Goal: Task Accomplishment & Management: Manage account settings

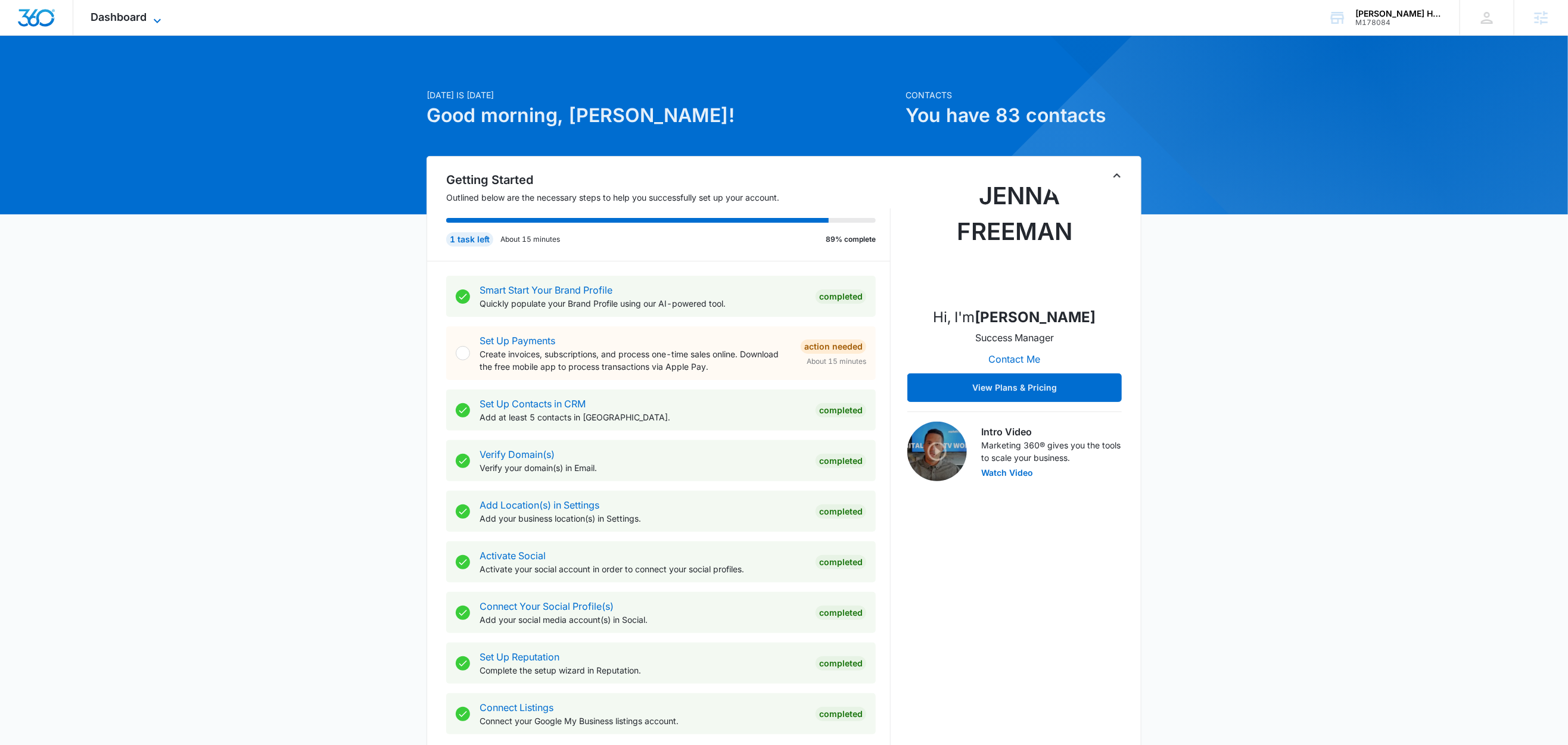
click at [152, 16] on icon at bounding box center [157, 21] width 15 height 14
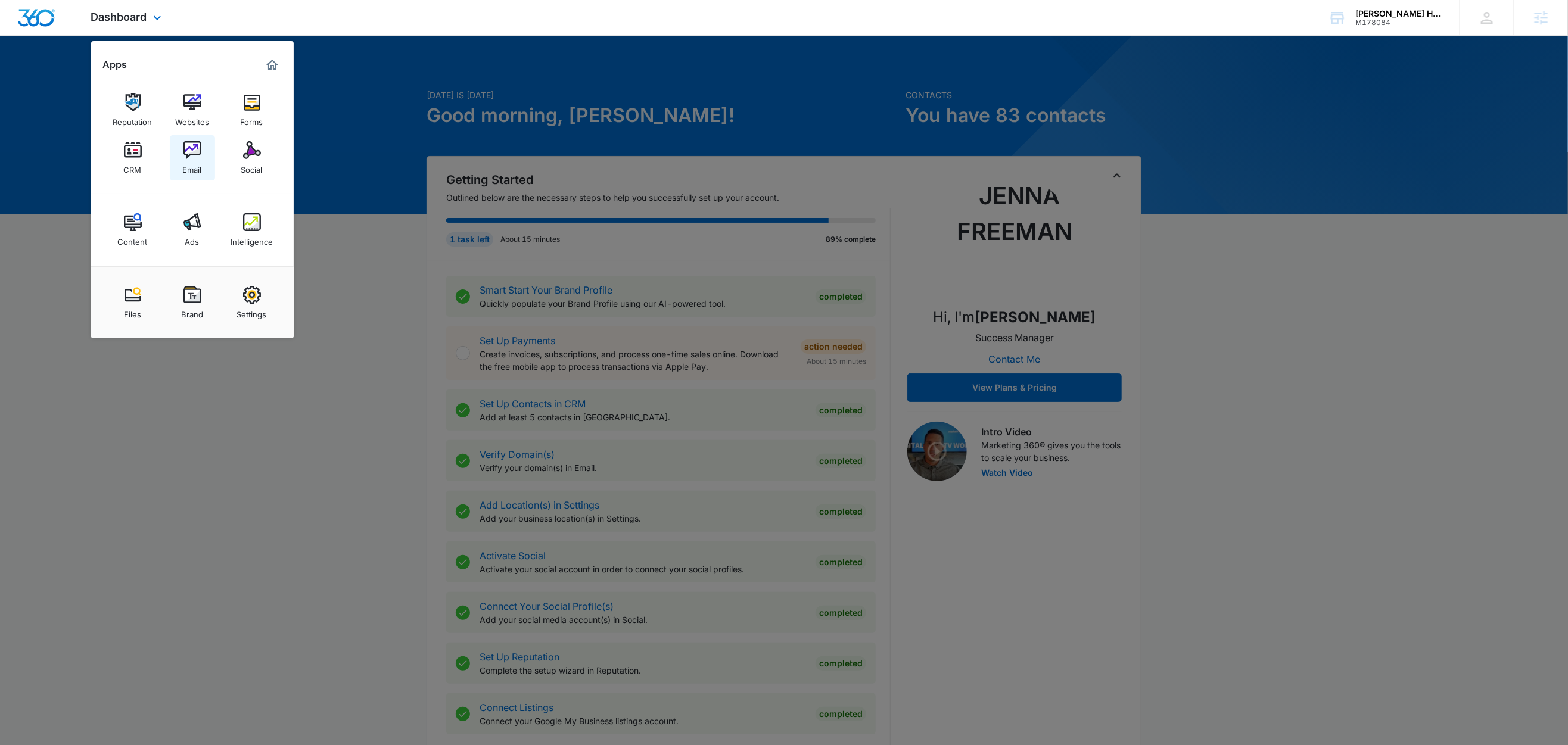
drag, startPoint x: 195, startPoint y: 166, endPoint x: 241, endPoint y: 211, distance: 64.4
drag, startPoint x: 259, startPoint y: 232, endPoint x: 248, endPoint y: 233, distance: 11.0
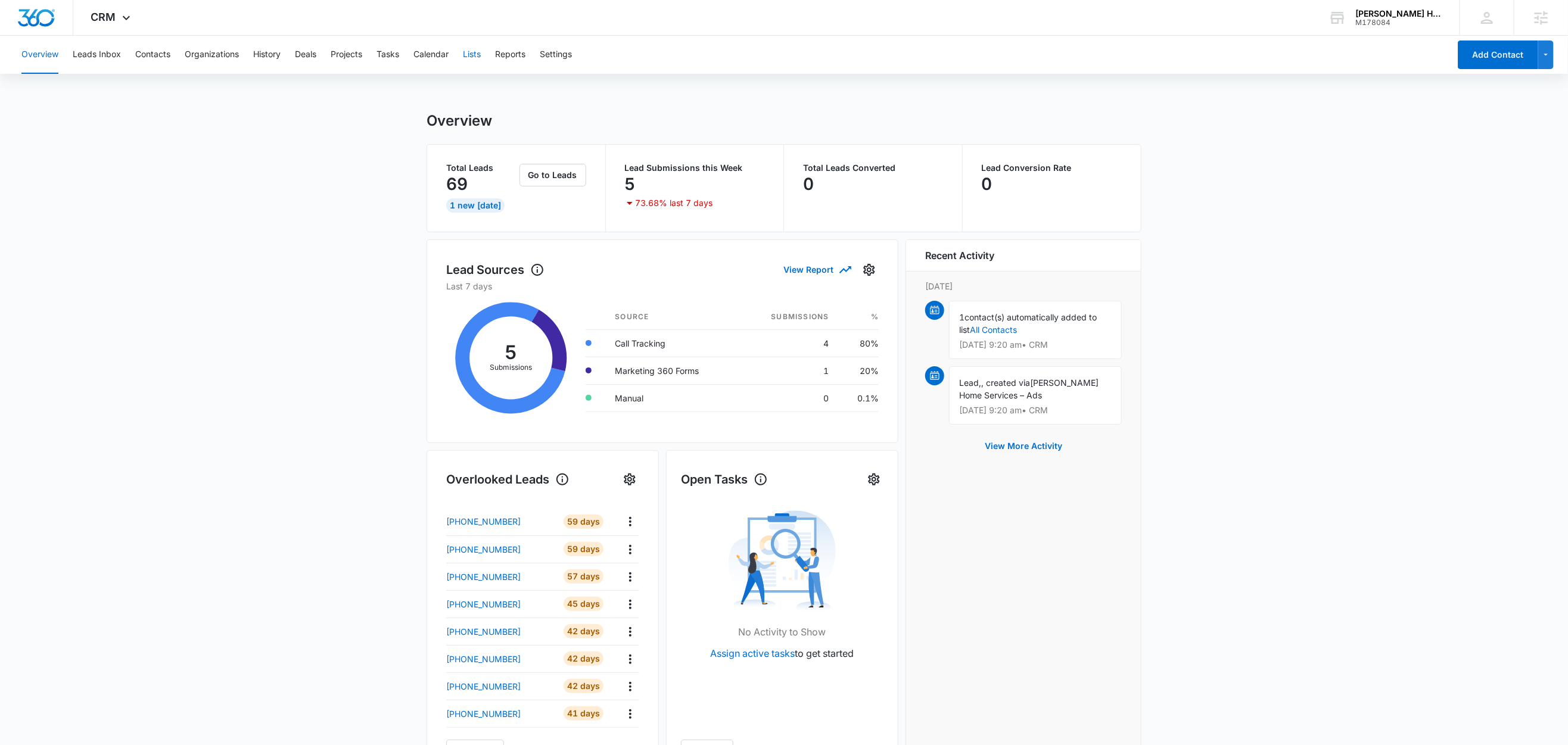
click at [473, 54] on button "Lists" at bounding box center [472, 55] width 18 height 38
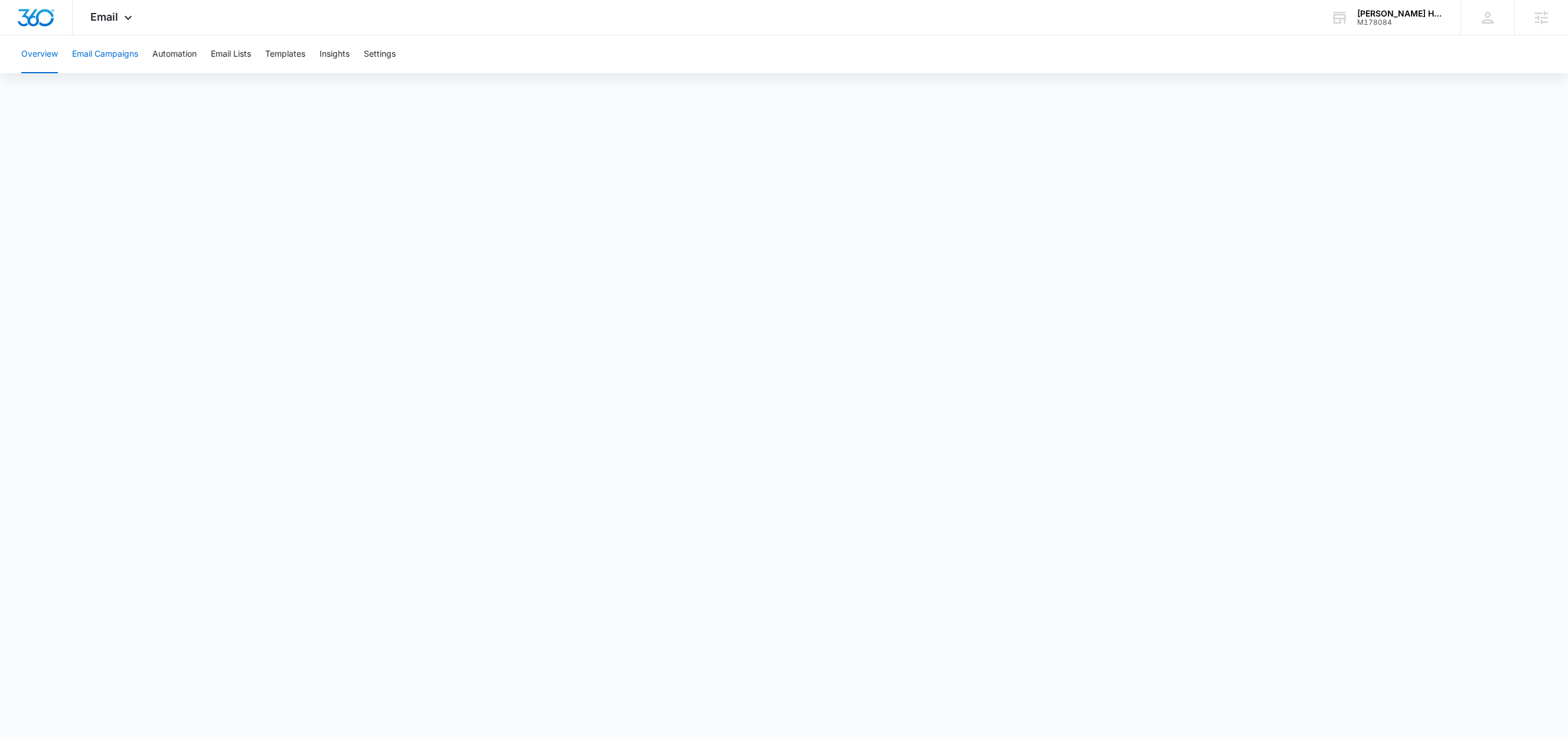
click at [131, 48] on button "Email Campaigns" at bounding box center [105, 54] width 66 height 38
click at [165, 54] on button "Automation" at bounding box center [174, 54] width 44 height 38
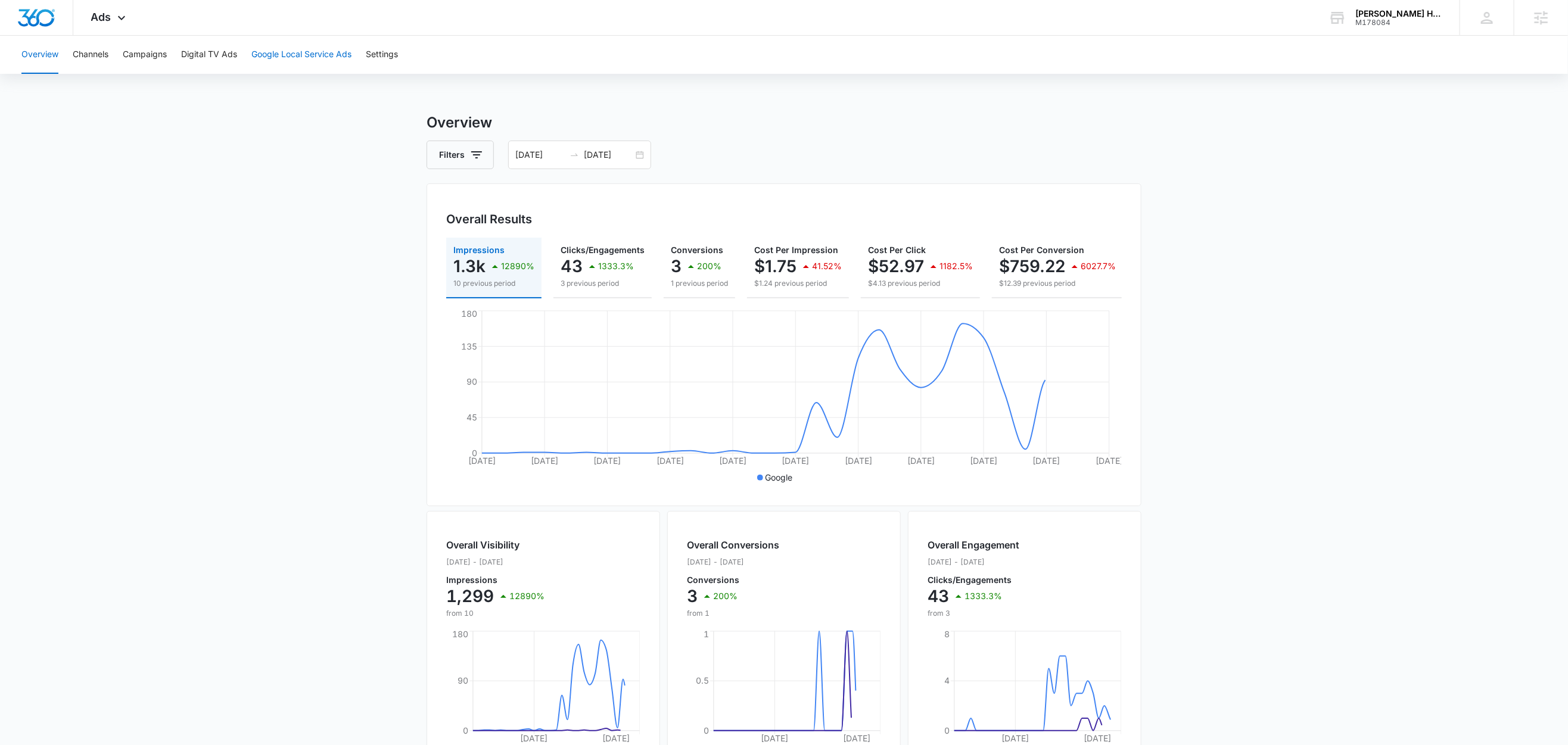
click at [322, 54] on button "Google Local Service Ads" at bounding box center [301, 55] width 100 height 38
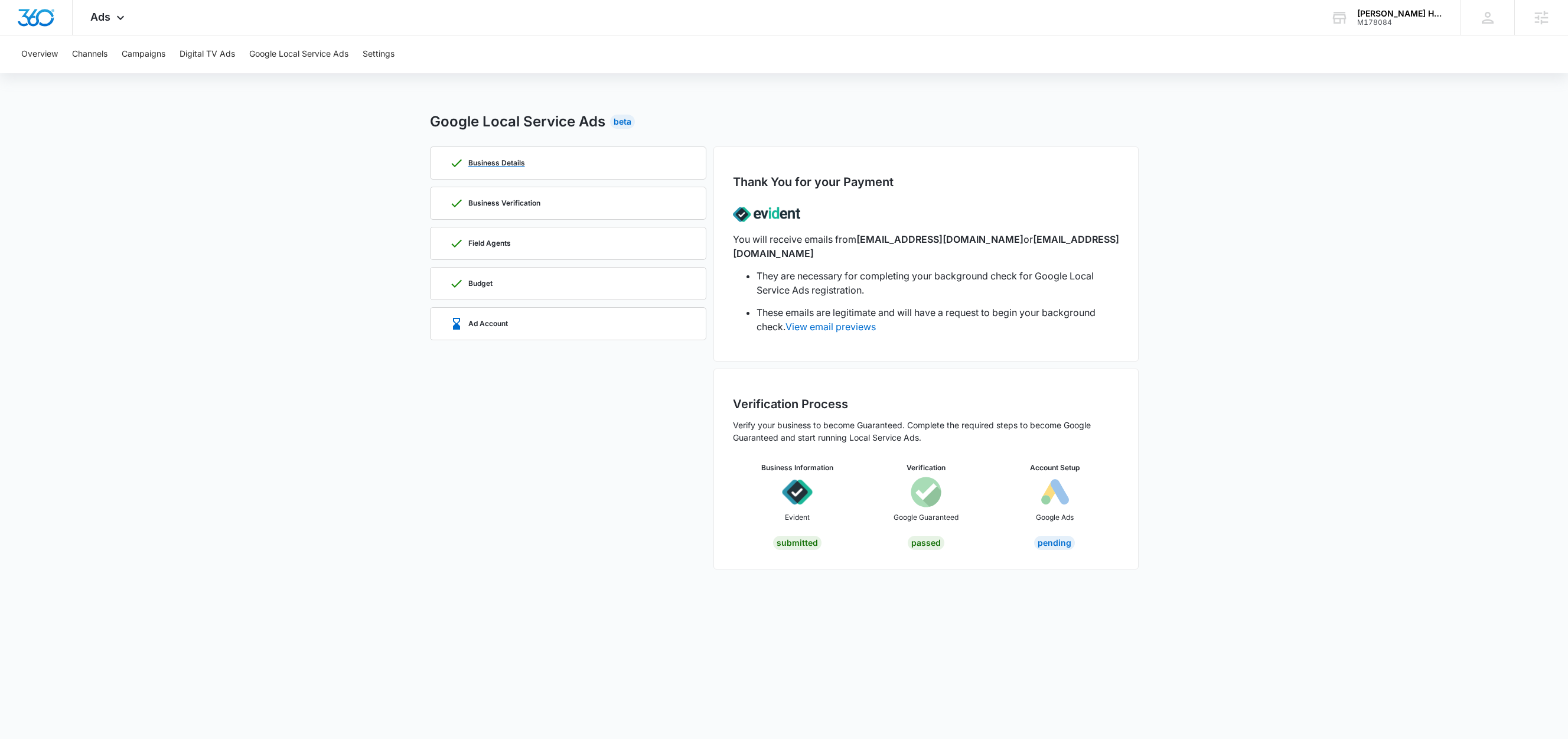
click at [492, 159] on p "Business Details" at bounding box center [496, 163] width 57 height 7
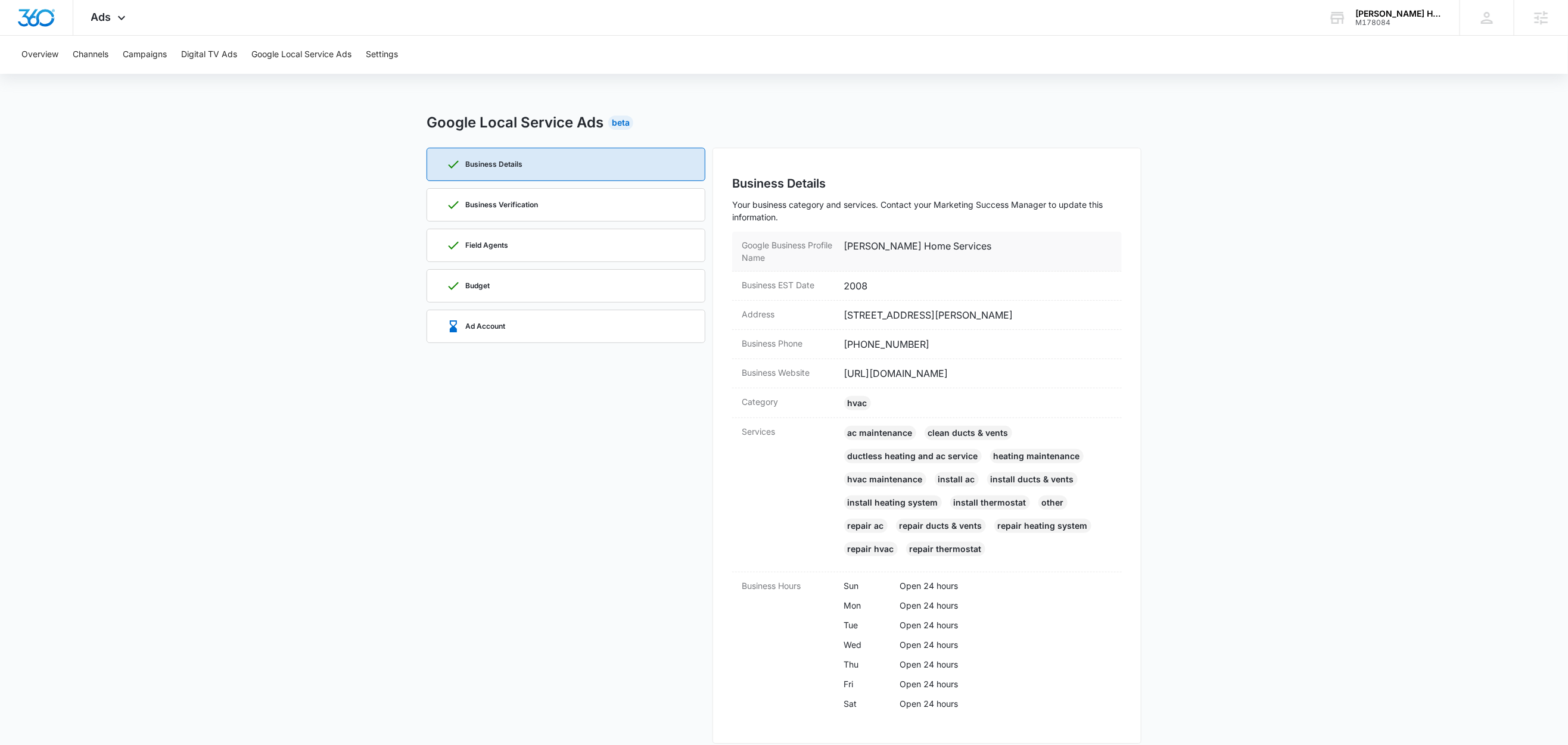
click at [913, 247] on dd "[PERSON_NAME] Home Services" at bounding box center [979, 251] width 269 height 25
copy dd "[PERSON_NAME] Home Services"
click at [296, 325] on main "Google Local Service Ads Beta Business Details Business Verification Field Agen…" at bounding box center [784, 435] width 1568 height 646
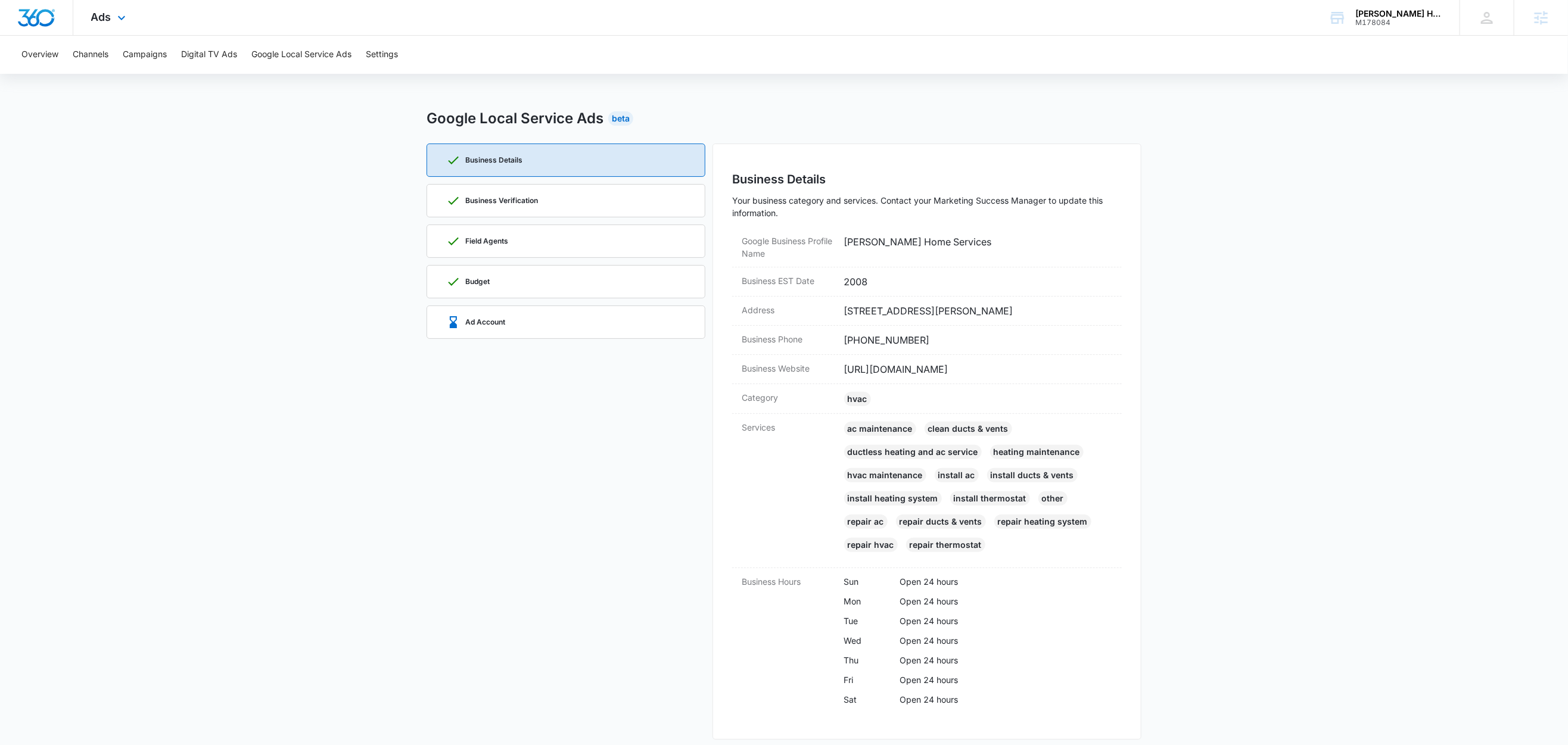
scroll to position [11, 0]
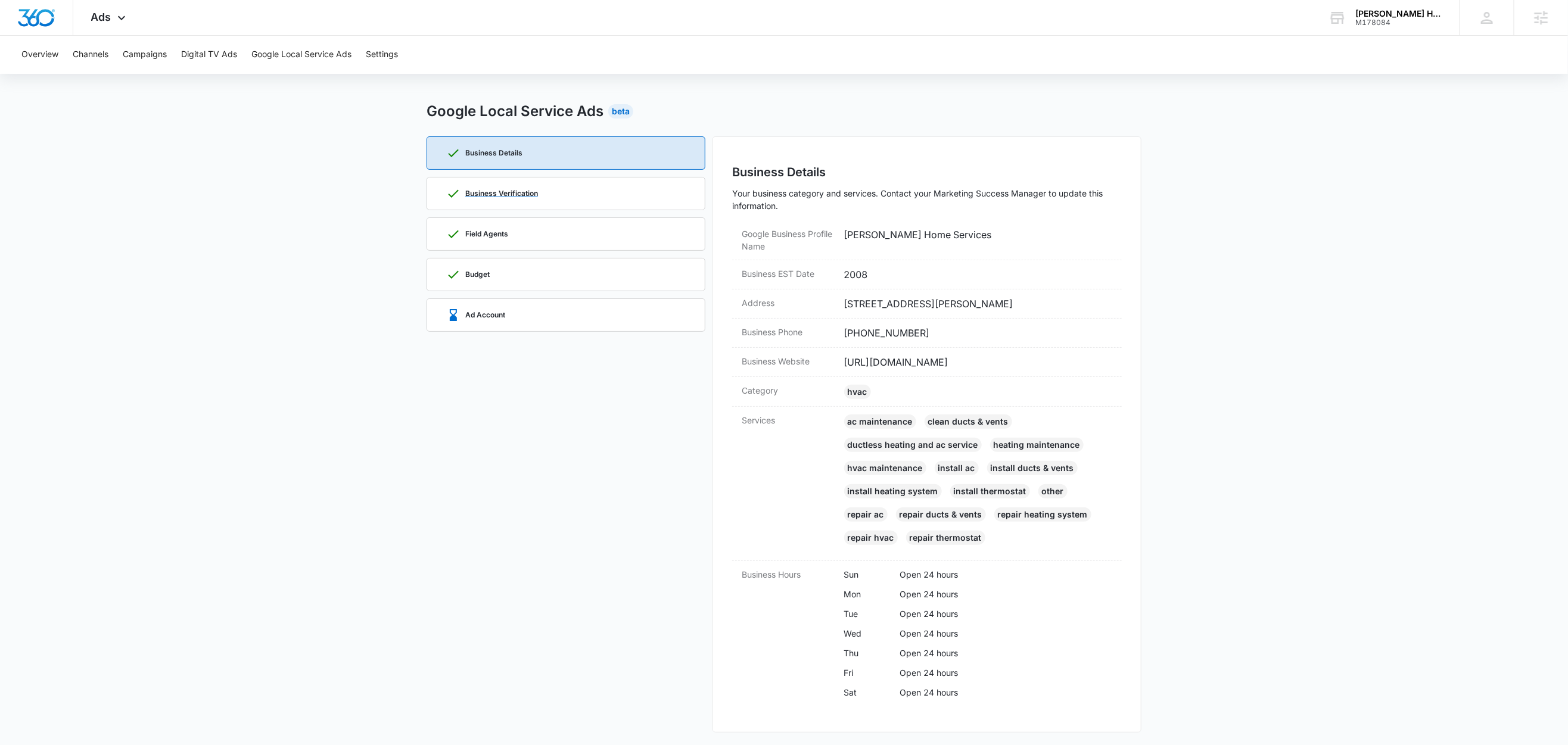
click at [558, 200] on div "Business Verification" at bounding box center [566, 193] width 240 height 32
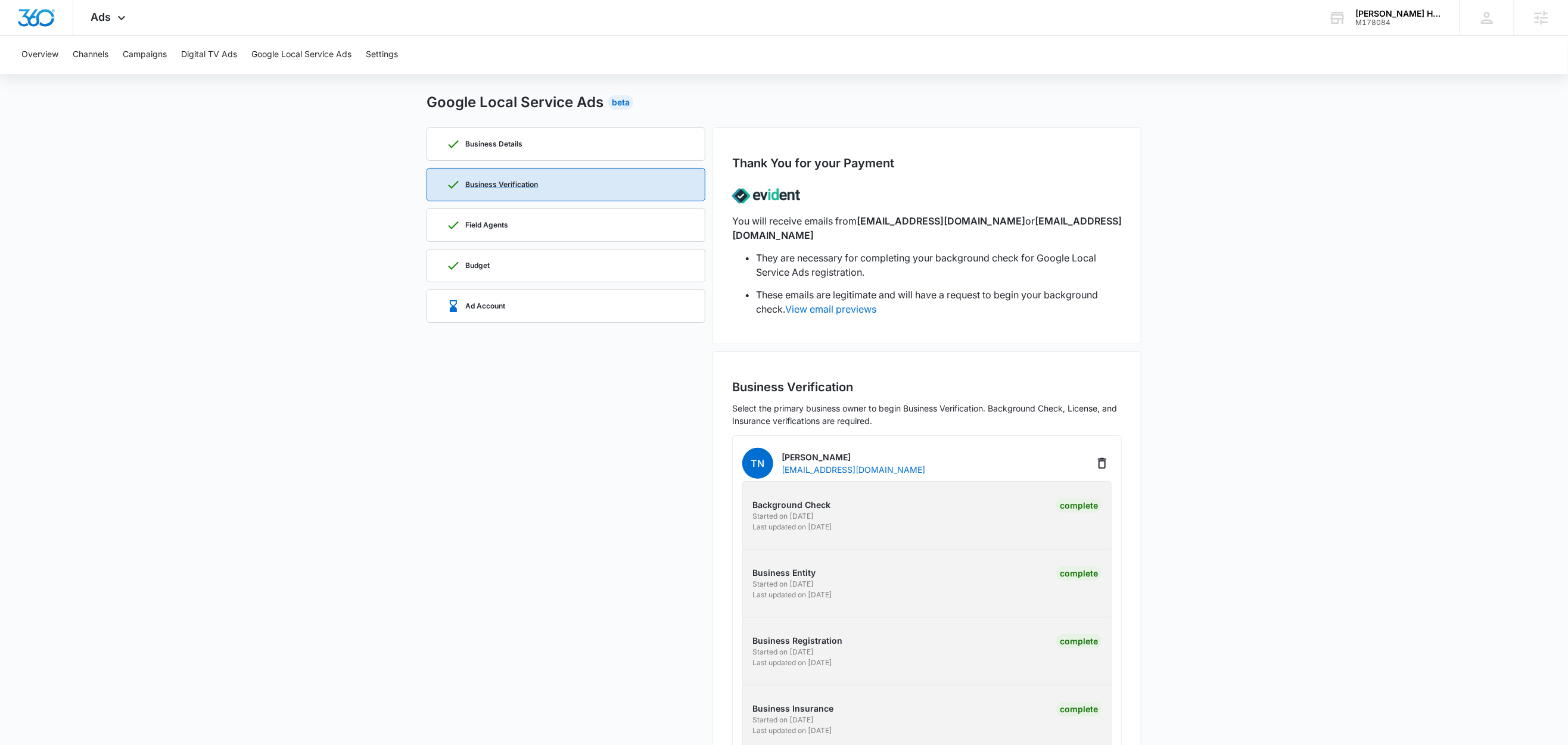
scroll to position [23, 0]
click at [552, 231] on div "Field Agents" at bounding box center [566, 222] width 240 height 32
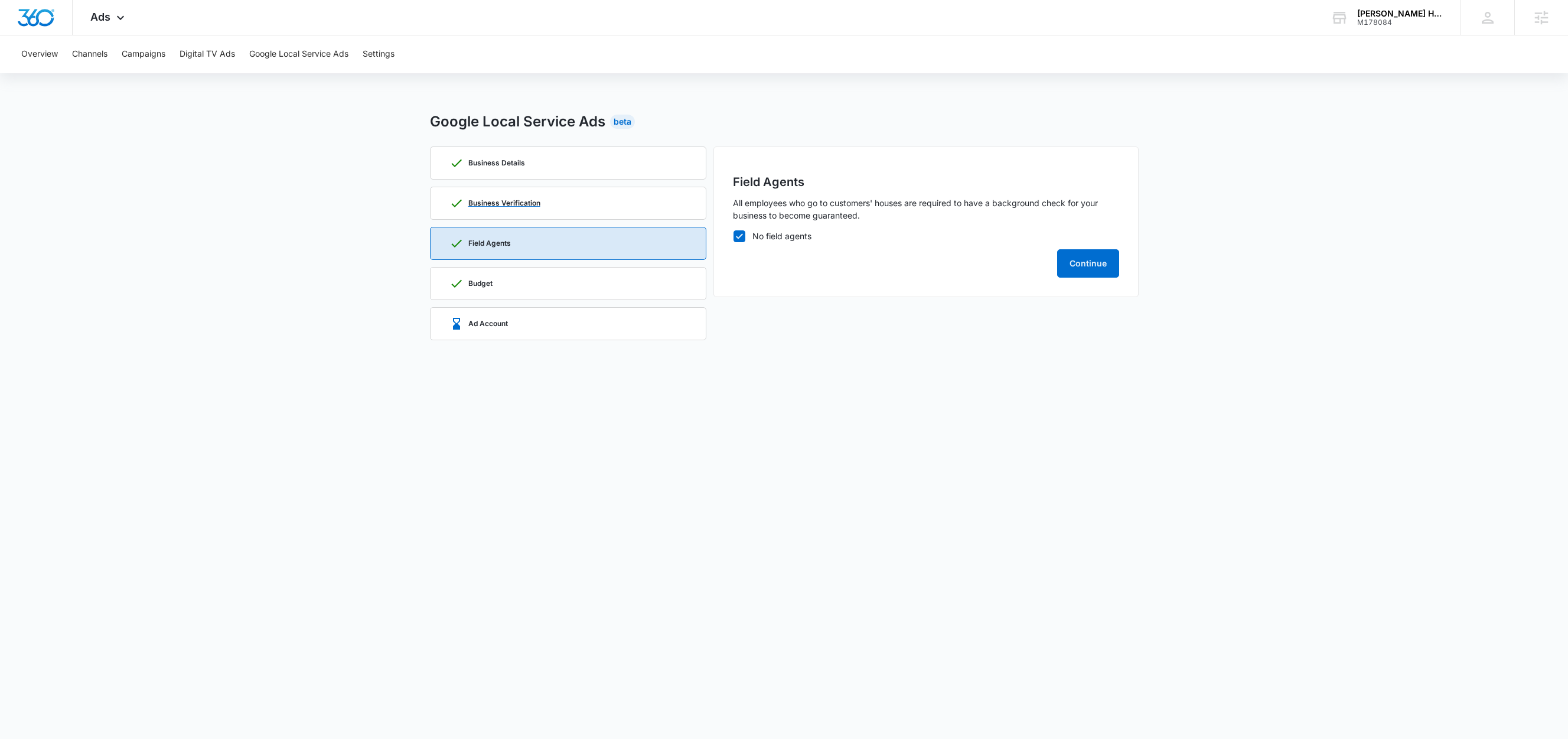
click at [552, 196] on div "Business Verification" at bounding box center [568, 203] width 237 height 32
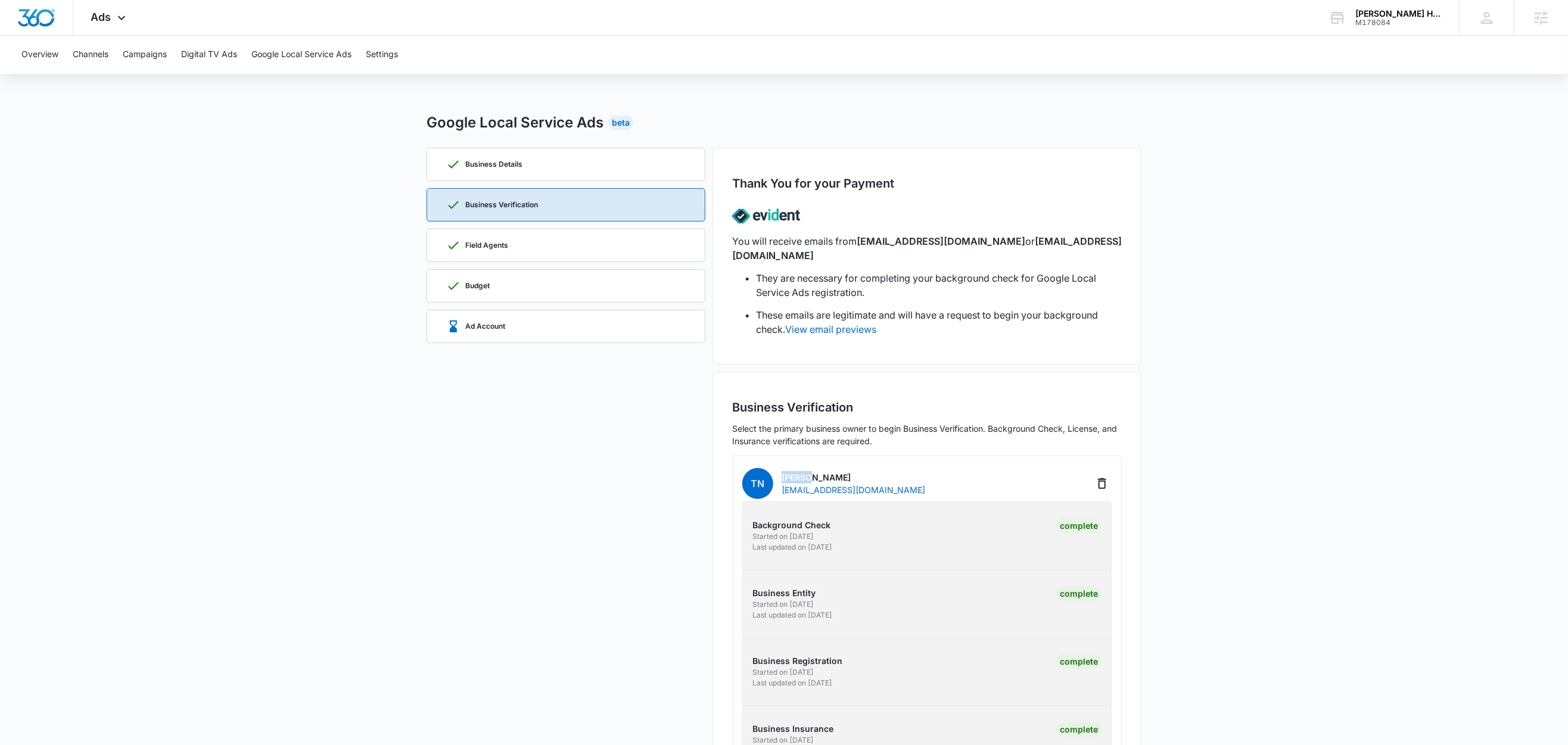
drag, startPoint x: 814, startPoint y: 466, endPoint x: 782, endPoint y: 464, distance: 32.1
click at [782, 471] on p "Thomas NA" at bounding box center [854, 477] width 144 height 13
copy p "Thomas"
click at [538, 165] on div "Business Details" at bounding box center [566, 164] width 240 height 32
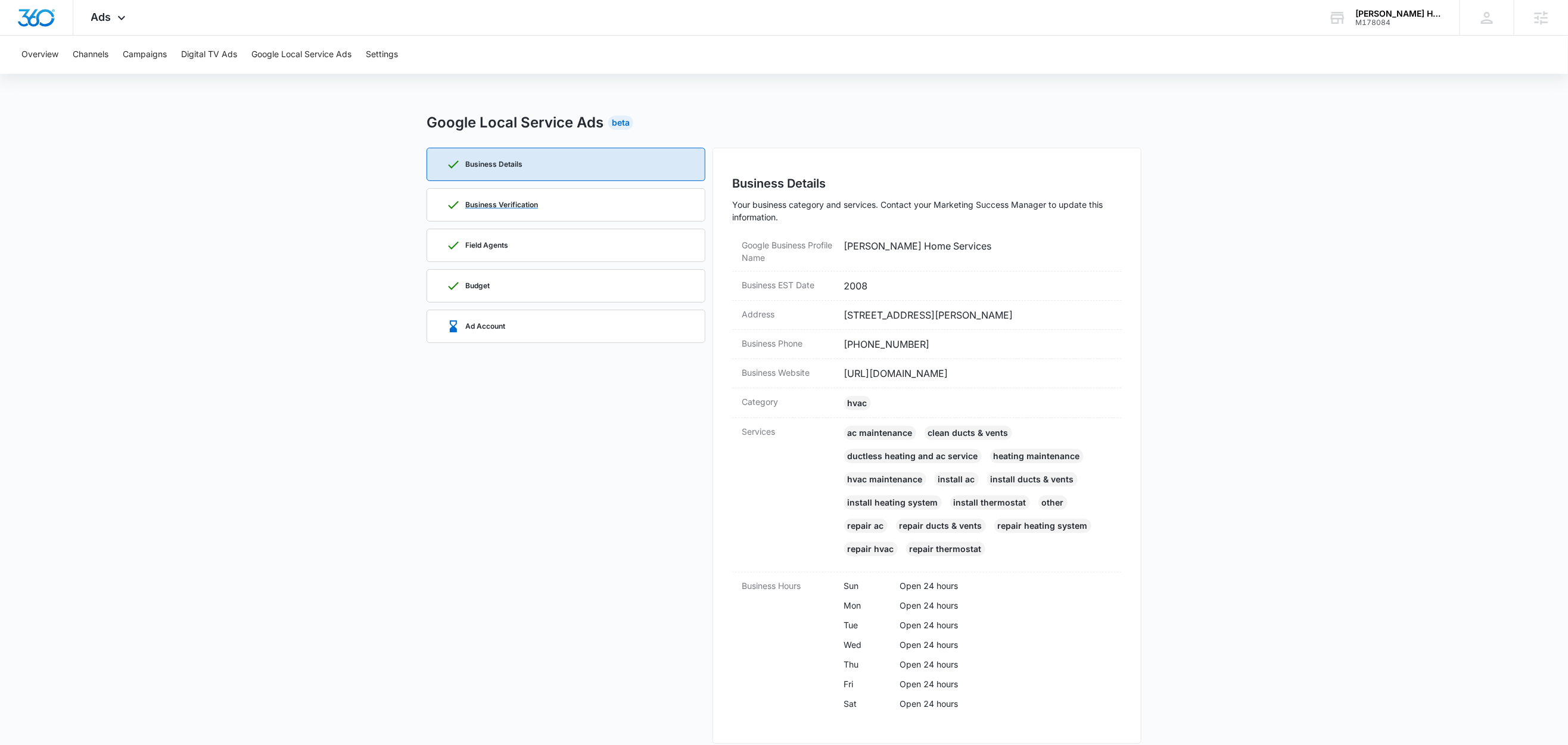
click at [521, 199] on div "Business Verification" at bounding box center [492, 205] width 92 height 14
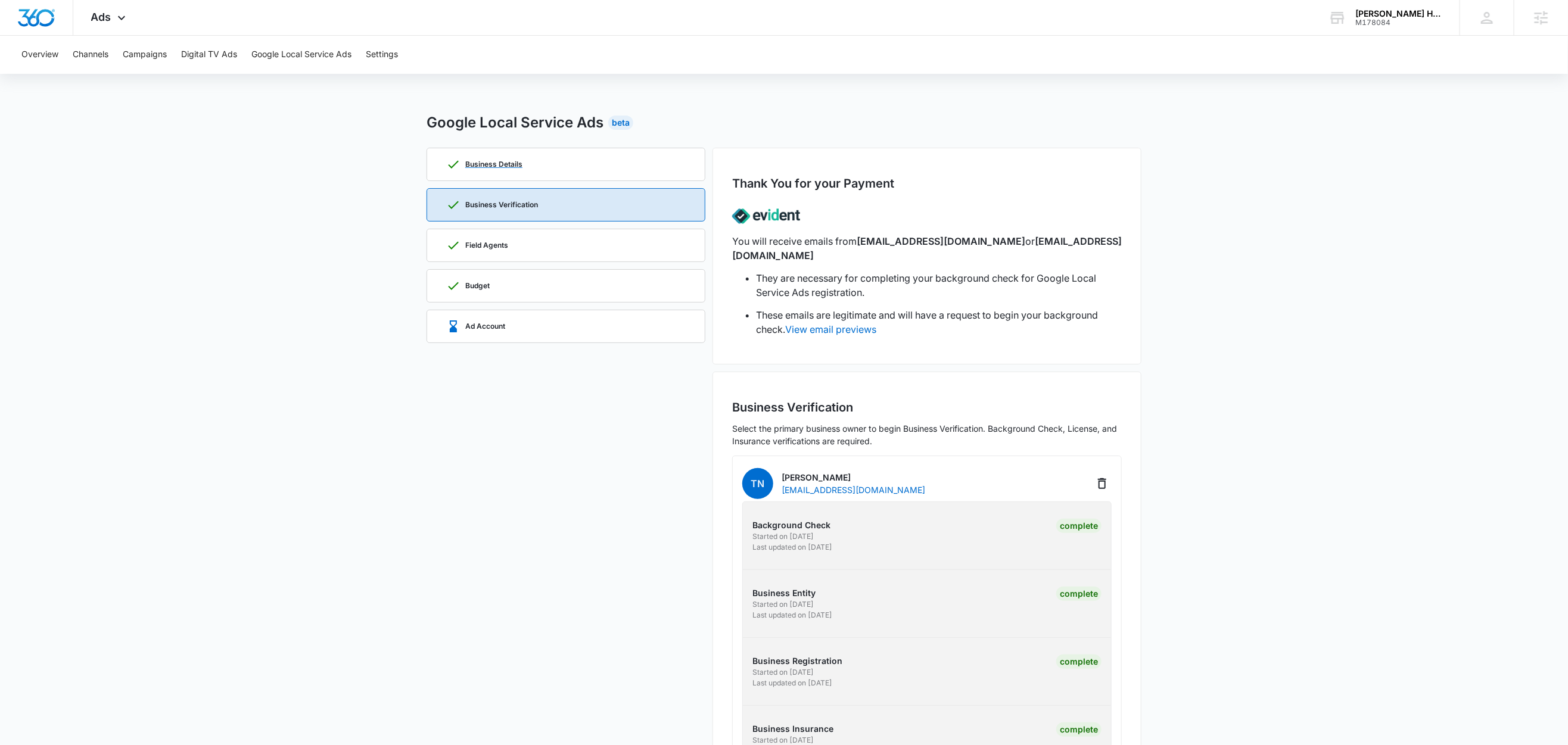
click at [545, 156] on div "Business Details" at bounding box center [566, 164] width 240 height 32
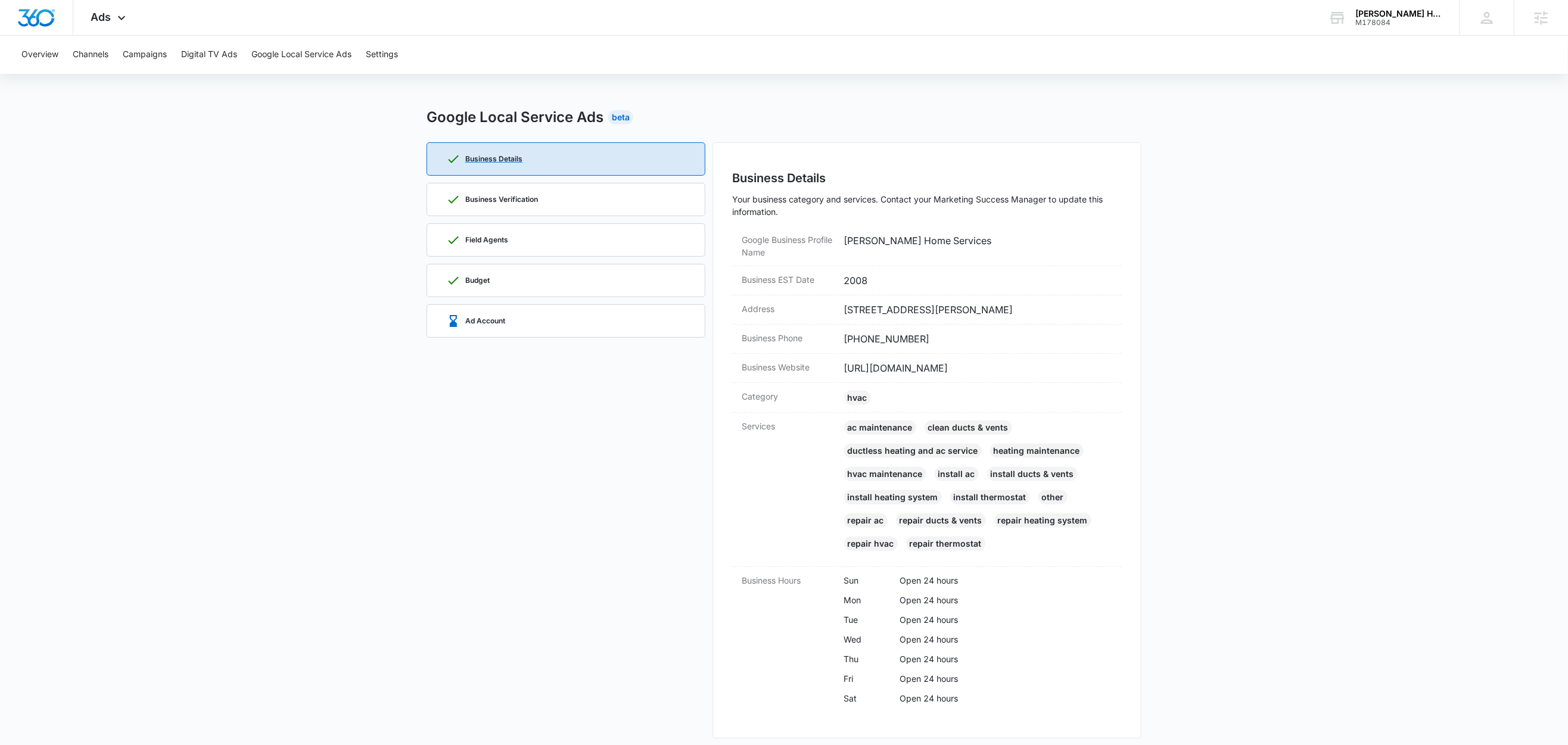
scroll to position [11, 0]
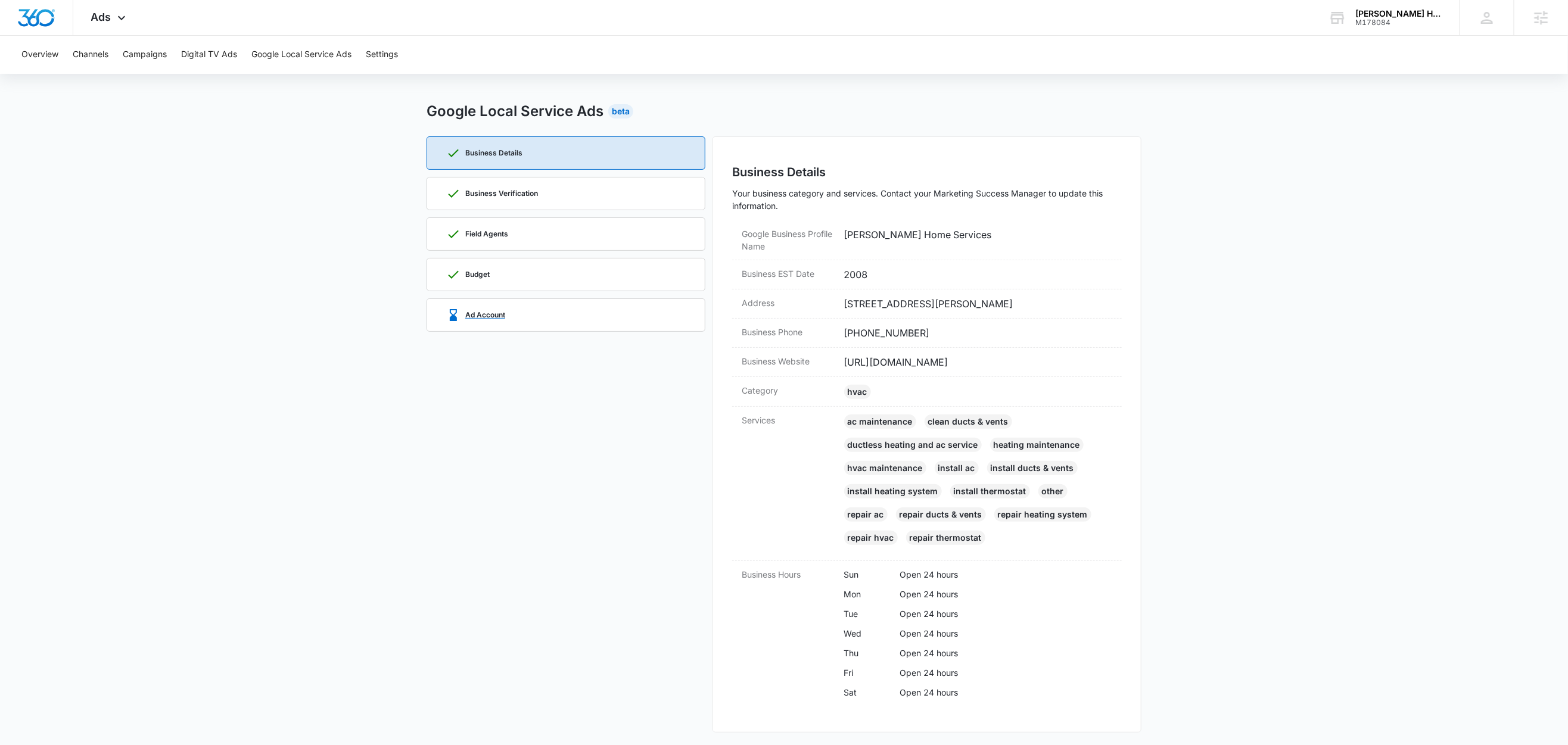
click at [560, 315] on div "Ad Account" at bounding box center [566, 315] width 240 height 32
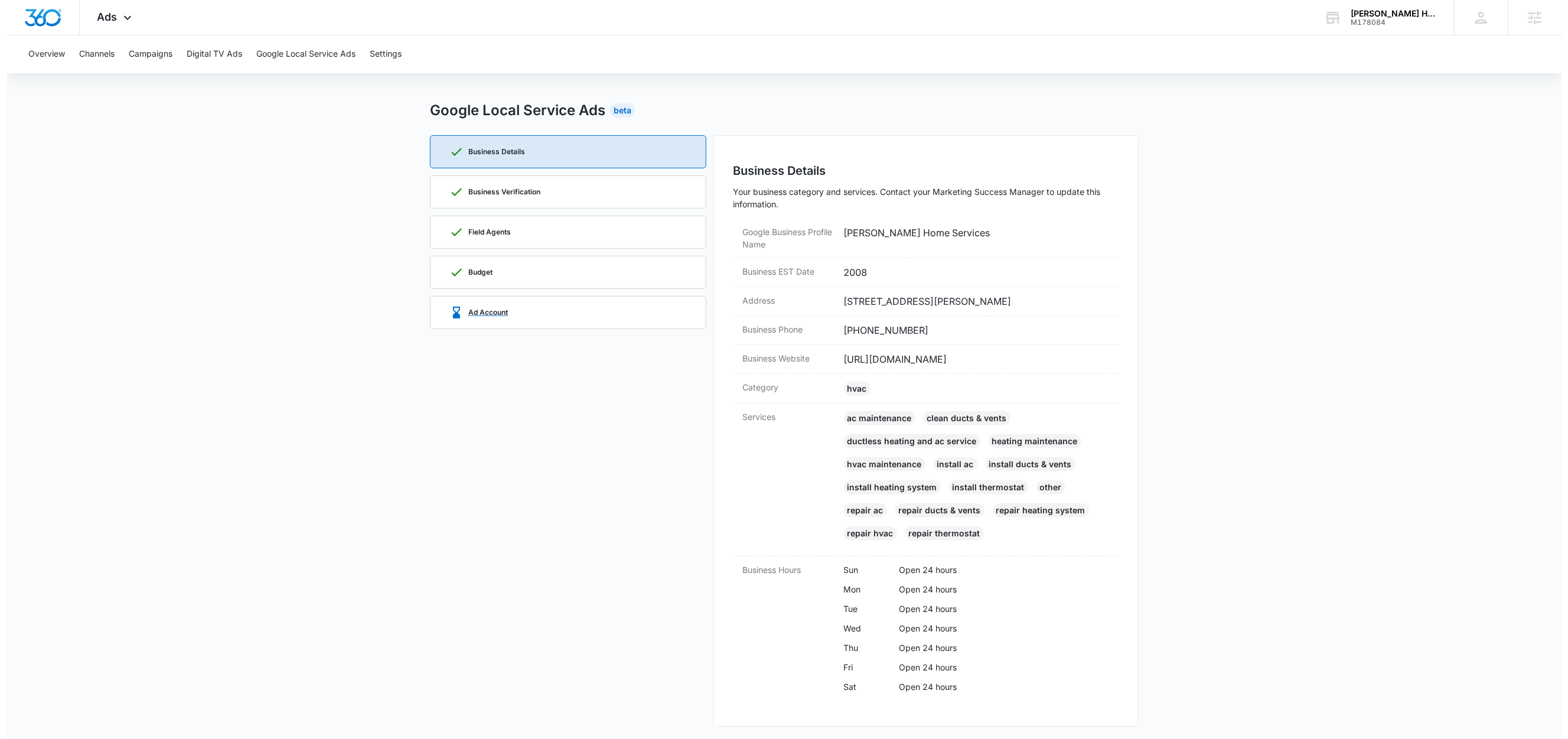
scroll to position [0, 0]
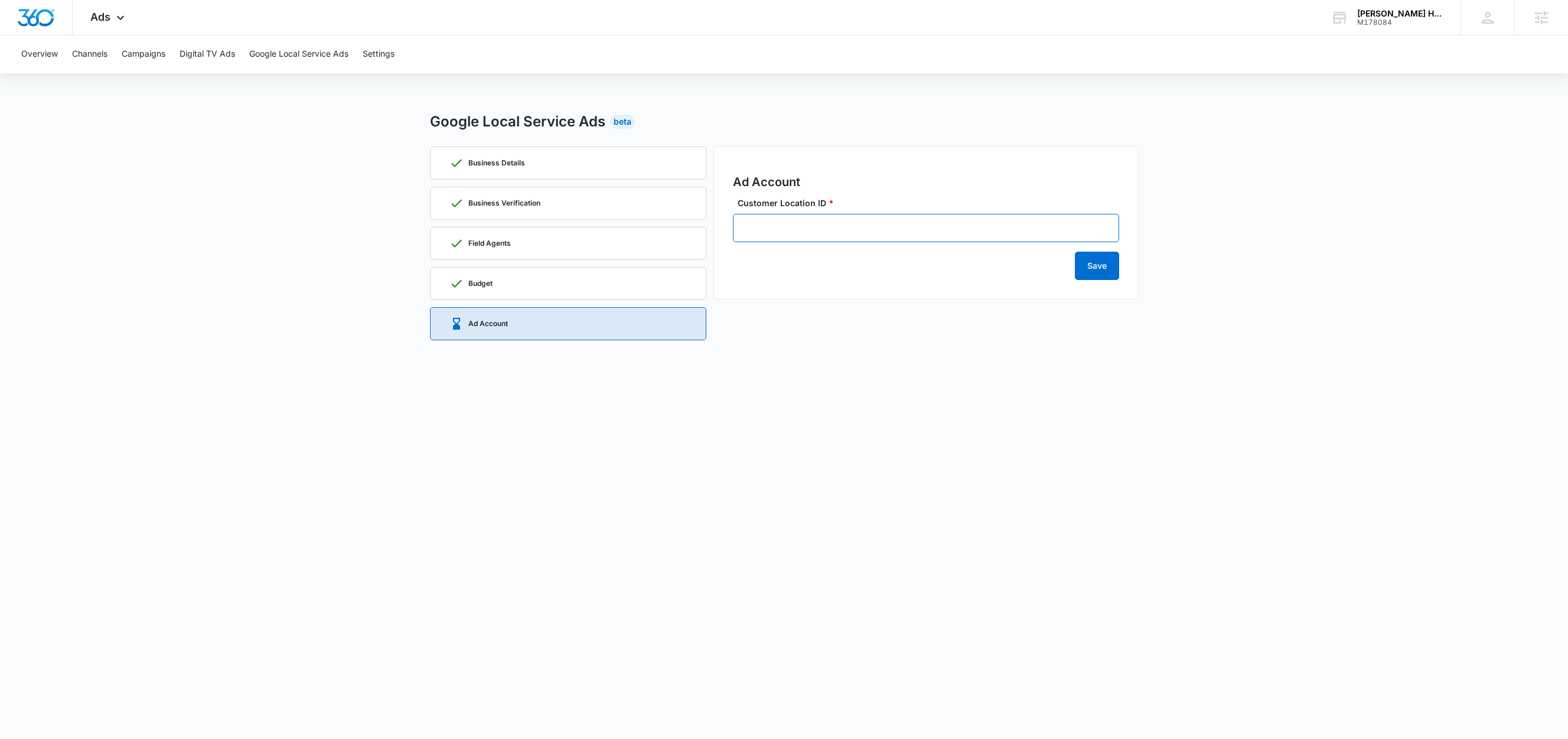
click at [821, 235] on input "Customer Location ID *" at bounding box center [926, 228] width 386 height 28
paste input "805-503-8748"
type input "805-503-8748"
click at [1087, 273] on button "Save" at bounding box center [1097, 266] width 44 height 28
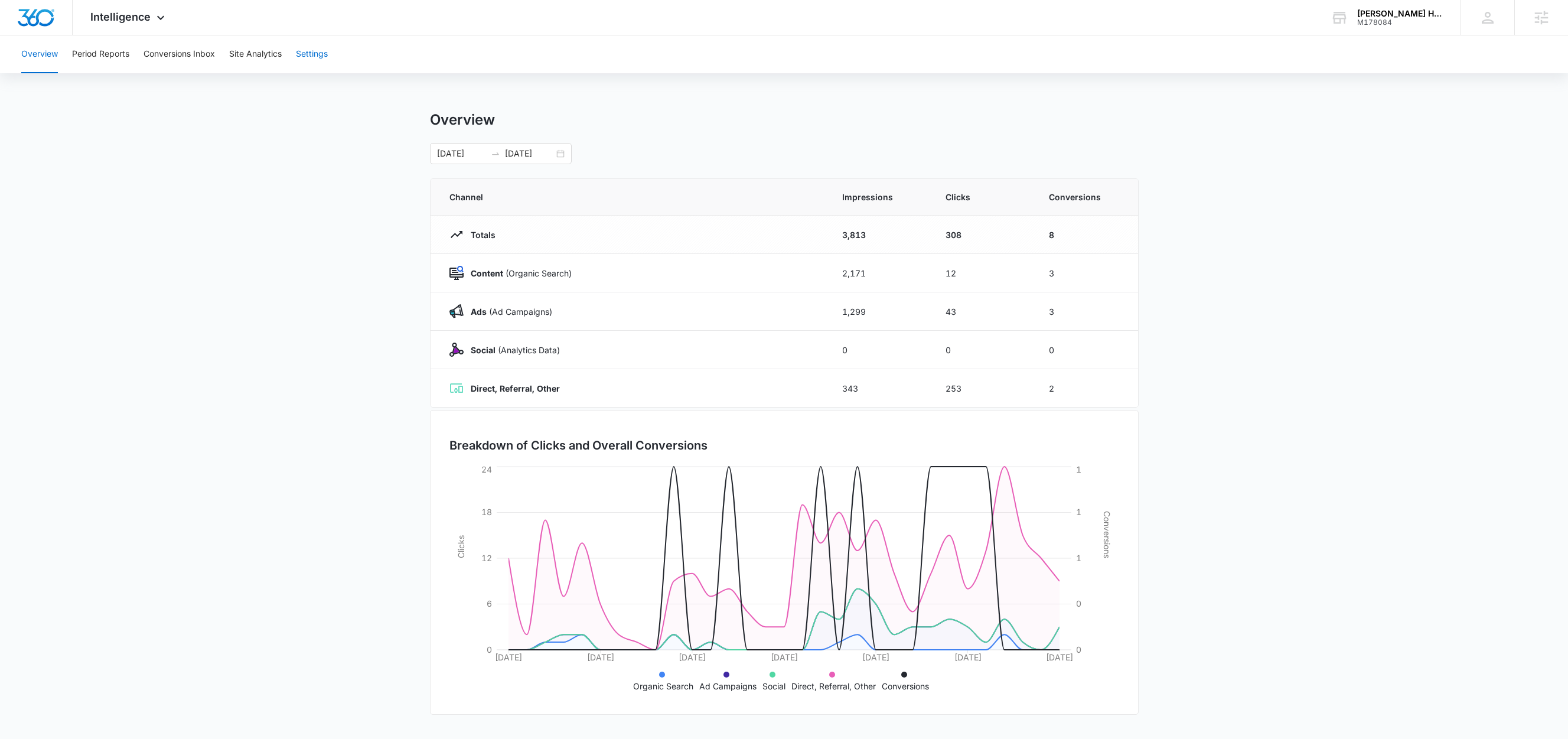
click at [327, 50] on button "Settings" at bounding box center [311, 54] width 32 height 38
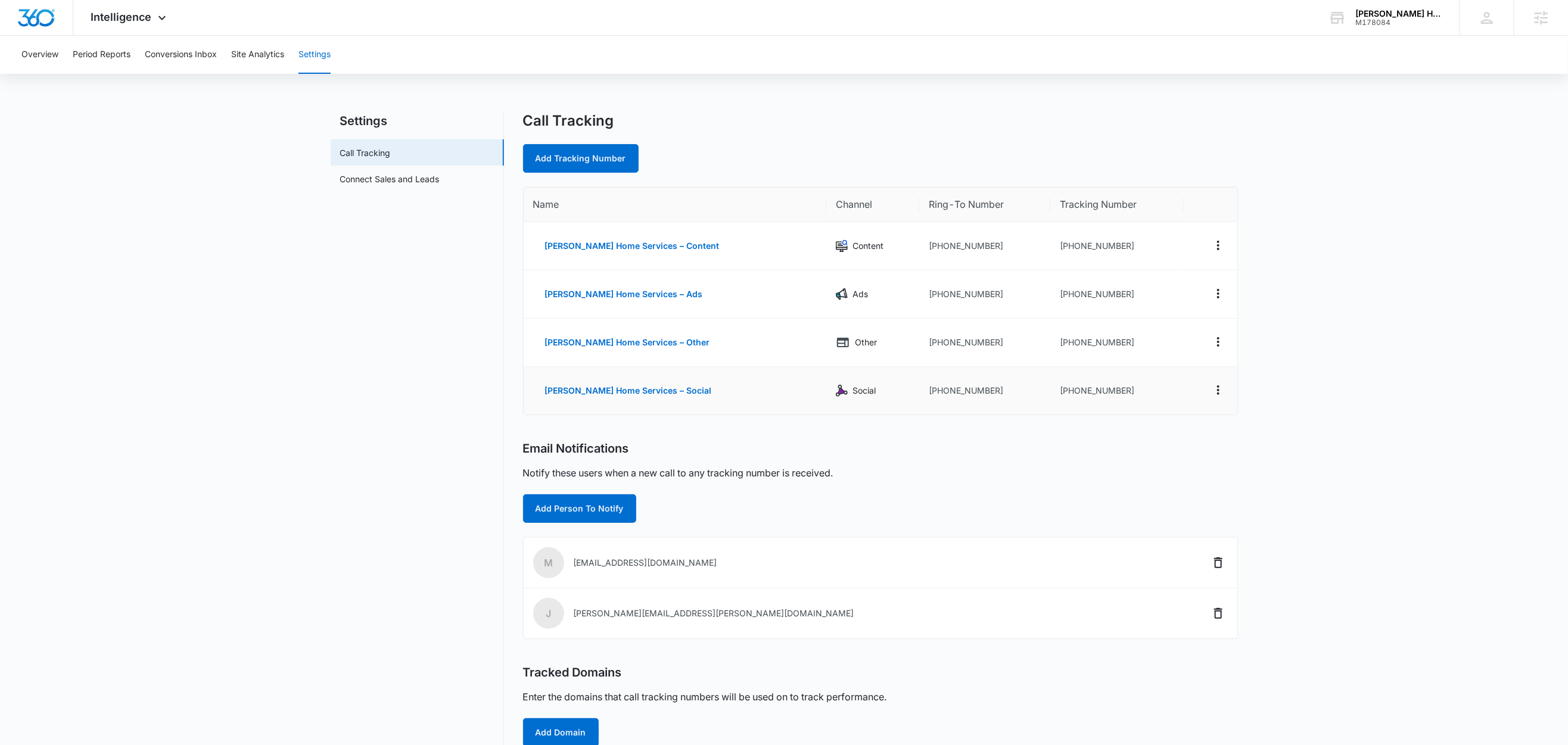
drag, startPoint x: 998, startPoint y: 416, endPoint x: 963, endPoint y: 391, distance: 43.0
click at [998, 415] on div "Name Channel Ring-To Number Tracking Number Morgan Home Services – Content Cont…" at bounding box center [881, 301] width 715 height 228
drag, startPoint x: 978, startPoint y: 389, endPoint x: 913, endPoint y: 397, distance: 65.5
click at [919, 397] on td "+13527931063" at bounding box center [985, 391] width 131 height 48
copy td "3527931063"
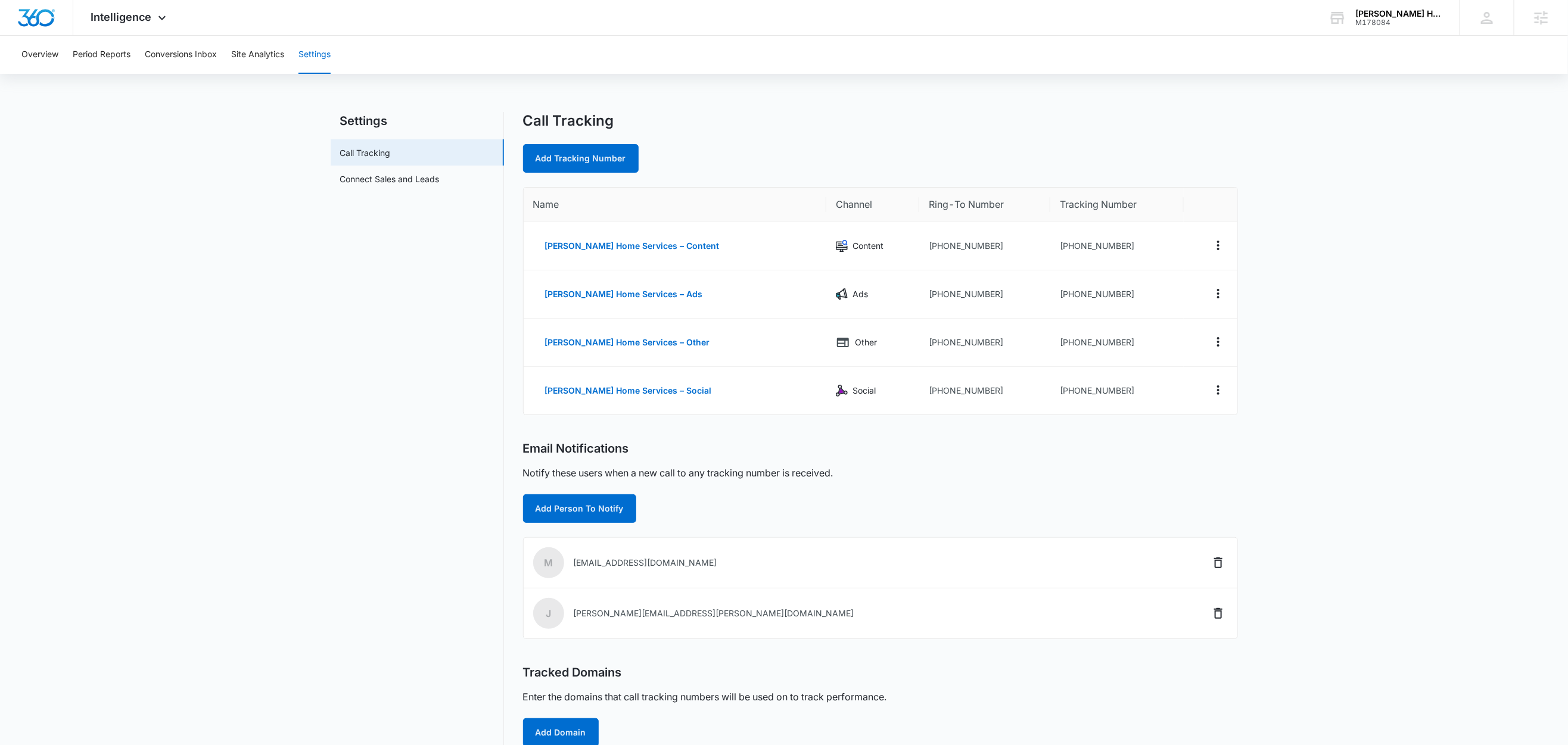
drag, startPoint x: 537, startPoint y: 181, endPoint x: 552, endPoint y: 173, distance: 17.0
click at [538, 181] on div "Call Tracking Add Tracking Number Name Channel Ring-To Number Tracking Number M…" at bounding box center [881, 456] width 715 height 688
click at [564, 167] on link "Add Tracking Number" at bounding box center [581, 158] width 115 height 28
select select "by_area_code"
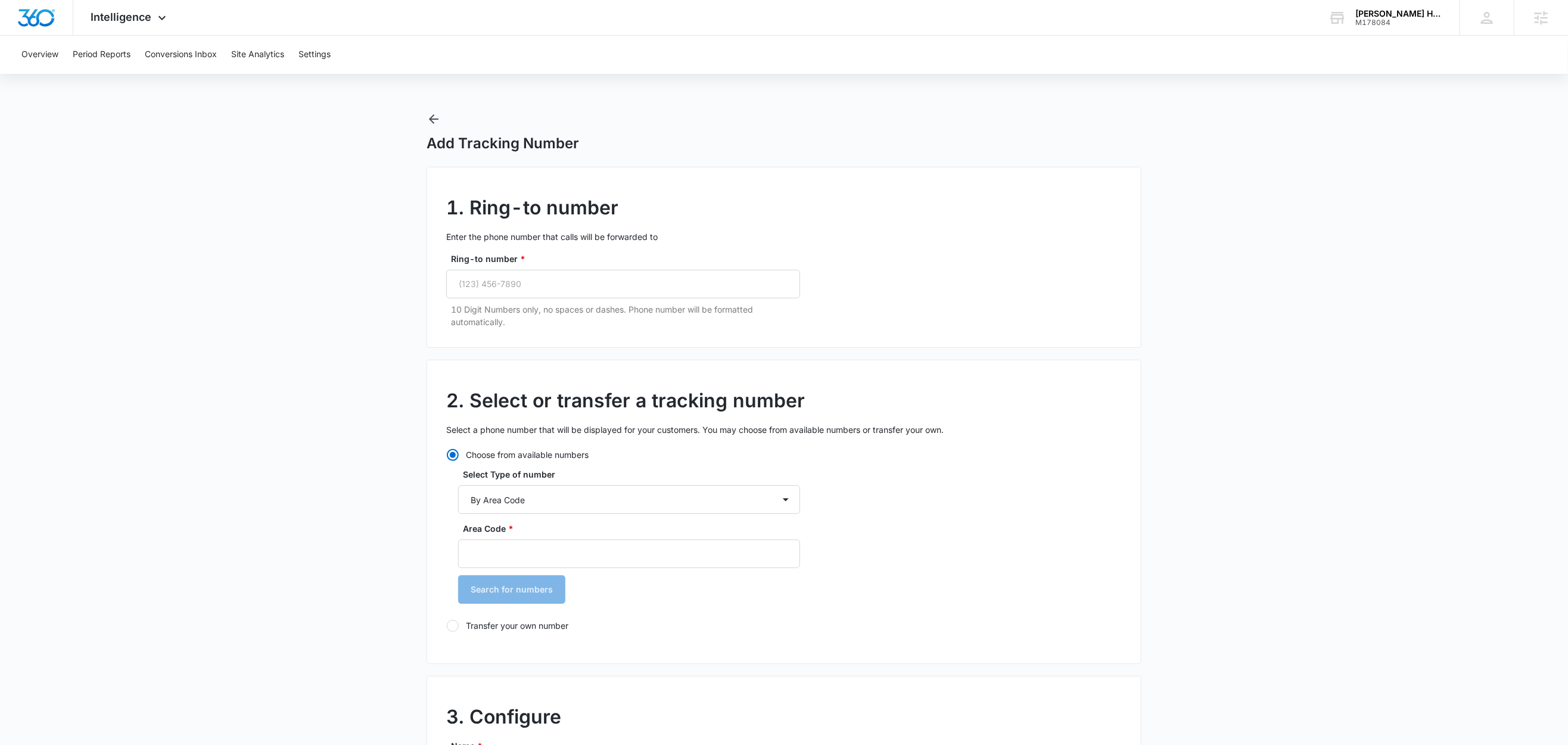
click at [587, 306] on p "10 Digit Numbers only, no spaces or dashes. Phone number will be formatted auto…" at bounding box center [625, 316] width 349 height 25
click at [591, 284] on input "Ring-to number *" at bounding box center [623, 284] width 354 height 28
paste input "(352) 793-1063"
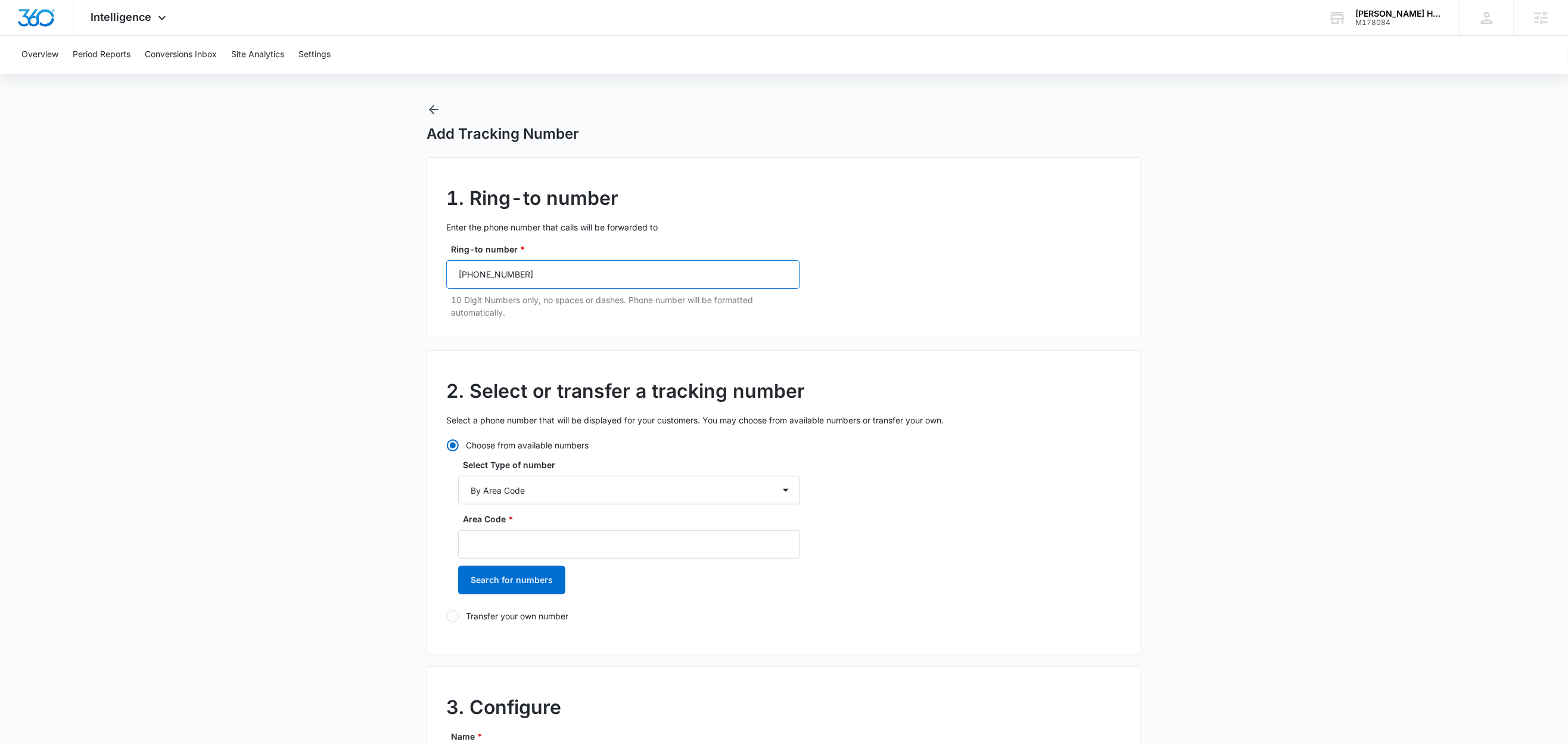
scroll to position [22, 0]
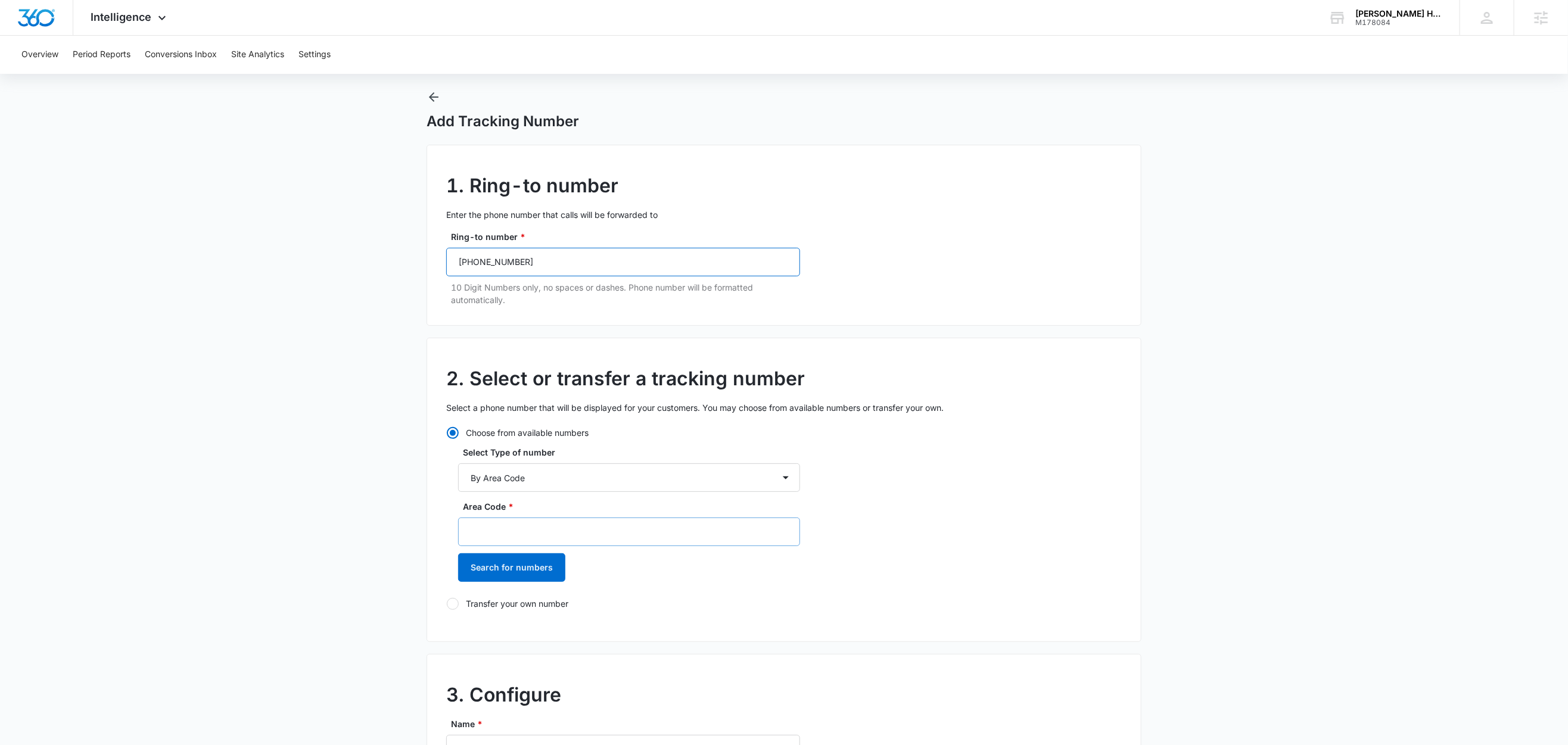
type input "(352) 793-1063"
click at [511, 531] on input "Area Code *" at bounding box center [629, 531] width 342 height 28
type input "352"
click at [492, 572] on button "Search for numbers" at bounding box center [512, 567] width 107 height 28
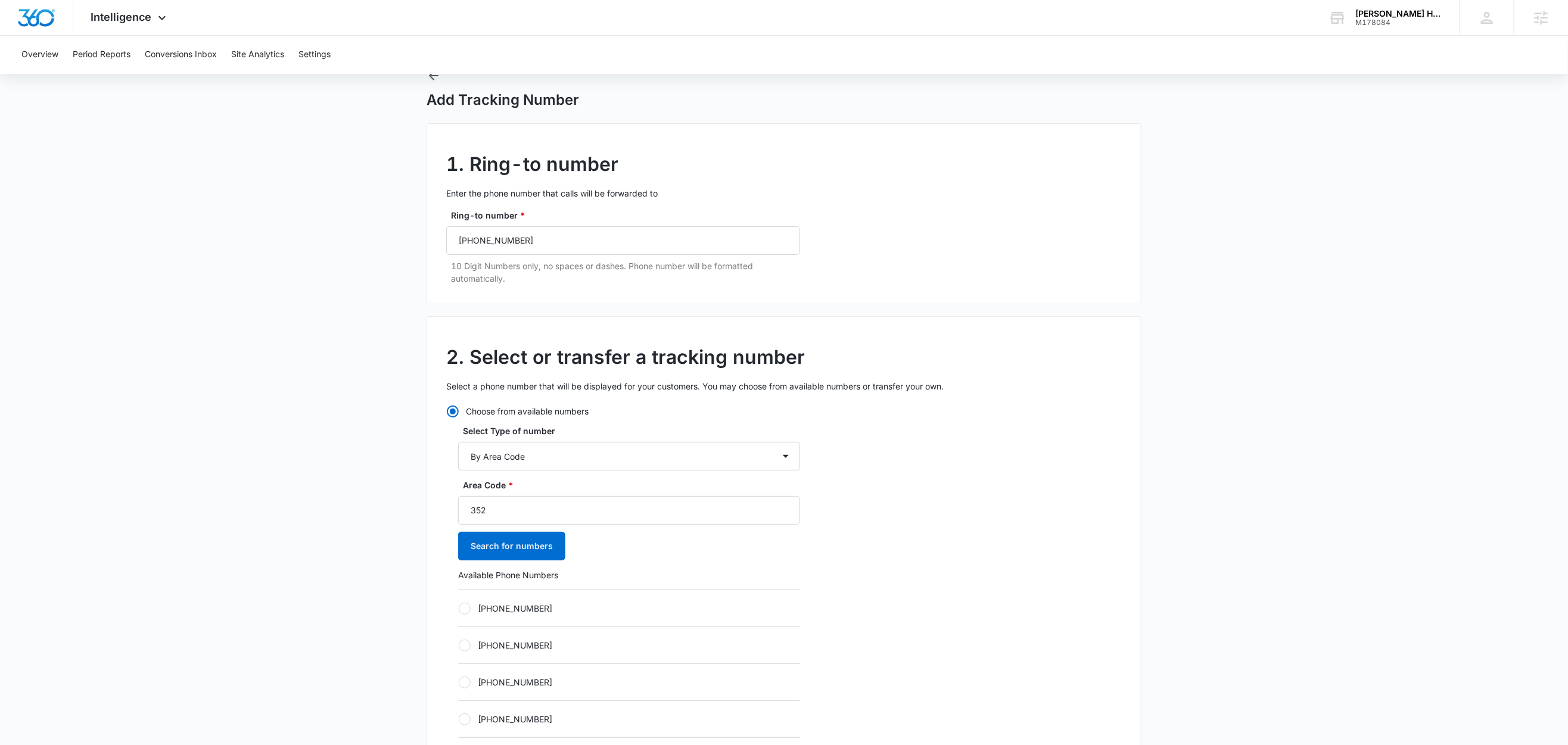
scroll to position [54, 0]
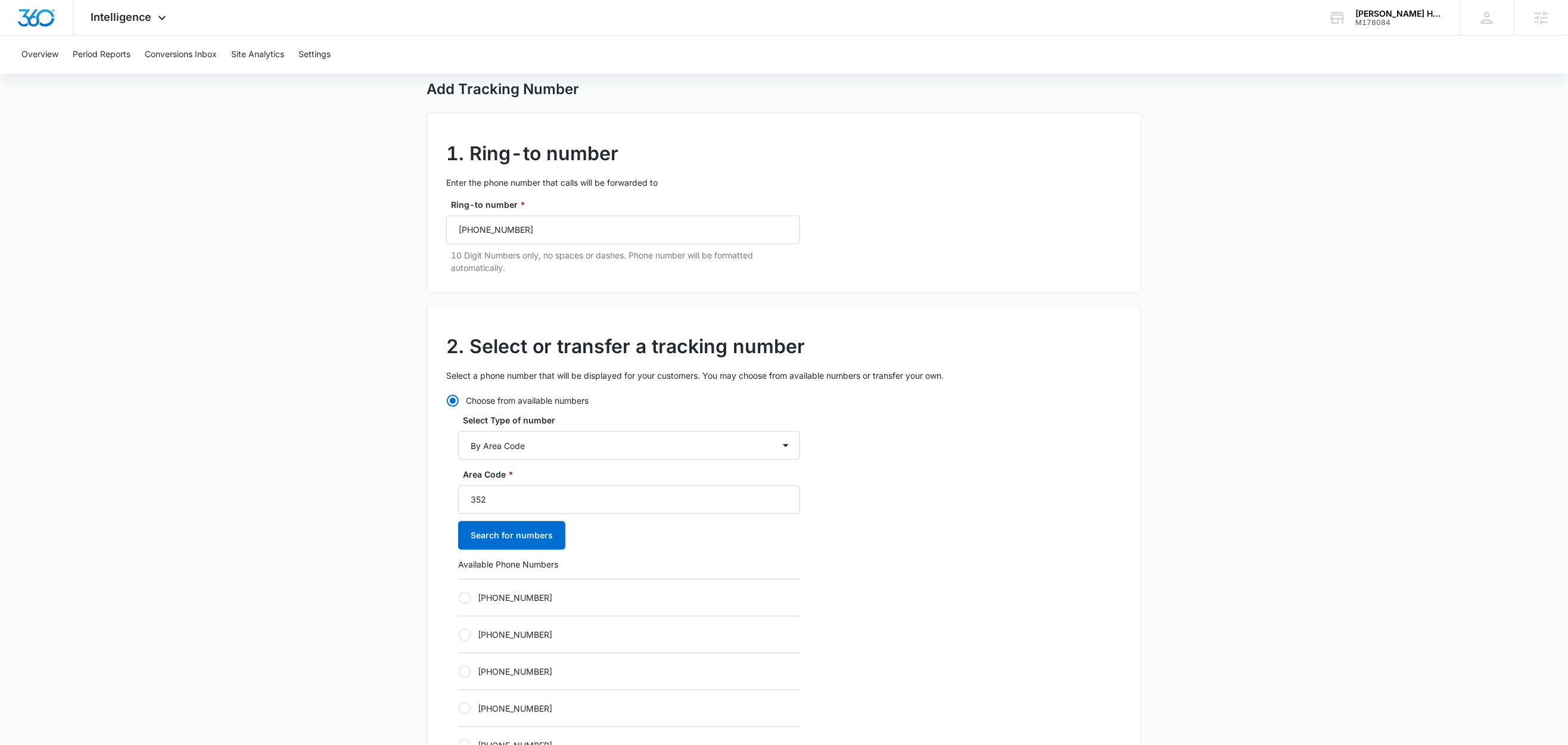
click at [468, 599] on div at bounding box center [465, 598] width 12 height 12
click at [459, 598] on input "+13522346557" at bounding box center [458, 598] width 1 height 1
radio input "true"
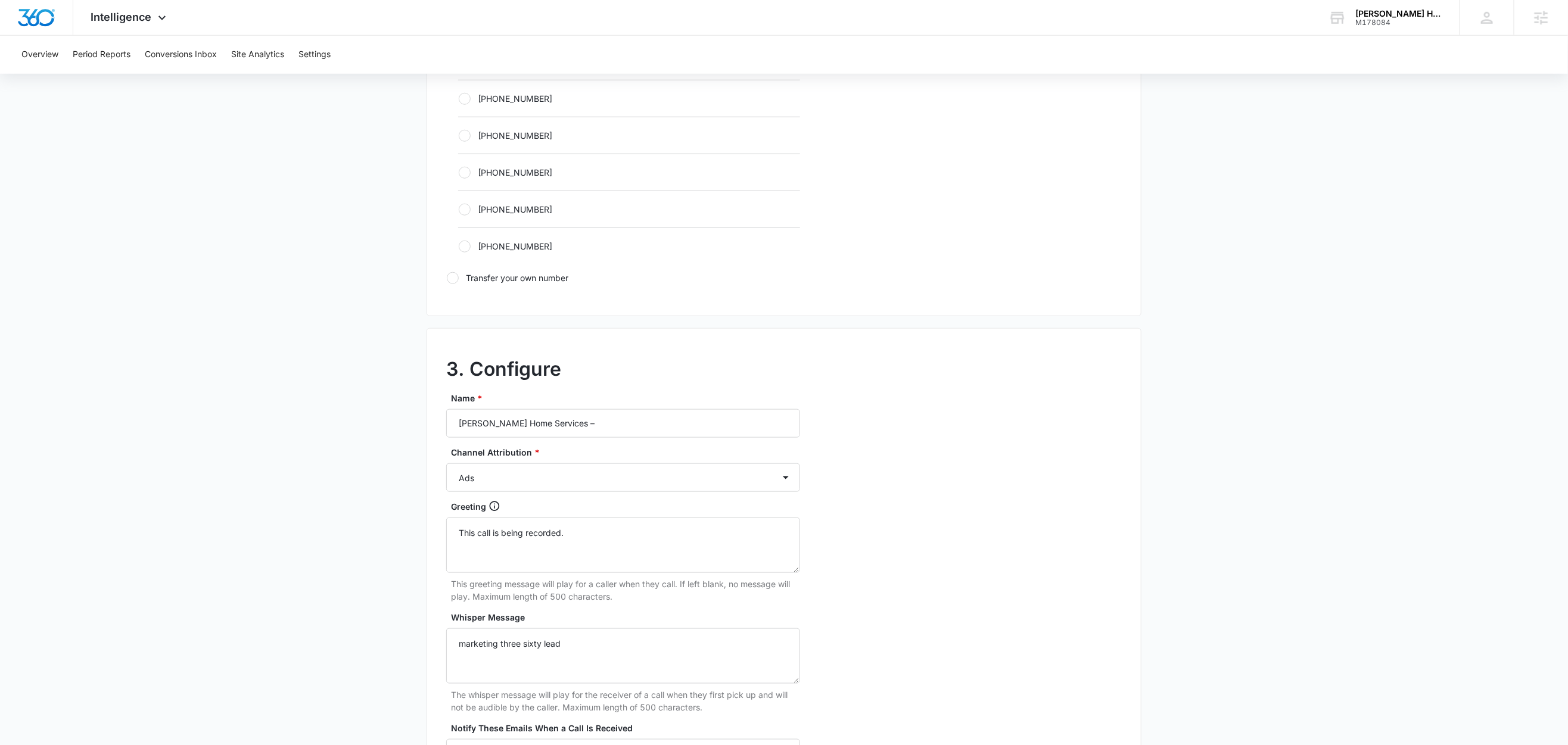
scroll to position [769, 0]
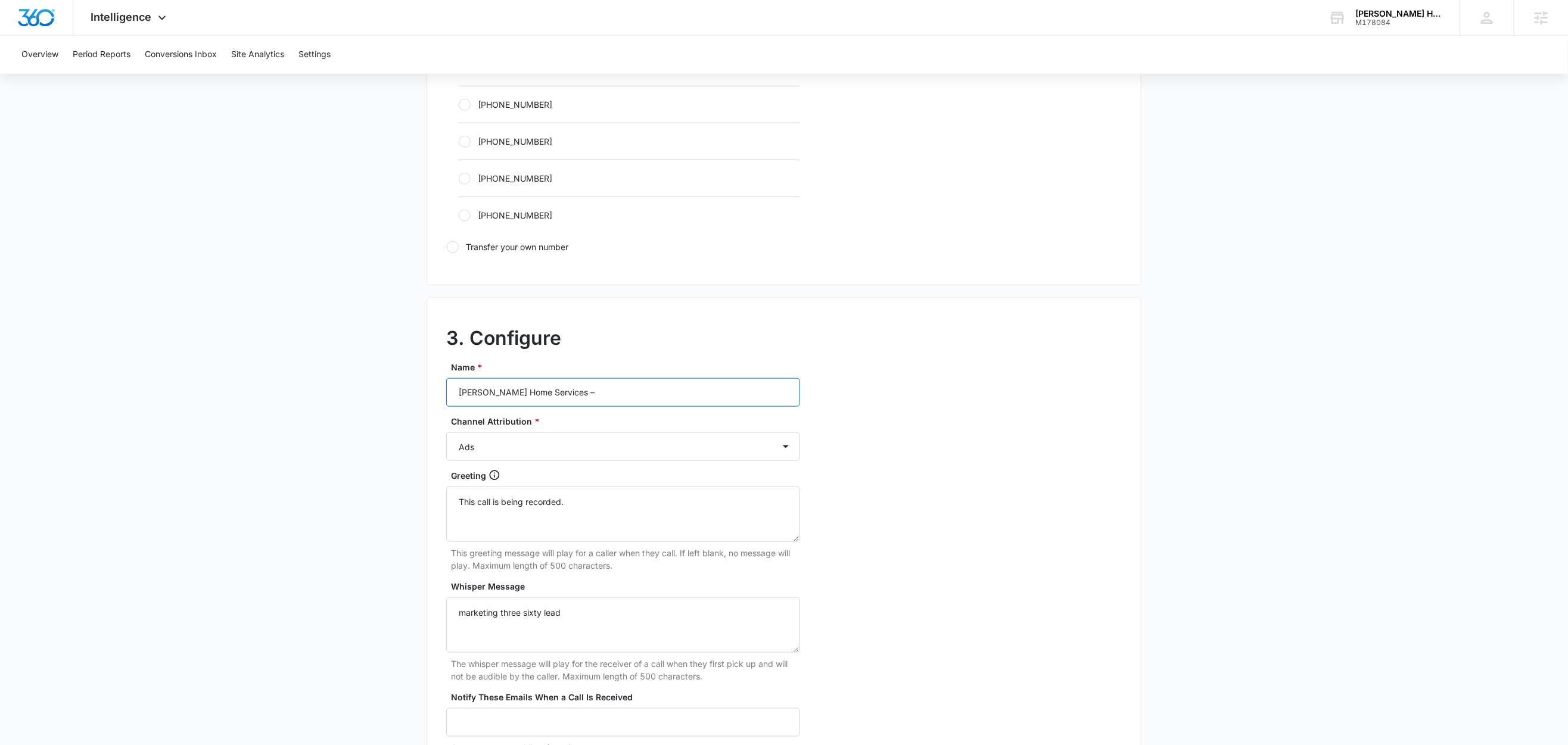
click at [600, 385] on input "Morgan Home Services –" at bounding box center [623, 392] width 354 height 28
type input "Morgan Home Services – LSA"
click at [523, 447] on select "Ads Local Service Ads Content Social Other" at bounding box center [623, 446] width 354 height 28
select select "LSA"
click at [446, 436] on select "Ads Local Service Ads Content Social Other" at bounding box center [623, 446] width 354 height 28
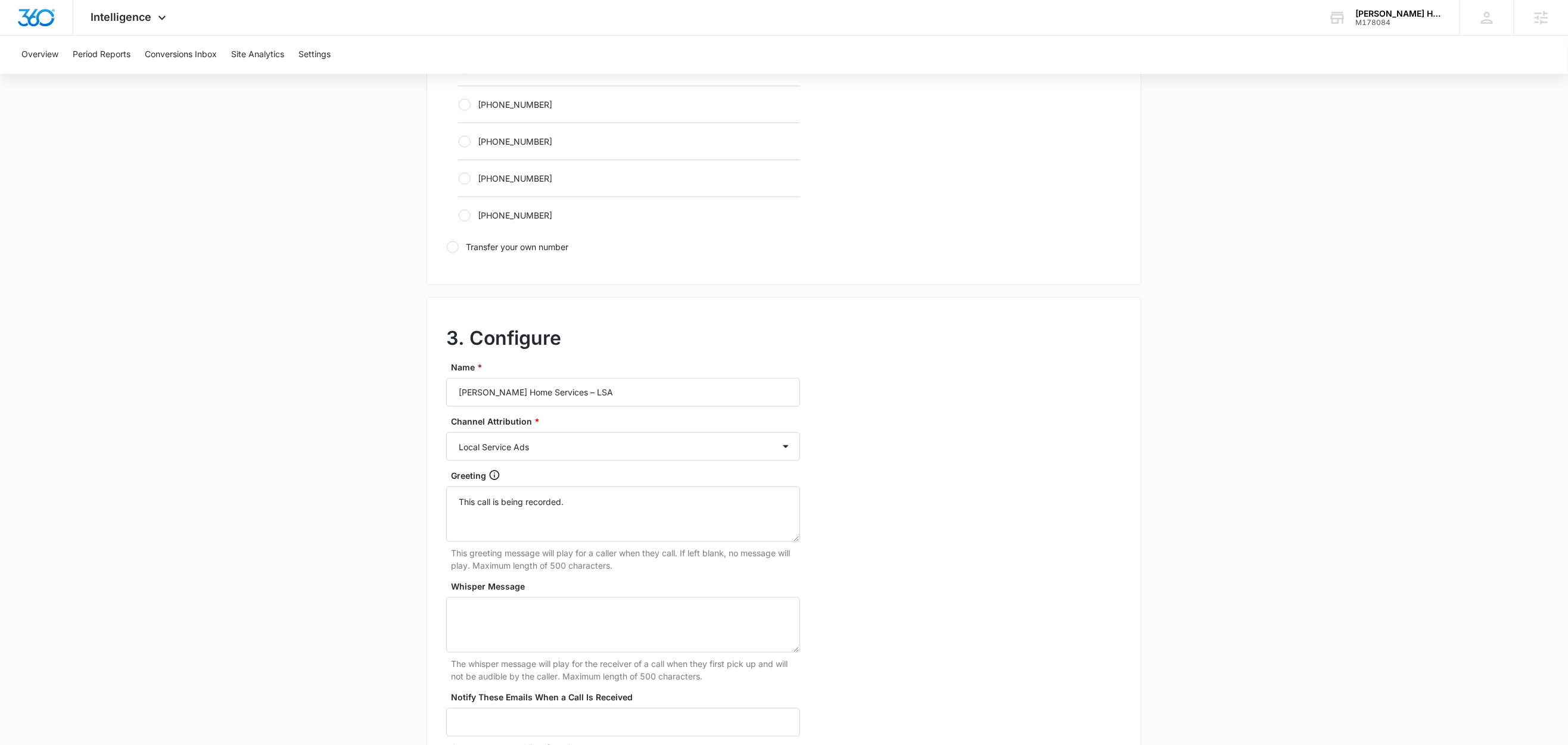
click at [325, 495] on main "Add Tracking Number 1. Ring-to number Enter the phone number that calls will be…" at bounding box center [784, 116] width 1568 height 1546
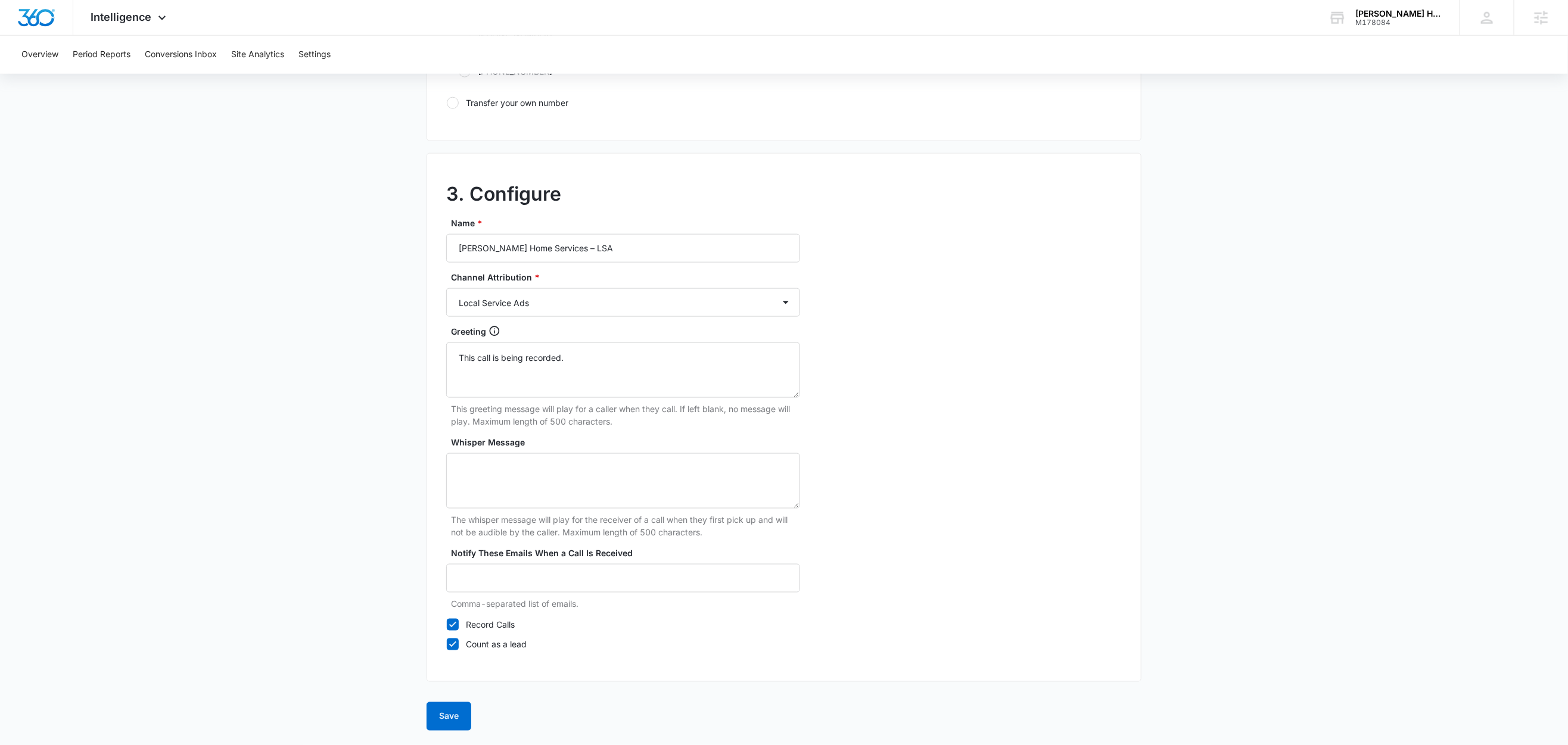
scroll to position [918, 0]
click at [462, 725] on button "Save" at bounding box center [449, 716] width 45 height 28
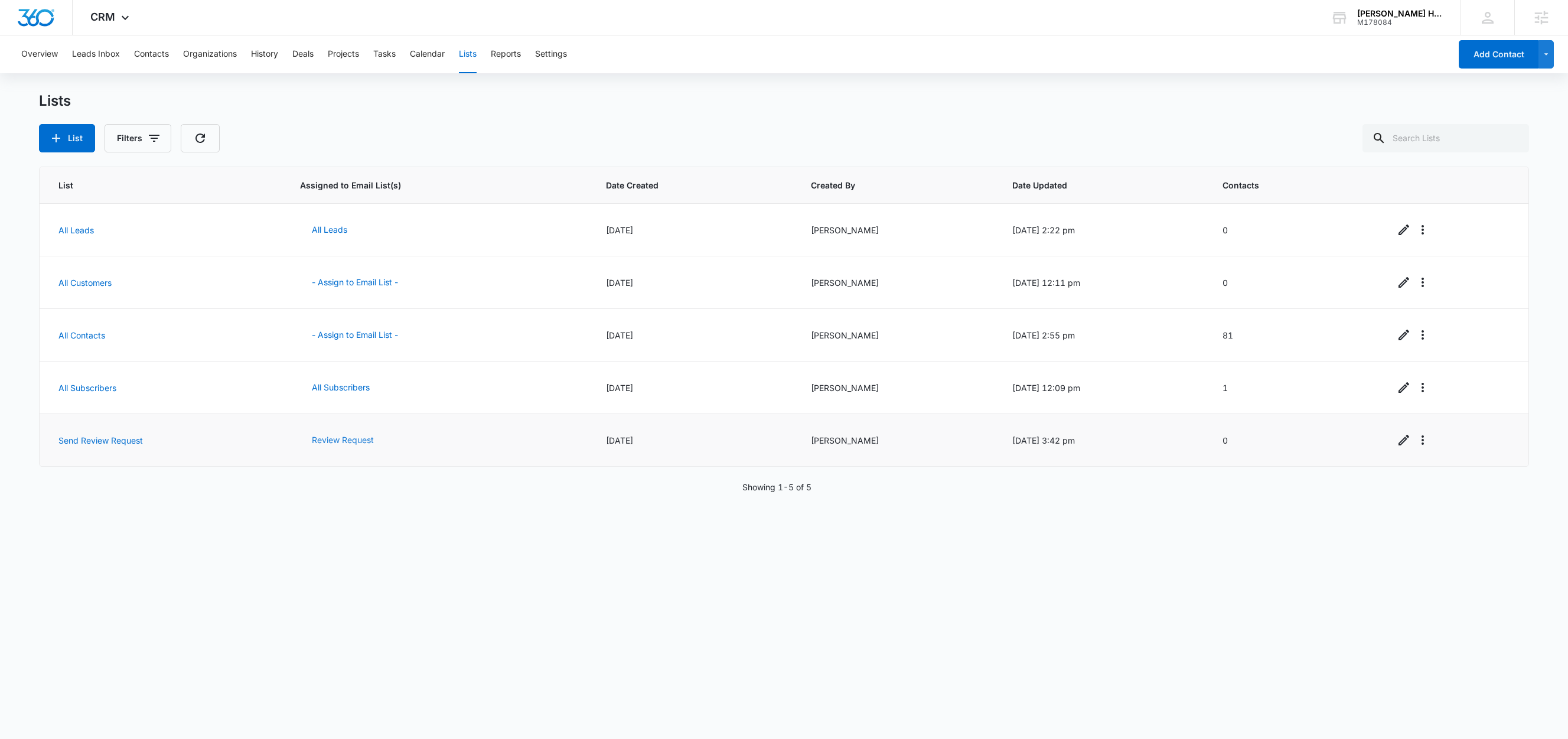
click at [329, 442] on button "Review Request" at bounding box center [342, 440] width 86 height 28
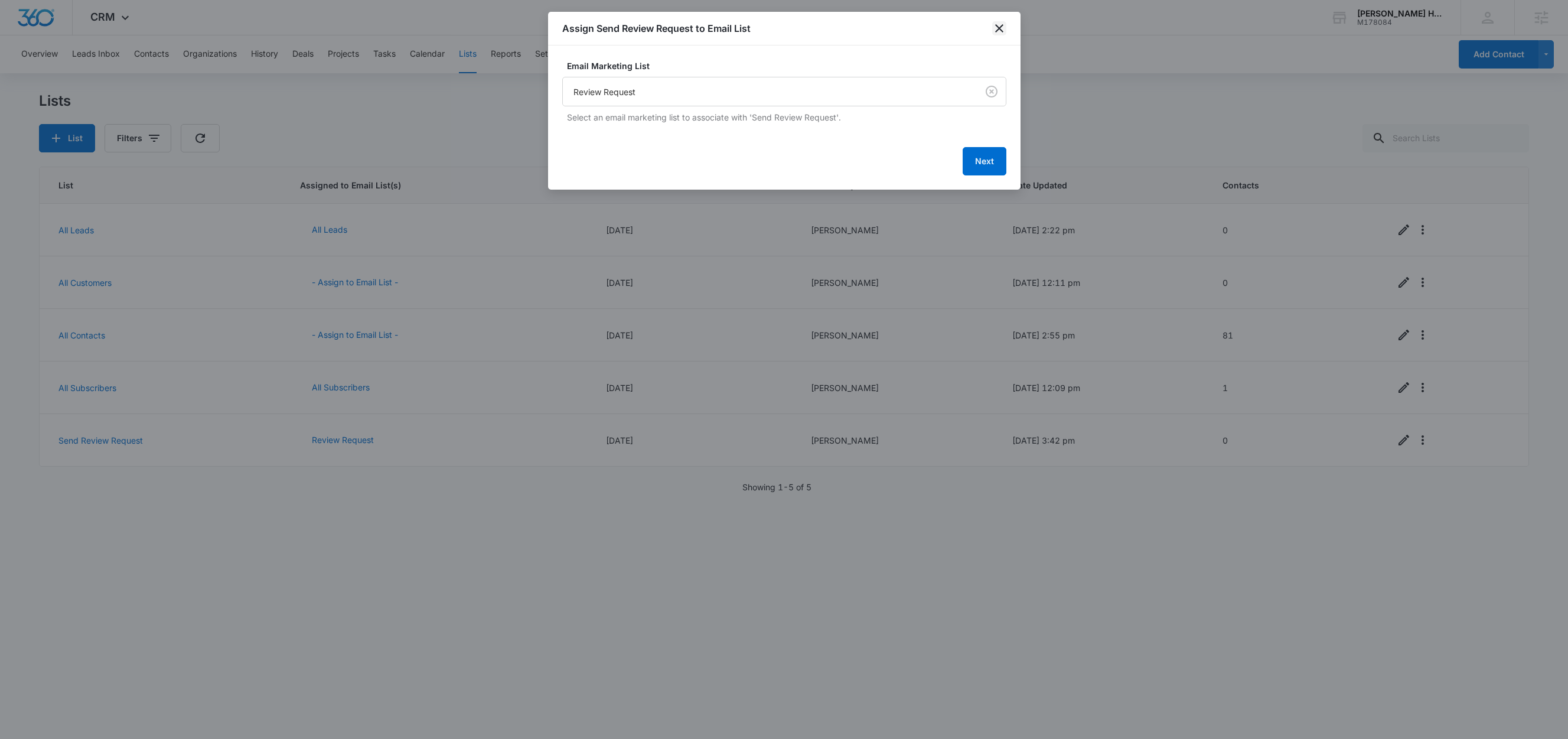
click at [1002, 33] on icon "close" at bounding box center [999, 28] width 14 height 14
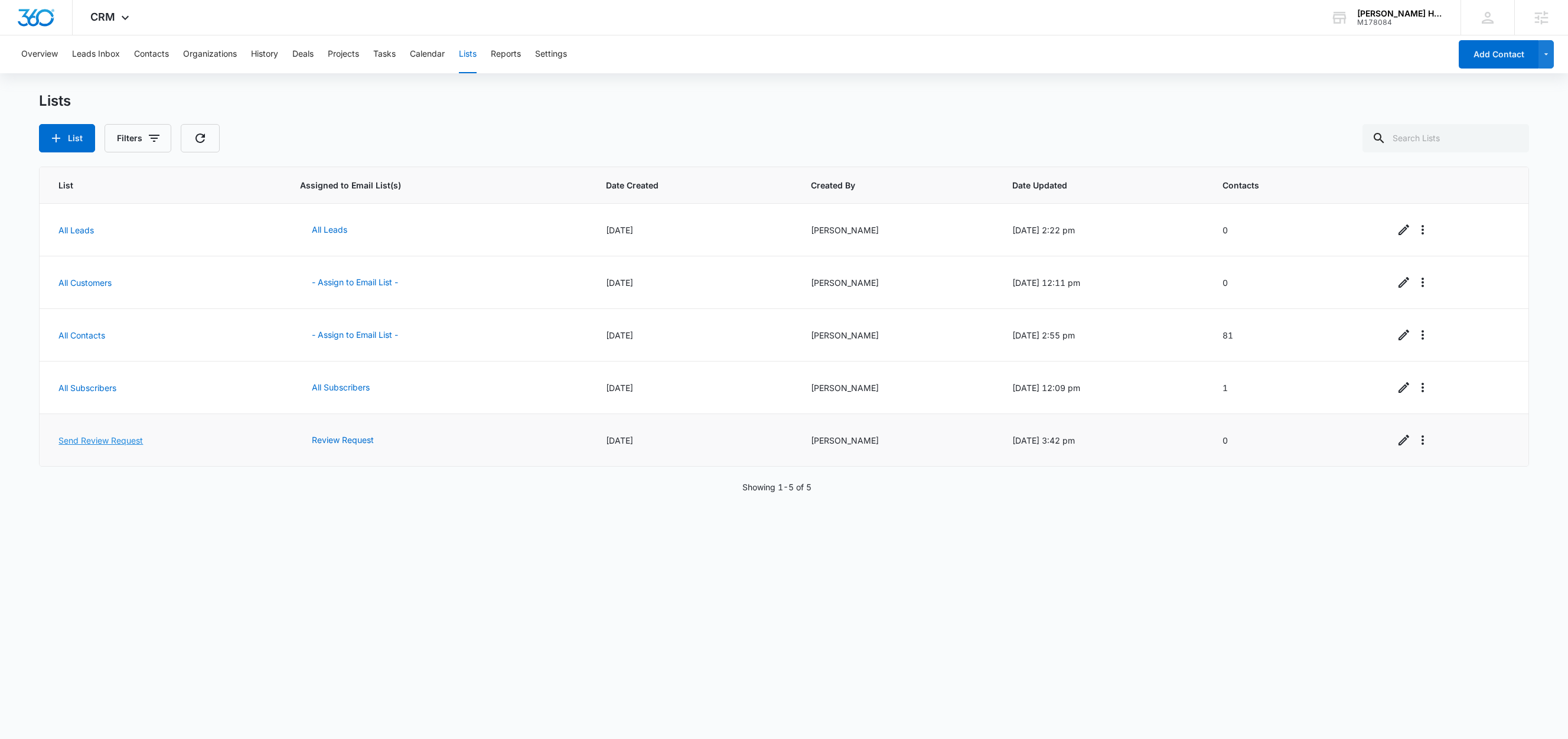
click at [91, 445] on link "Send Review Request" at bounding box center [101, 440] width 84 height 10
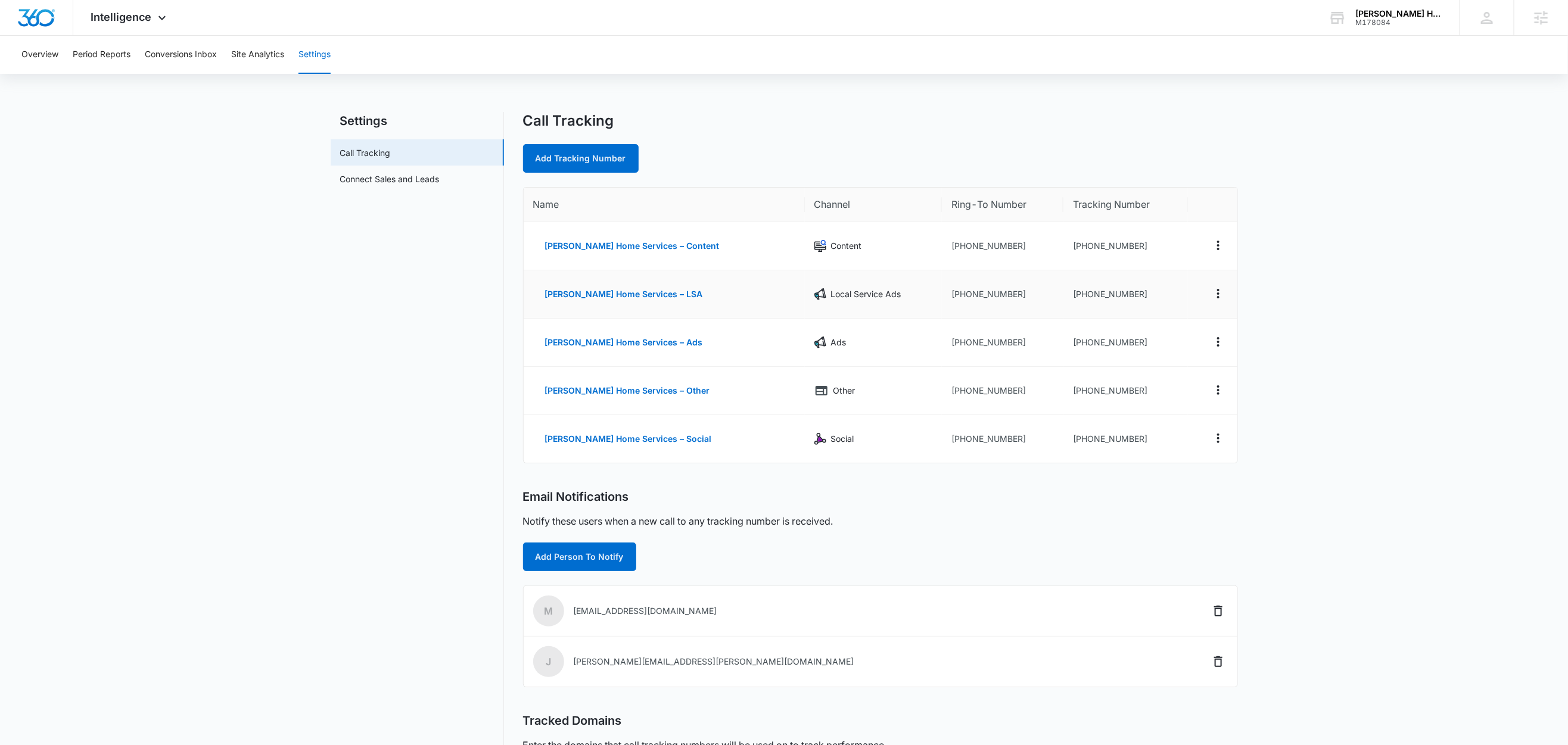
drag, startPoint x: 1163, startPoint y: 288, endPoint x: 1146, endPoint y: 289, distance: 17.0
click at [1163, 288] on td "+13522346557" at bounding box center [1125, 294] width 124 height 49
drag, startPoint x: 1141, startPoint y: 291, endPoint x: 1071, endPoint y: 296, distance: 70.2
click at [1071, 296] on td "+13522346557" at bounding box center [1125, 294] width 124 height 49
copy td "3522346557"
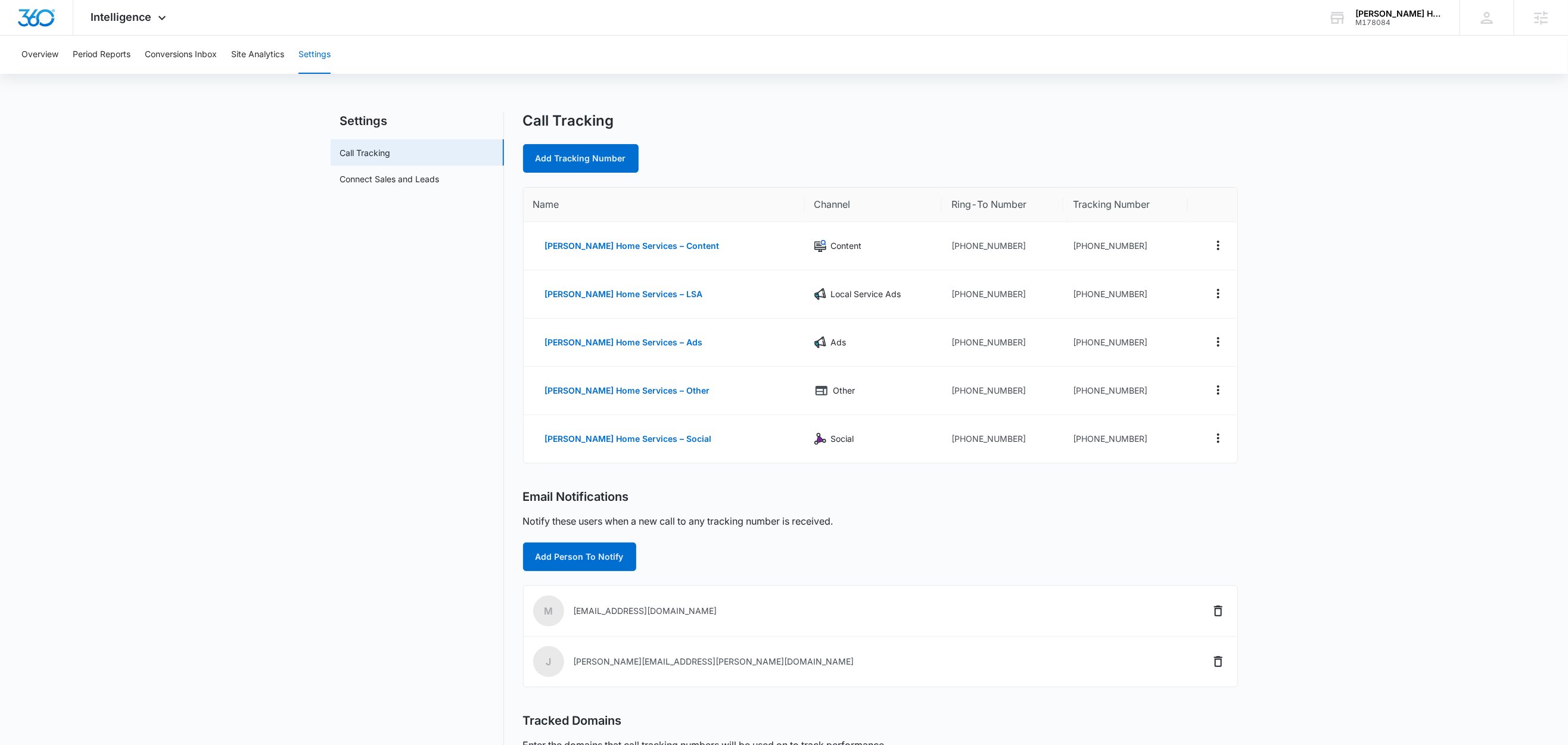
click at [346, 260] on nav "Settings Call Tracking Connect Sales and Leads" at bounding box center [417, 480] width 173 height 737
drag, startPoint x: 1131, startPoint y: 294, endPoint x: 1073, endPoint y: 296, distance: 58.0
click at [1073, 296] on td "+13522346557" at bounding box center [1125, 294] width 124 height 49
drag, startPoint x: 1141, startPoint y: 290, endPoint x: 1068, endPoint y: 299, distance: 73.6
click at [1068, 299] on td "+13522346557" at bounding box center [1125, 294] width 124 height 49
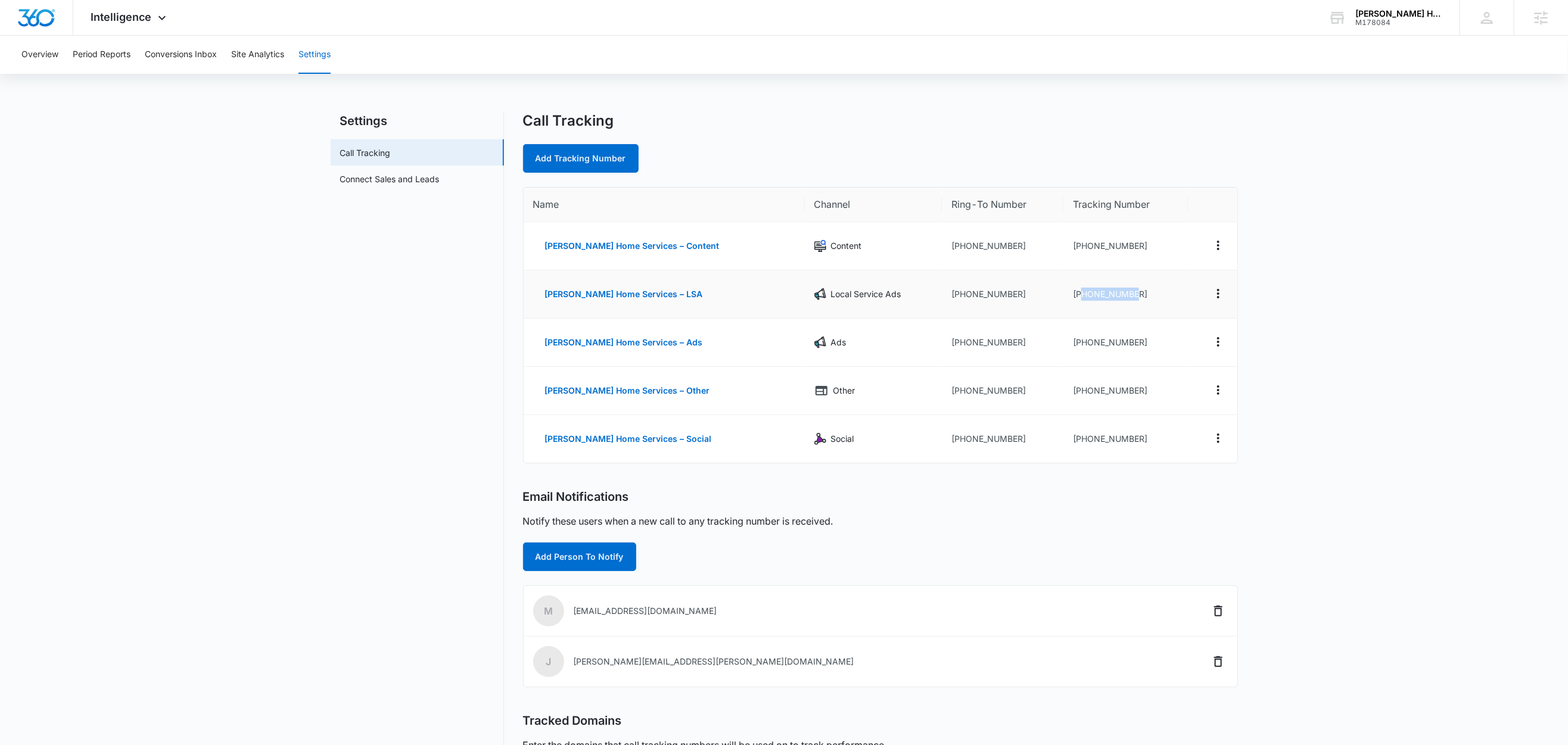
copy td "3522346557"
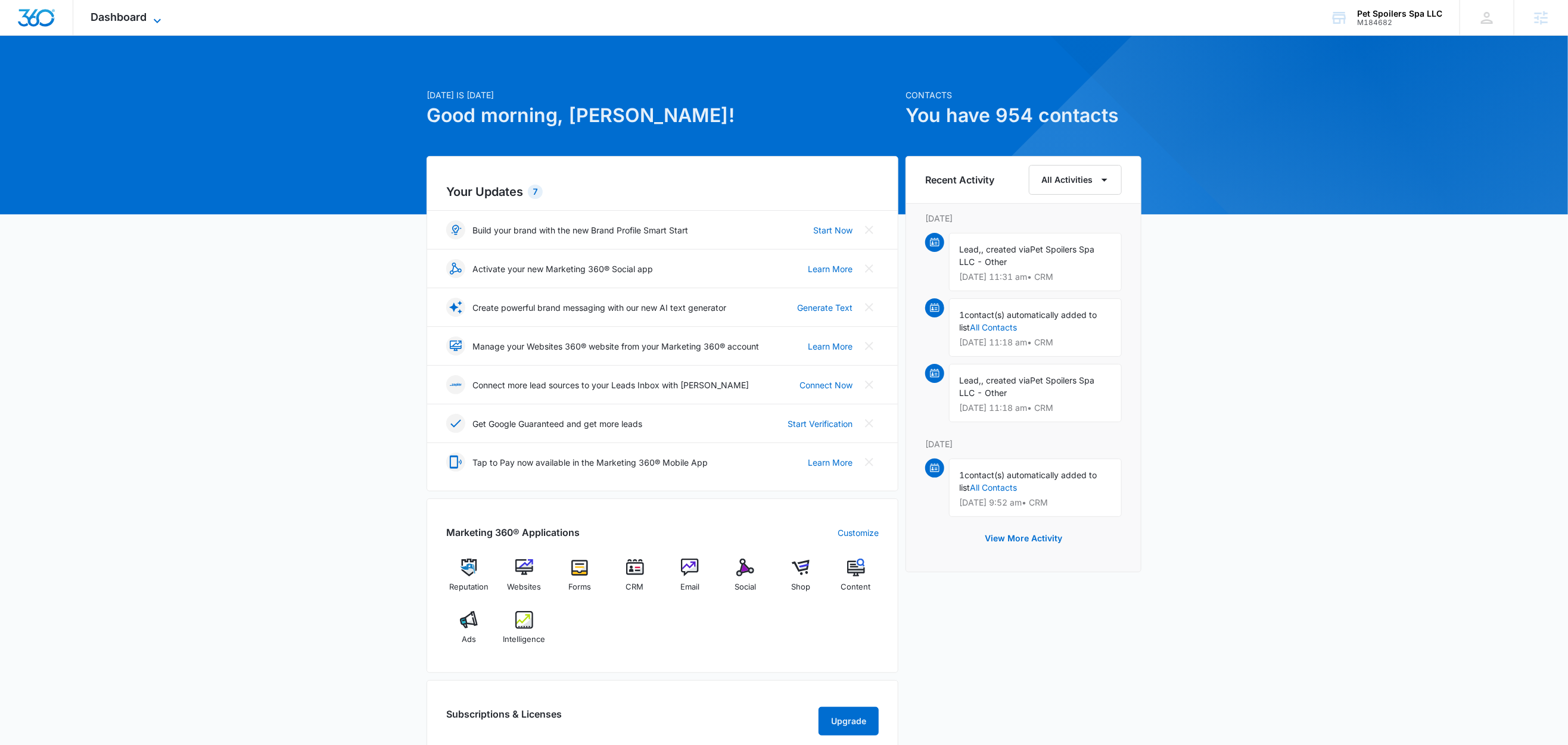
click at [134, 14] on span "Dashboard" at bounding box center [119, 17] width 56 height 13
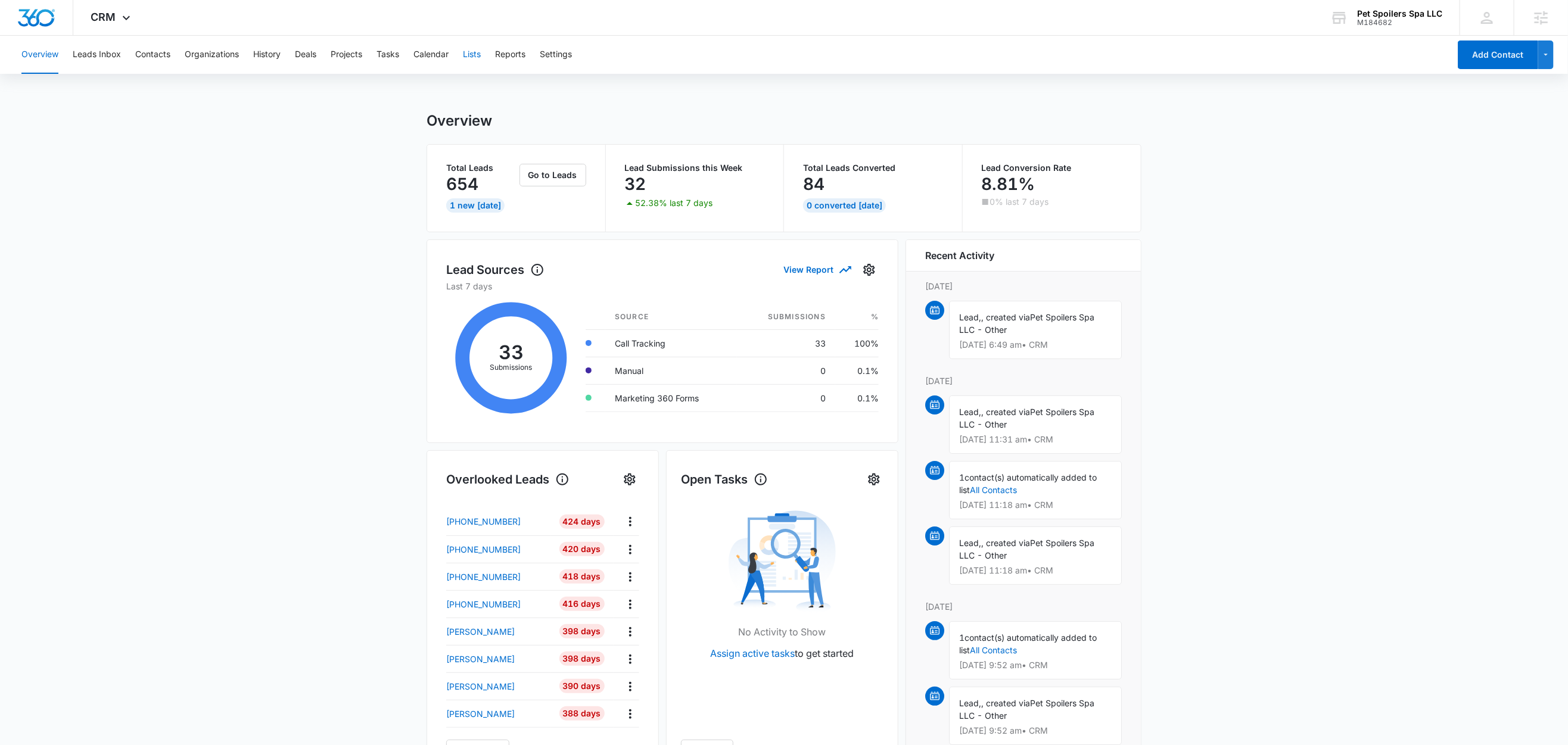
click at [472, 55] on button "Lists" at bounding box center [472, 55] width 18 height 38
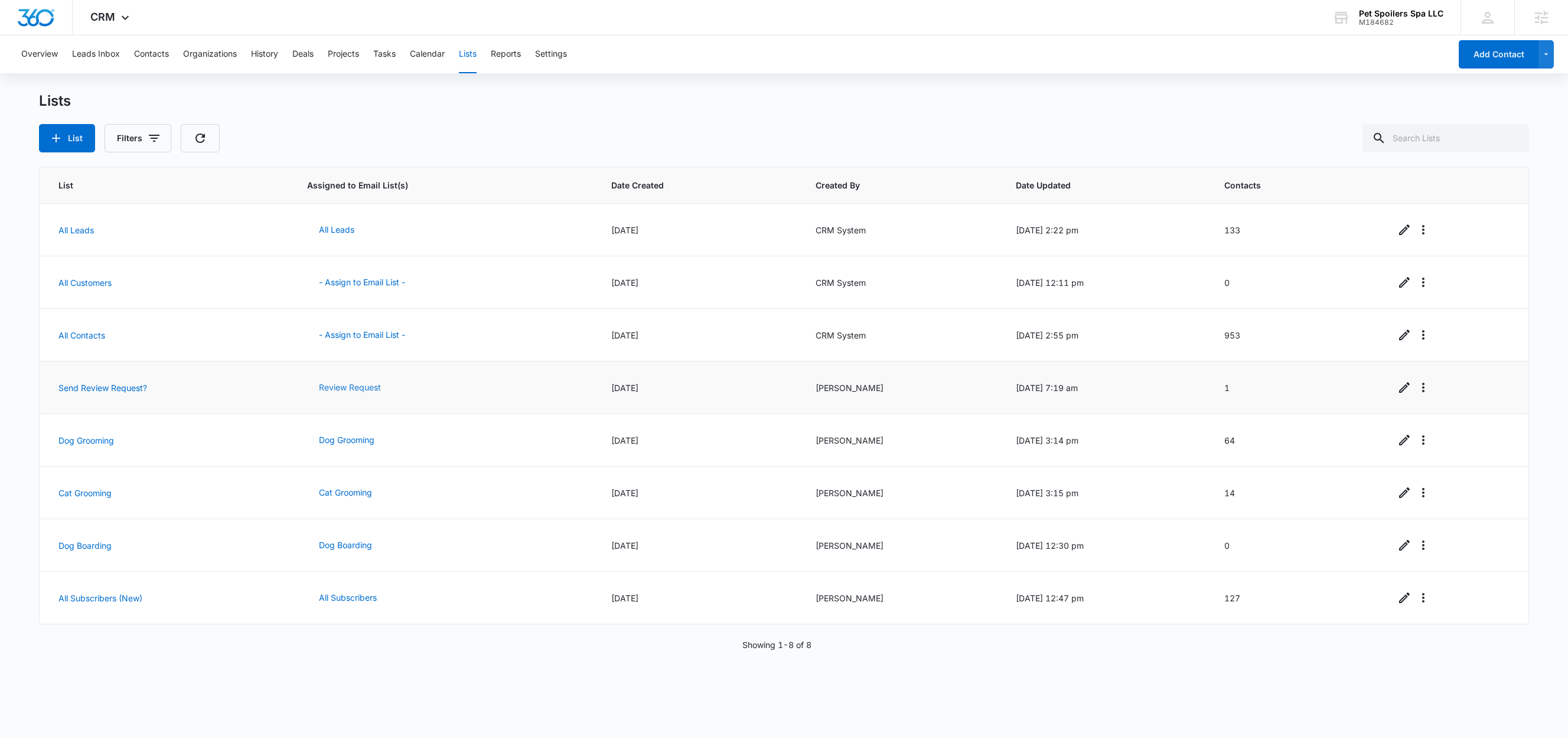
click at [331, 389] on button "Review Request" at bounding box center [349, 387] width 86 height 28
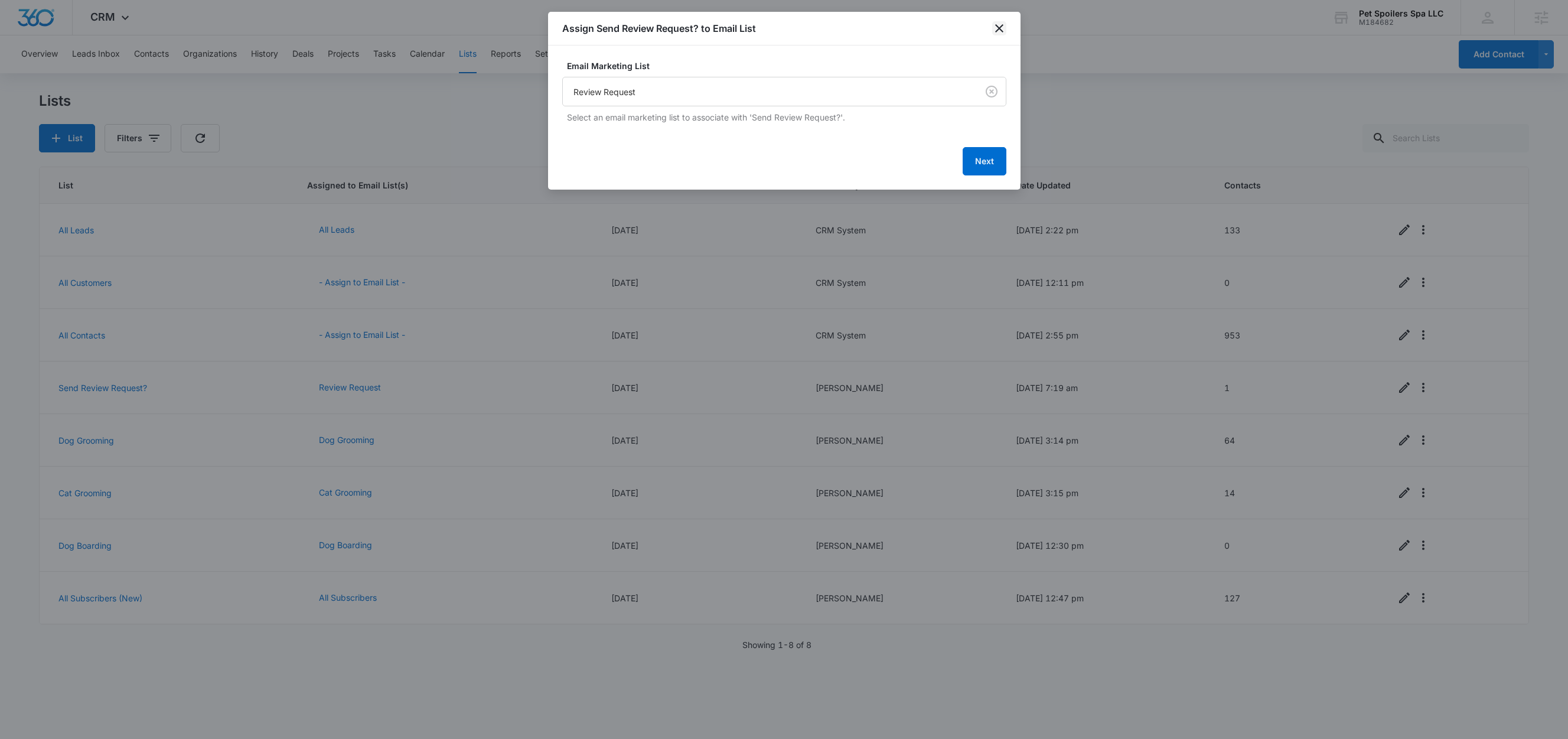
click at [996, 30] on icon "close" at bounding box center [999, 28] width 8 height 8
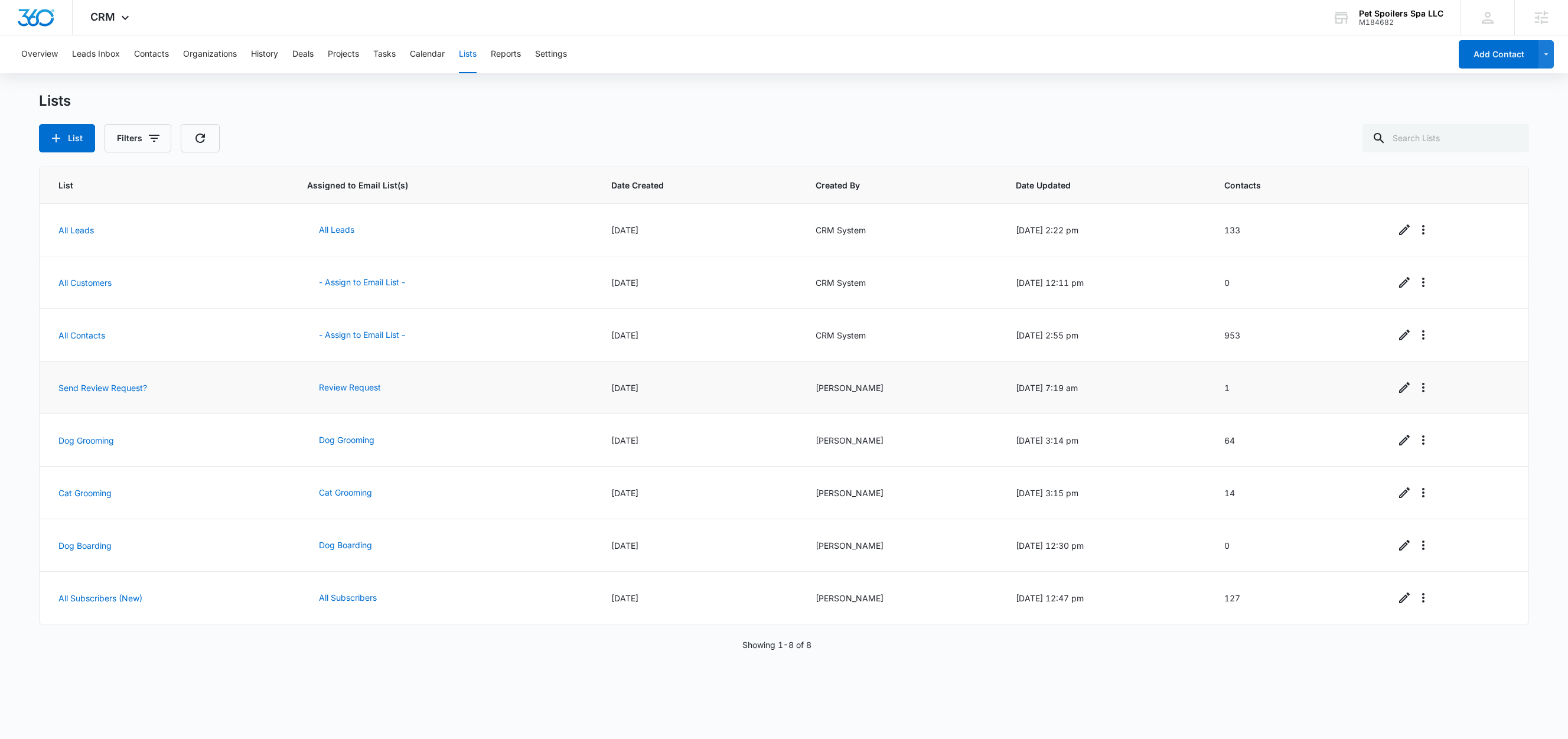
click at [89, 381] on td "Send Review Request?" at bounding box center [166, 388] width 252 height 53
click at [89, 388] on link "Send Review Request?" at bounding box center [103, 388] width 89 height 10
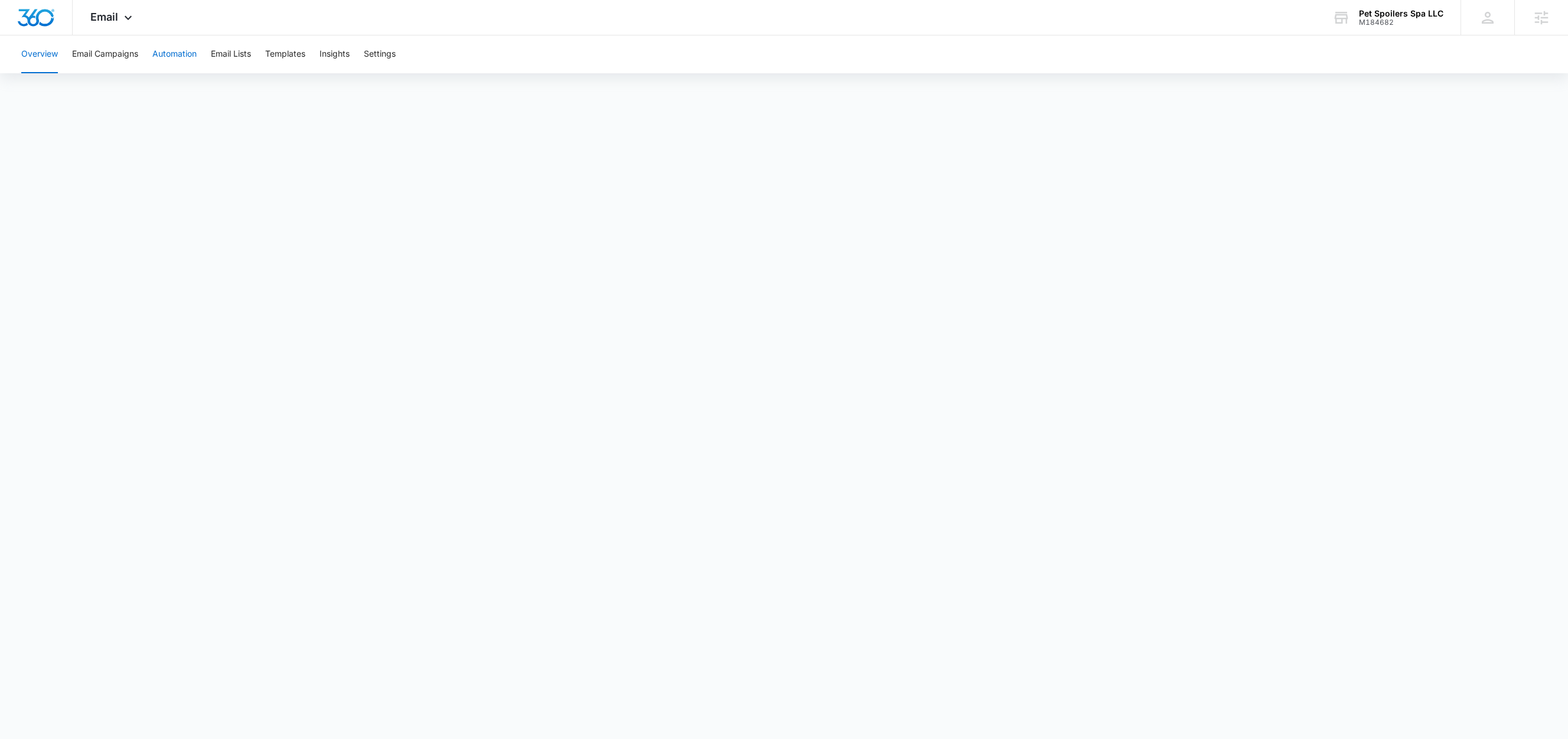
click at [165, 57] on button "Automation" at bounding box center [174, 54] width 44 height 38
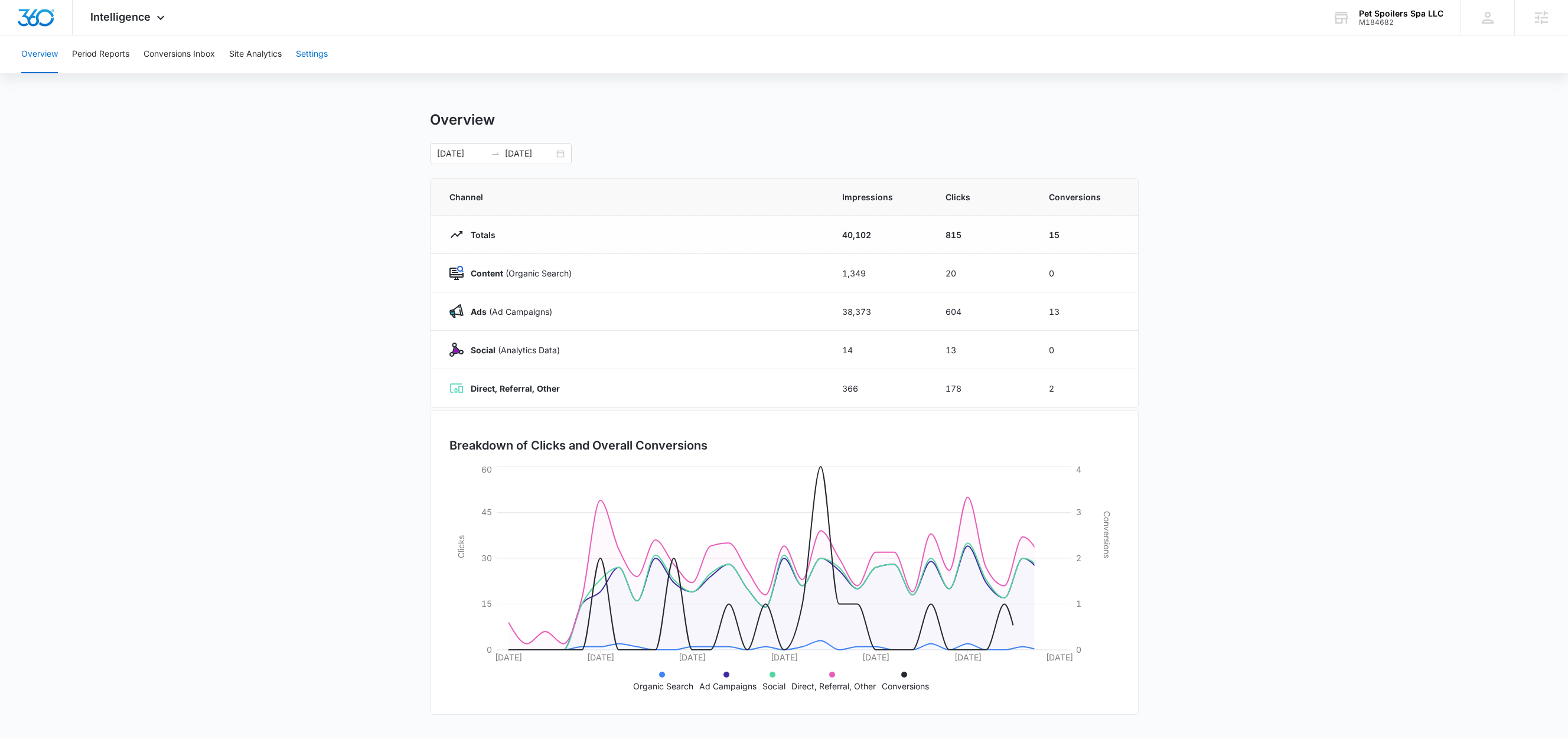
click at [312, 54] on button "Settings" at bounding box center [311, 54] width 32 height 38
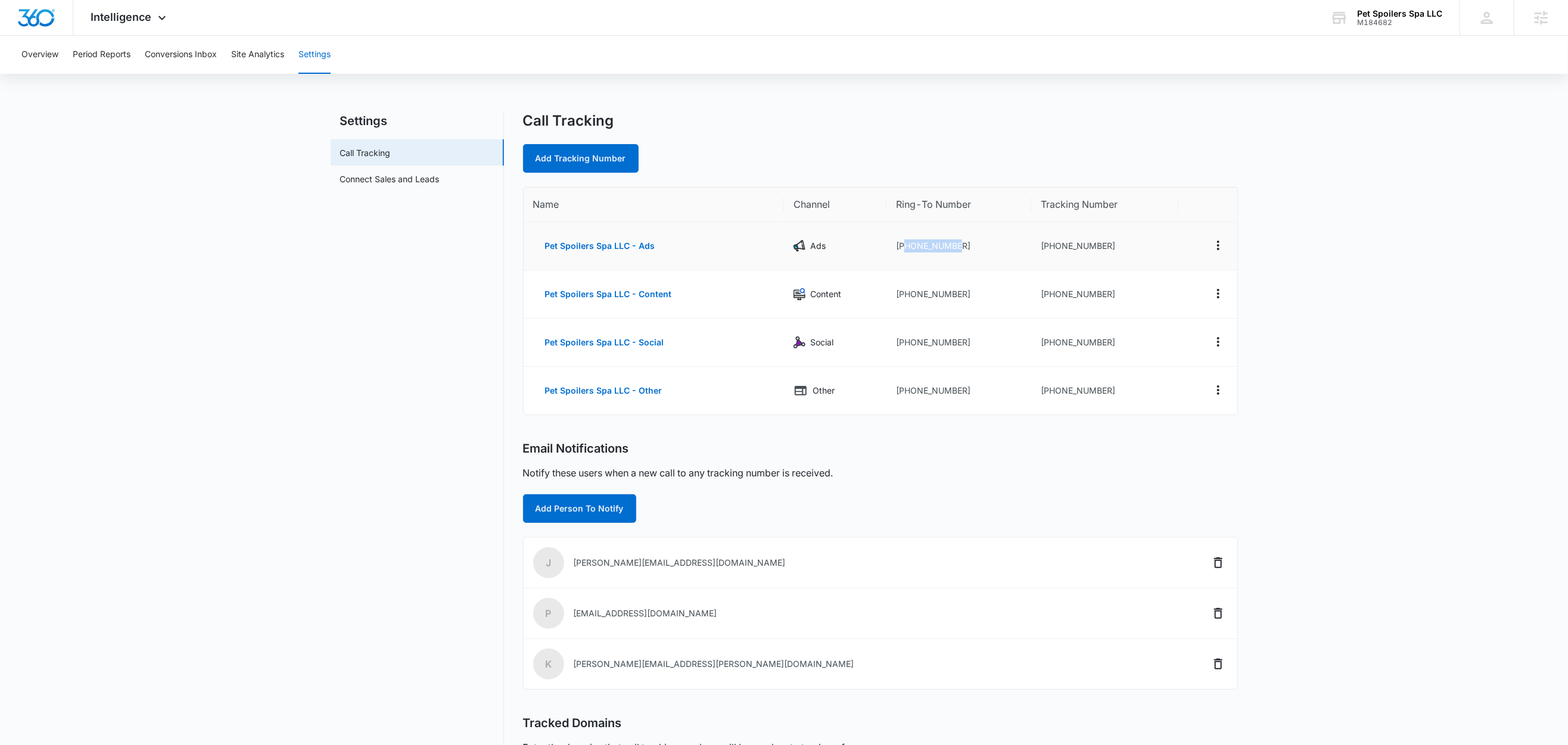
drag, startPoint x: 964, startPoint y: 246, endPoint x: 905, endPoint y: 252, distance: 59.3
click at [905, 252] on td "+17722206714" at bounding box center [959, 246] width 145 height 49
copy td "7722206714"
click at [576, 159] on link "Add Tracking Number" at bounding box center [581, 158] width 115 height 28
select select "by_area_code"
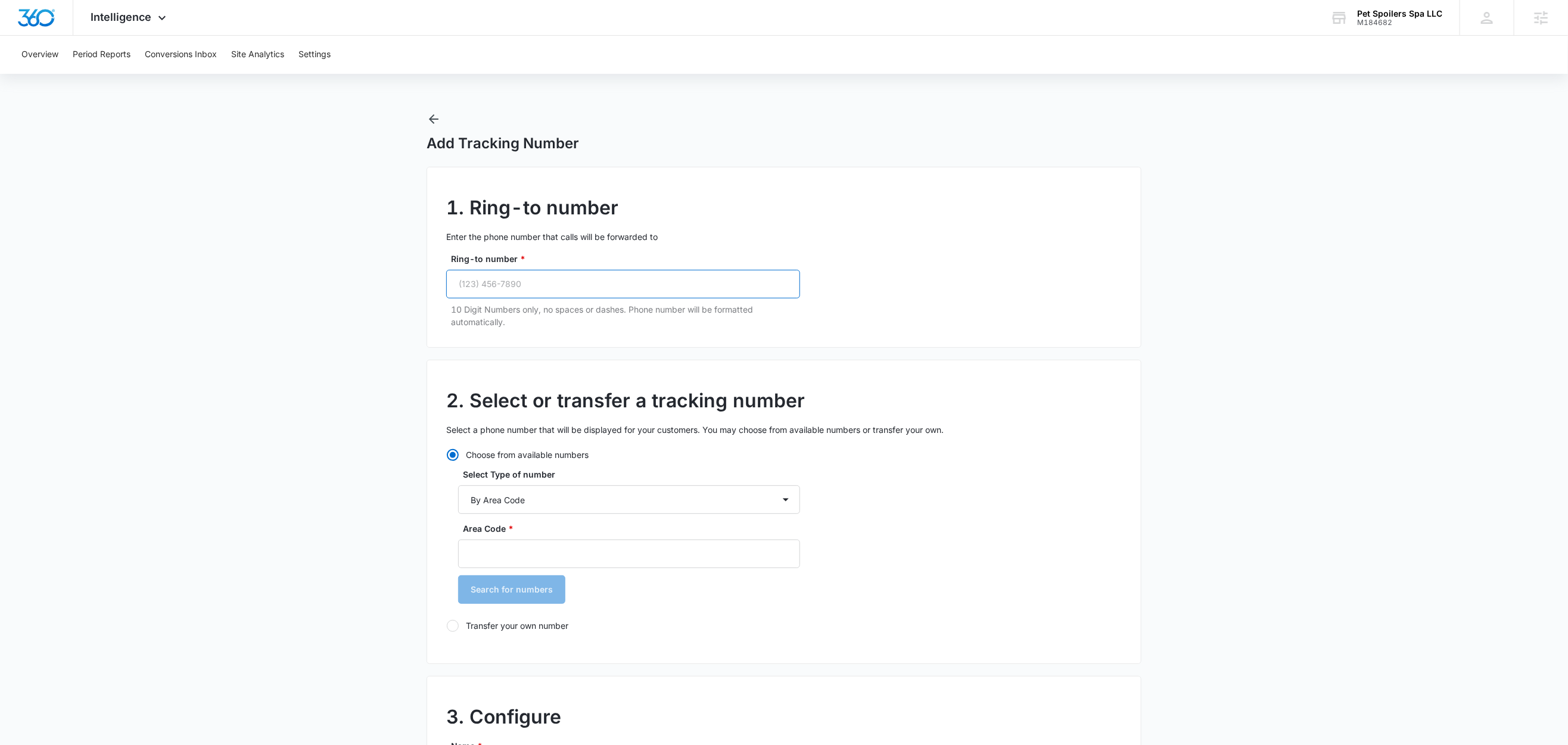
click at [608, 287] on input "Ring-to number *" at bounding box center [623, 284] width 354 height 28
paste input "(772) 220-6714"
type input "(772) 220-6714"
click at [511, 553] on input "Area Code *" at bounding box center [629, 553] width 342 height 28
type input "772"
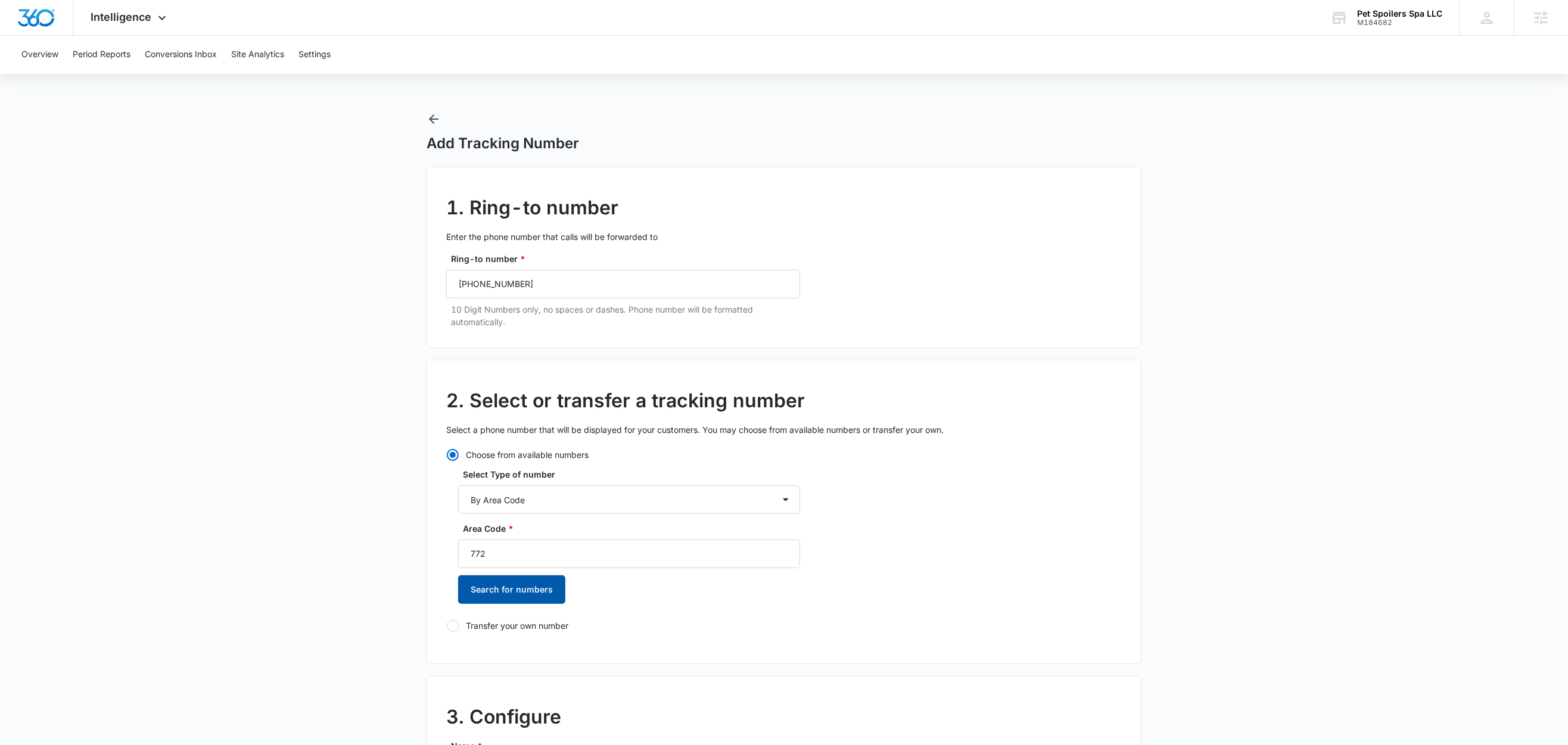
click at [501, 590] on button "Search for numbers" at bounding box center [512, 589] width 107 height 28
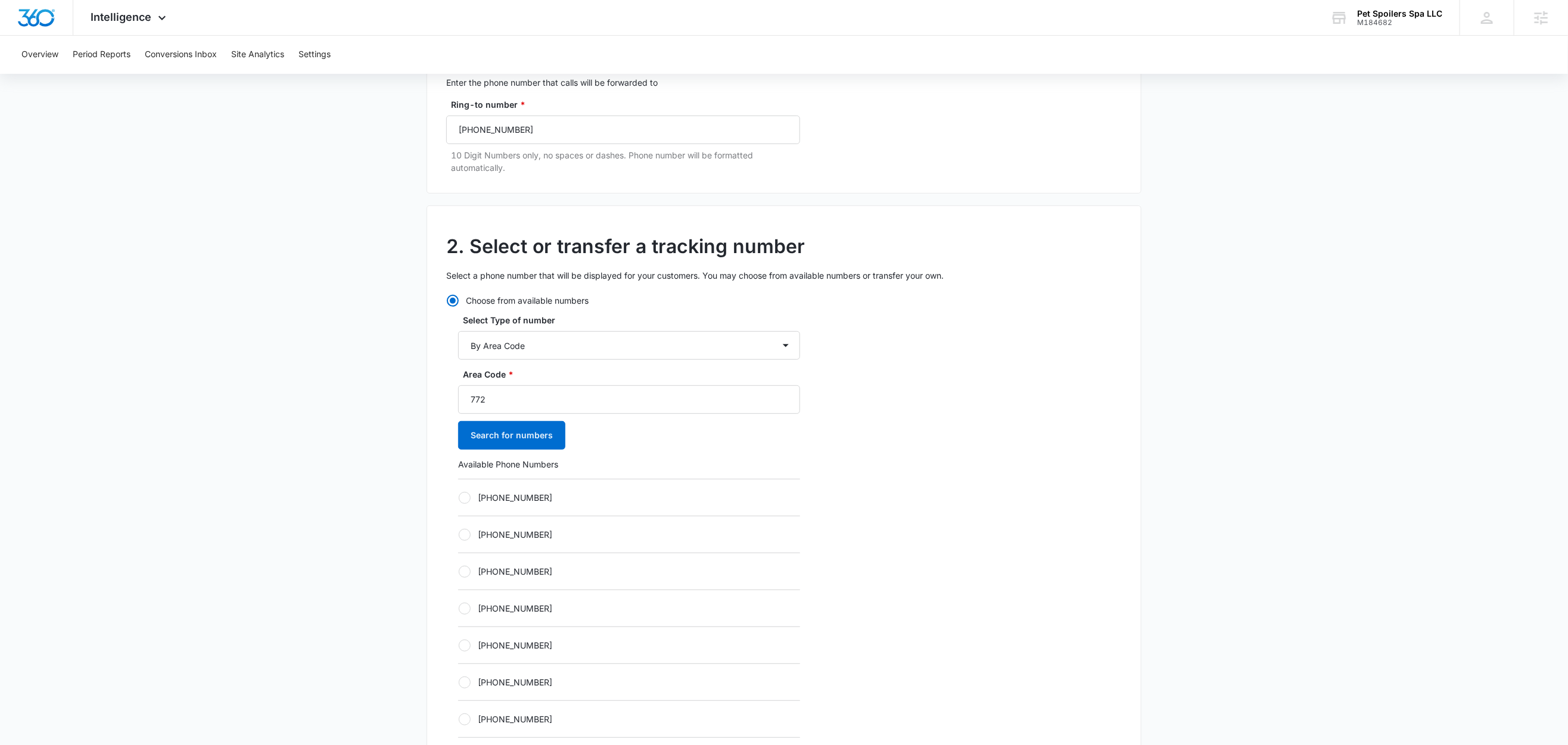
drag, startPoint x: 514, startPoint y: 496, endPoint x: 675, endPoint y: 499, distance: 161.0
click at [516, 497] on label "+17722023380" at bounding box center [629, 498] width 342 height 13
click at [459, 497] on input "+17722023380" at bounding box center [458, 497] width 1 height 1
radio input "true"
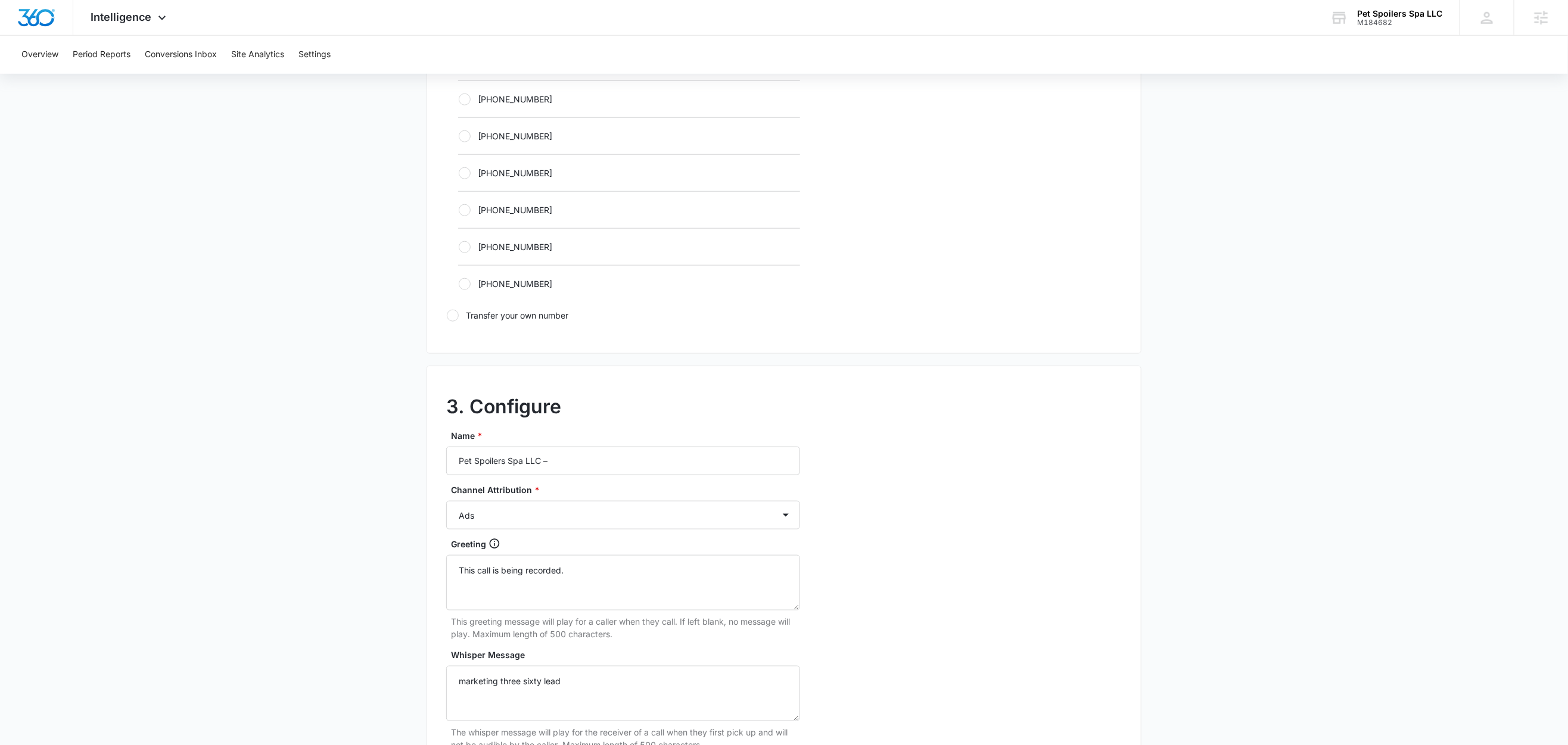
scroll to position [754, 0]
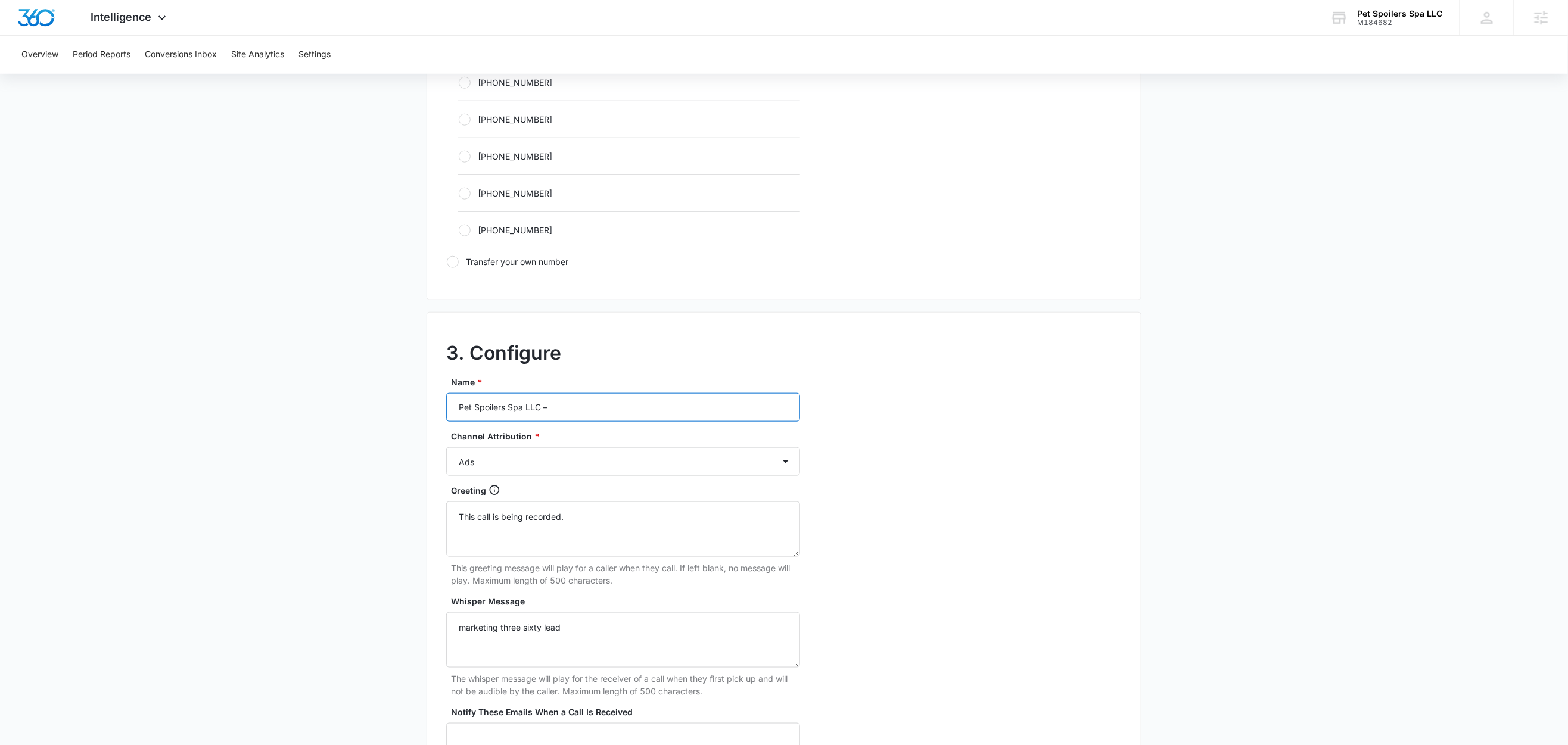
click at [608, 410] on input "Pet Spoilers Spa LLC –" at bounding box center [623, 407] width 354 height 28
type input "Pet Spoilers Spa LLC – LSA"
drag, startPoint x: 403, startPoint y: 492, endPoint x: 493, endPoint y: 468, distance: 93.1
click at [403, 492] on main "Add Tracking Number 1. Ring-to number Enter the phone number that calls will be…" at bounding box center [784, 130] width 1568 height 1546
click at [508, 463] on select "Ads Local Service Ads Content Social Other" at bounding box center [623, 461] width 354 height 28
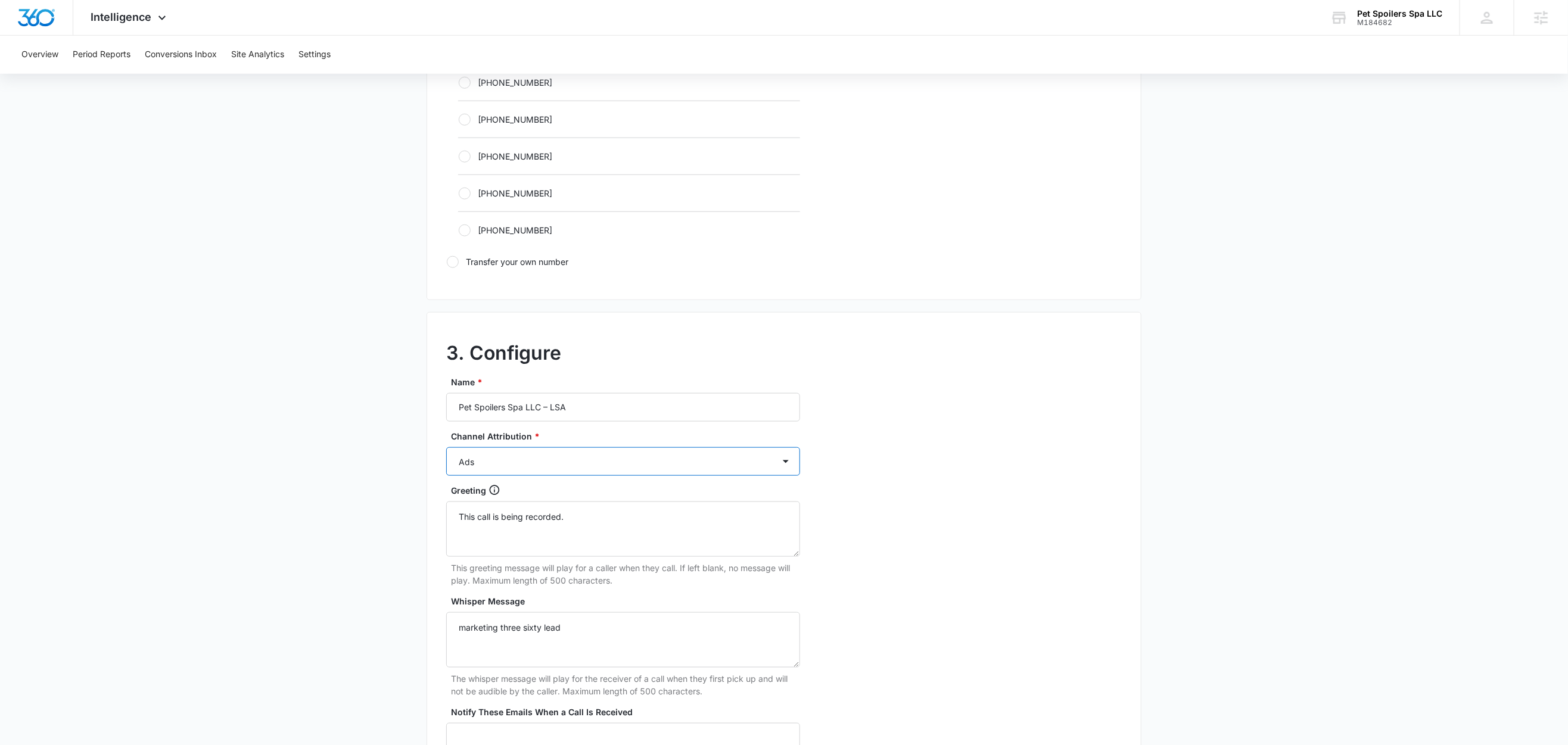
select select "LSA"
click at [446, 451] on select "Ads Local Service Ads Content Social Other" at bounding box center [623, 461] width 354 height 28
click at [351, 496] on main "Add Tracking Number 1. Ring-to number Enter the phone number that calls will be…" at bounding box center [784, 130] width 1568 height 1546
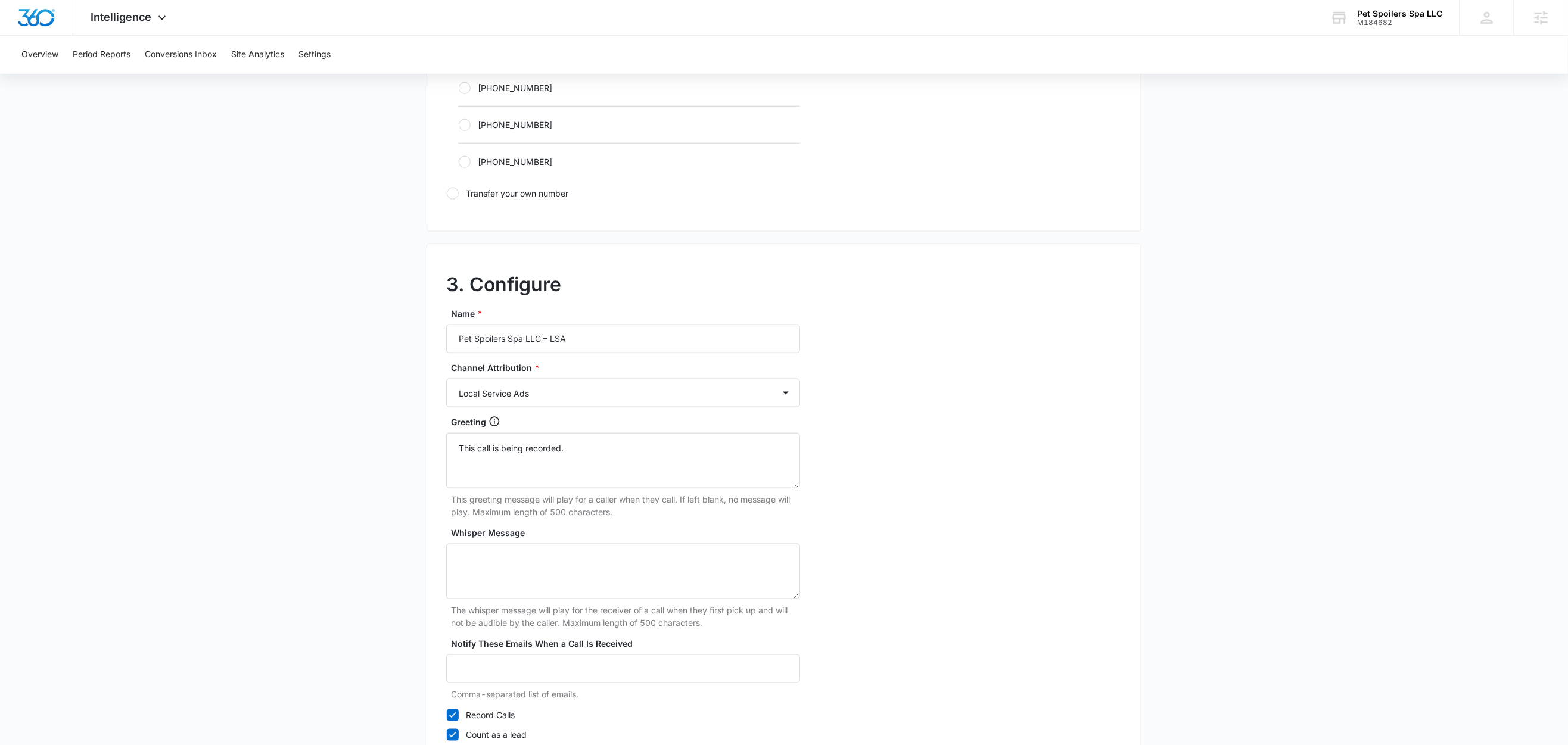
scroll to position [918, 0]
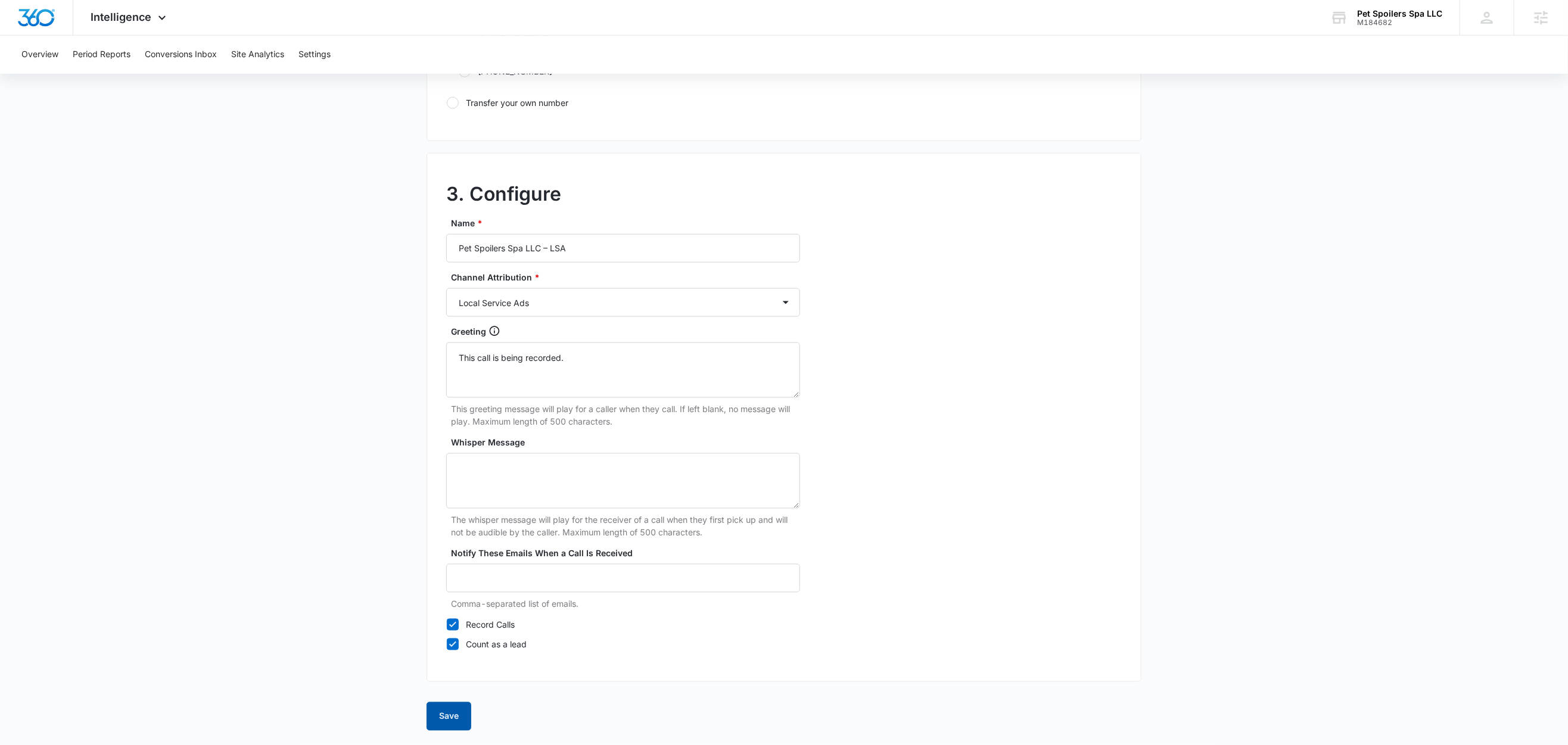
click at [467, 713] on button "Save" at bounding box center [449, 716] width 45 height 28
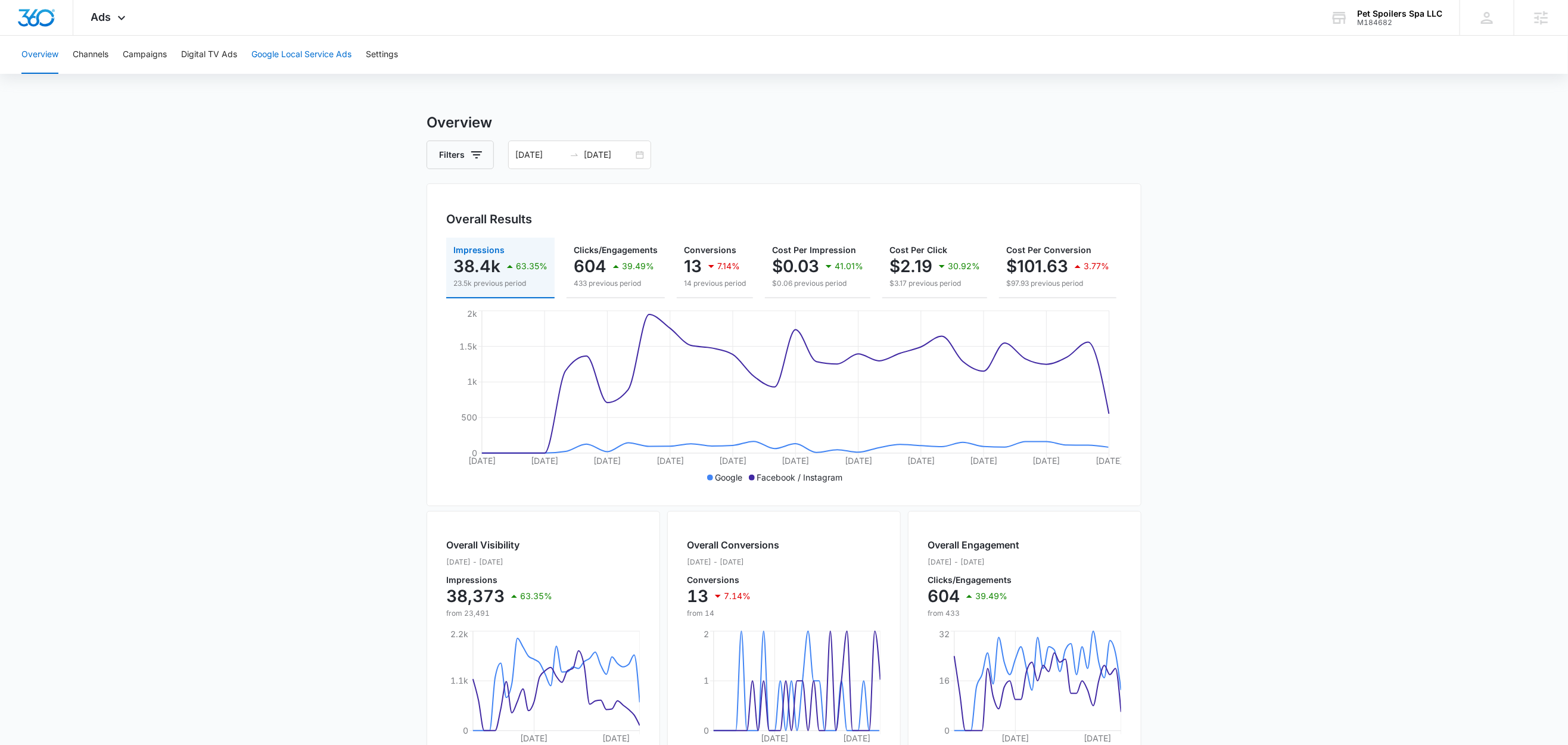
click at [308, 56] on button "Google Local Service Ads" at bounding box center [301, 55] width 100 height 38
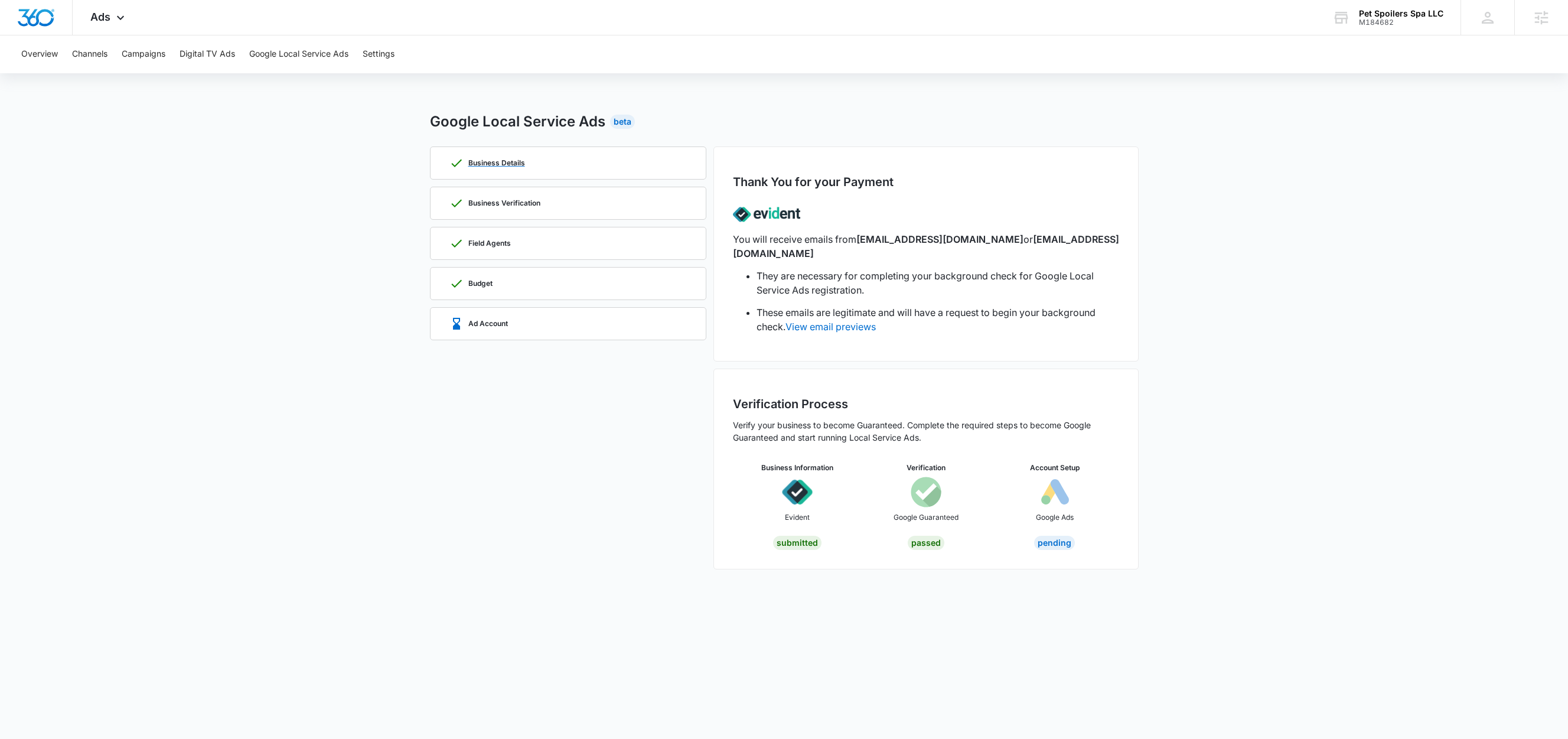
click at [529, 162] on div "Business Details" at bounding box center [568, 163] width 237 height 32
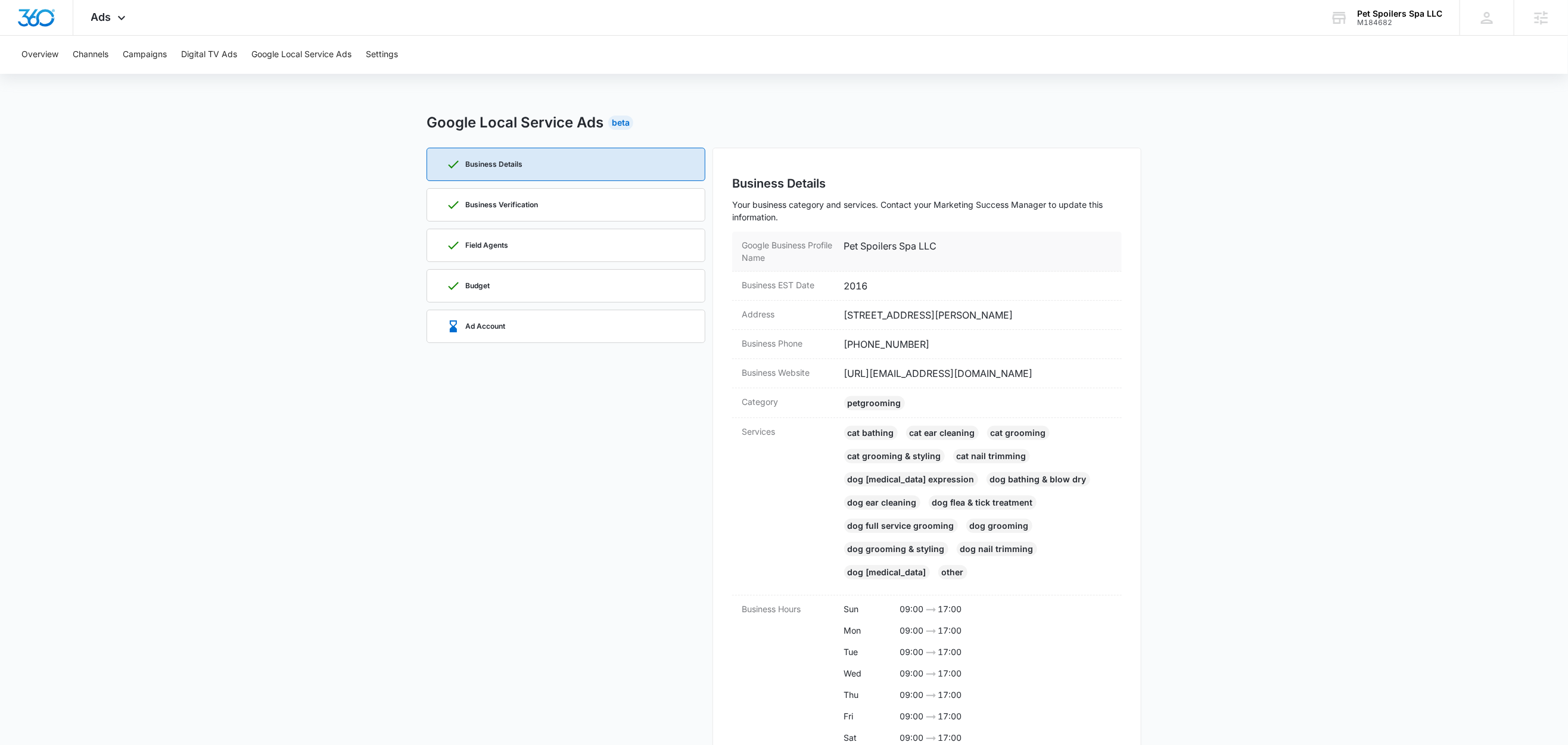
click at [897, 245] on dd "Pet Spoilers Spa LLC" at bounding box center [979, 251] width 269 height 25
copy dd "Pet Spoilers Spa LLC"
click at [552, 207] on div "Business Verification" at bounding box center [566, 205] width 240 height 32
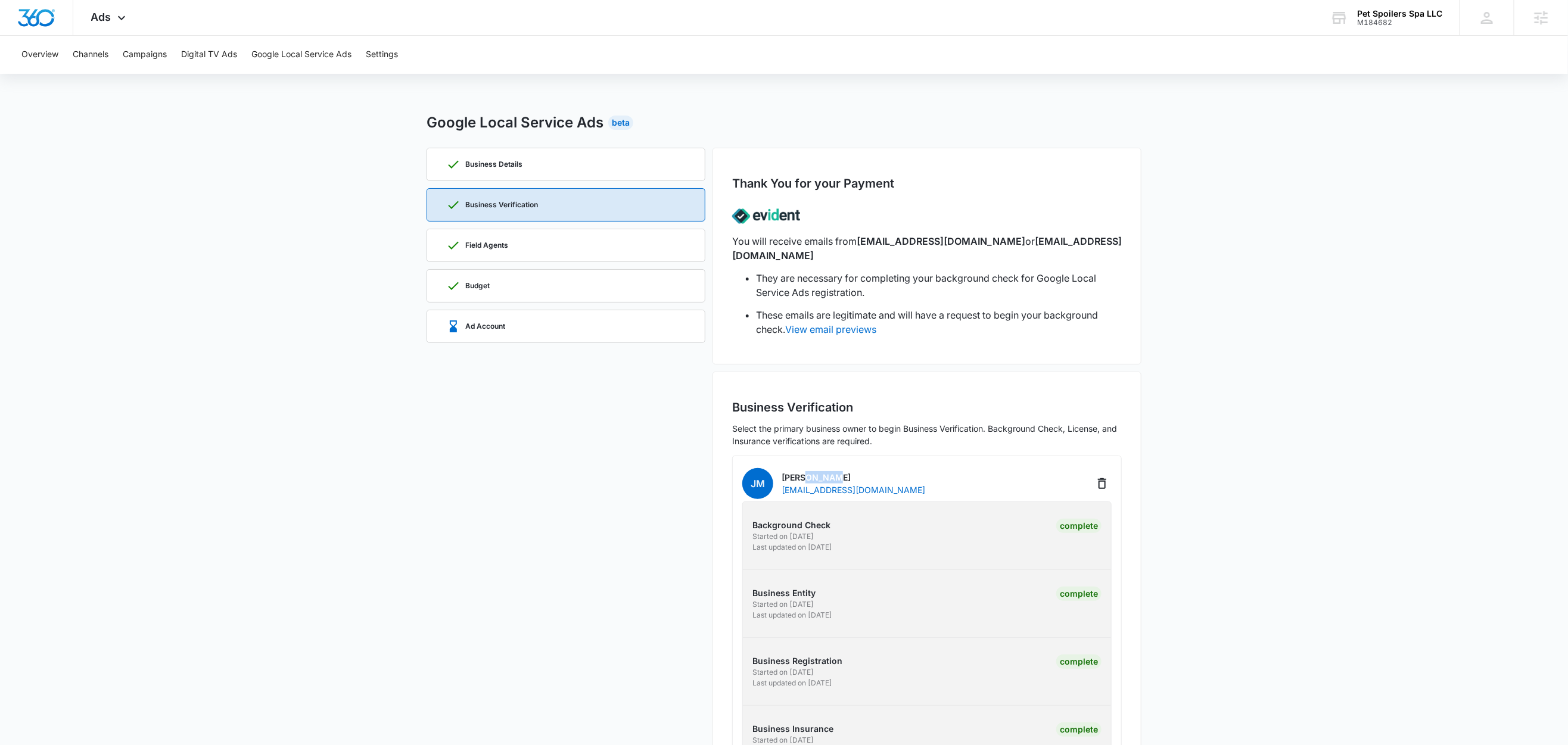
drag, startPoint x: 845, startPoint y: 461, endPoint x: 807, endPoint y: 465, distance: 38.2
click at [807, 471] on p "[PERSON_NAME]" at bounding box center [854, 477] width 144 height 13
copy p "Moreau"
click at [526, 249] on div "Field Agents" at bounding box center [566, 245] width 240 height 32
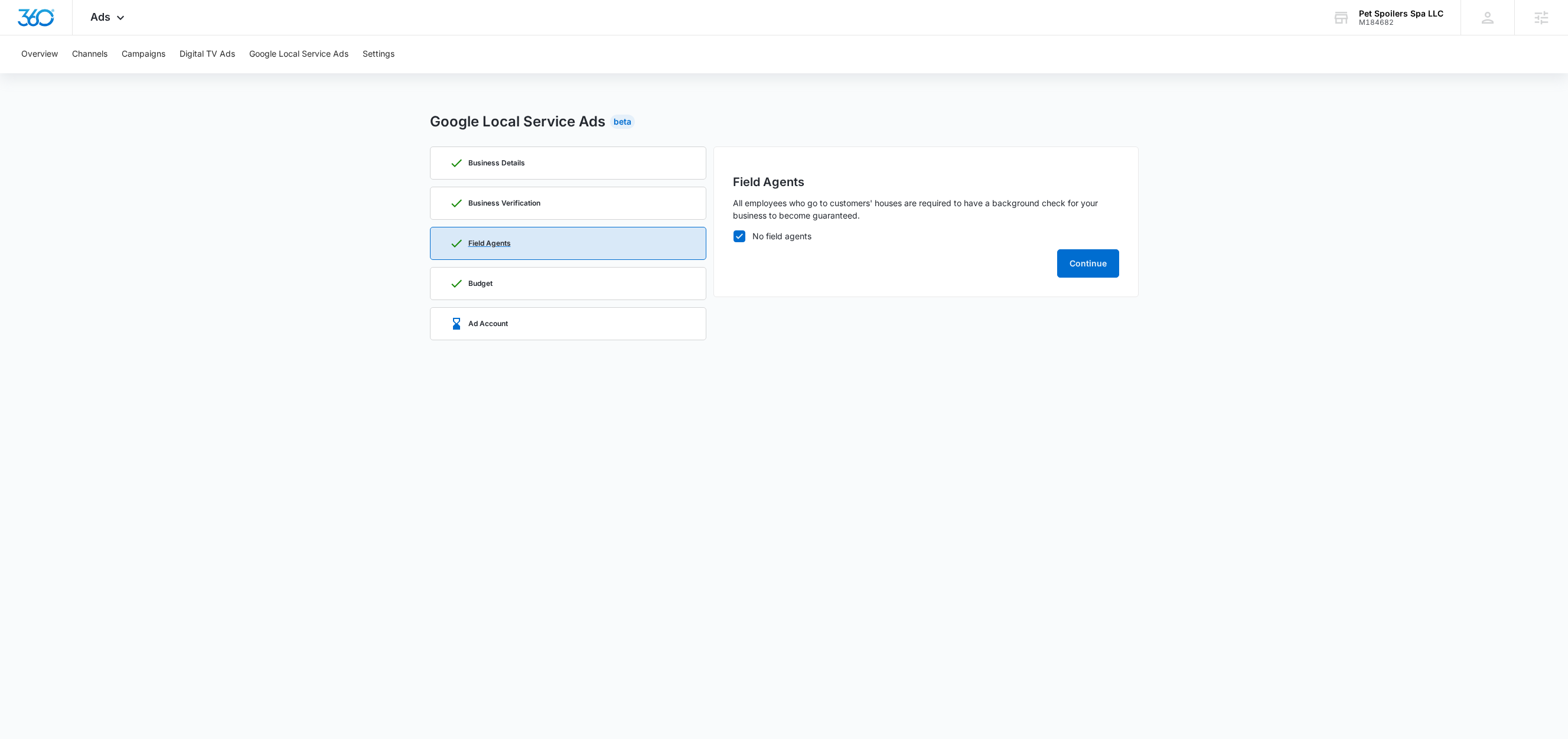
click at [522, 247] on div "Field Agents" at bounding box center [568, 243] width 237 height 32
click at [536, 164] on div "Business Details" at bounding box center [568, 163] width 237 height 32
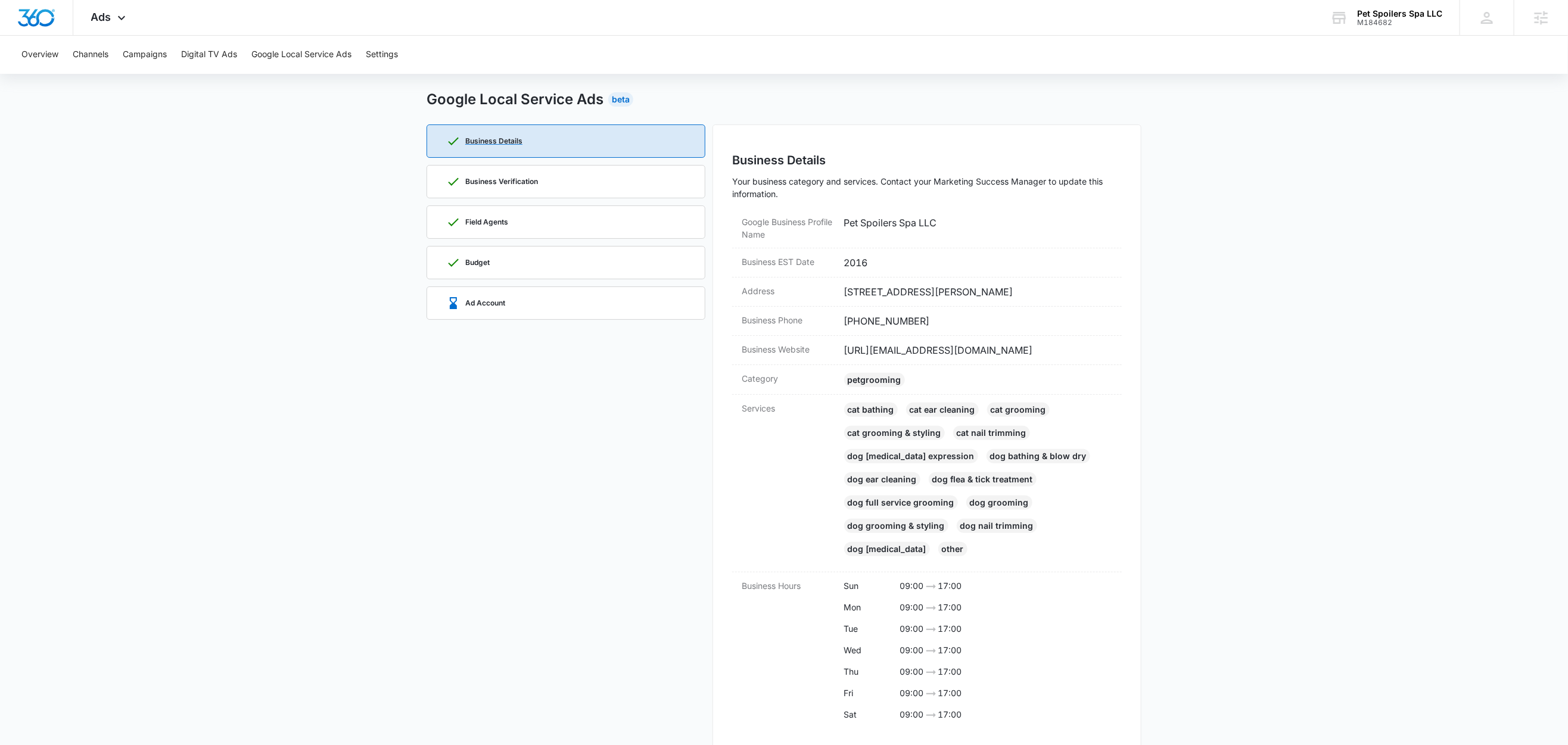
scroll to position [47, 0]
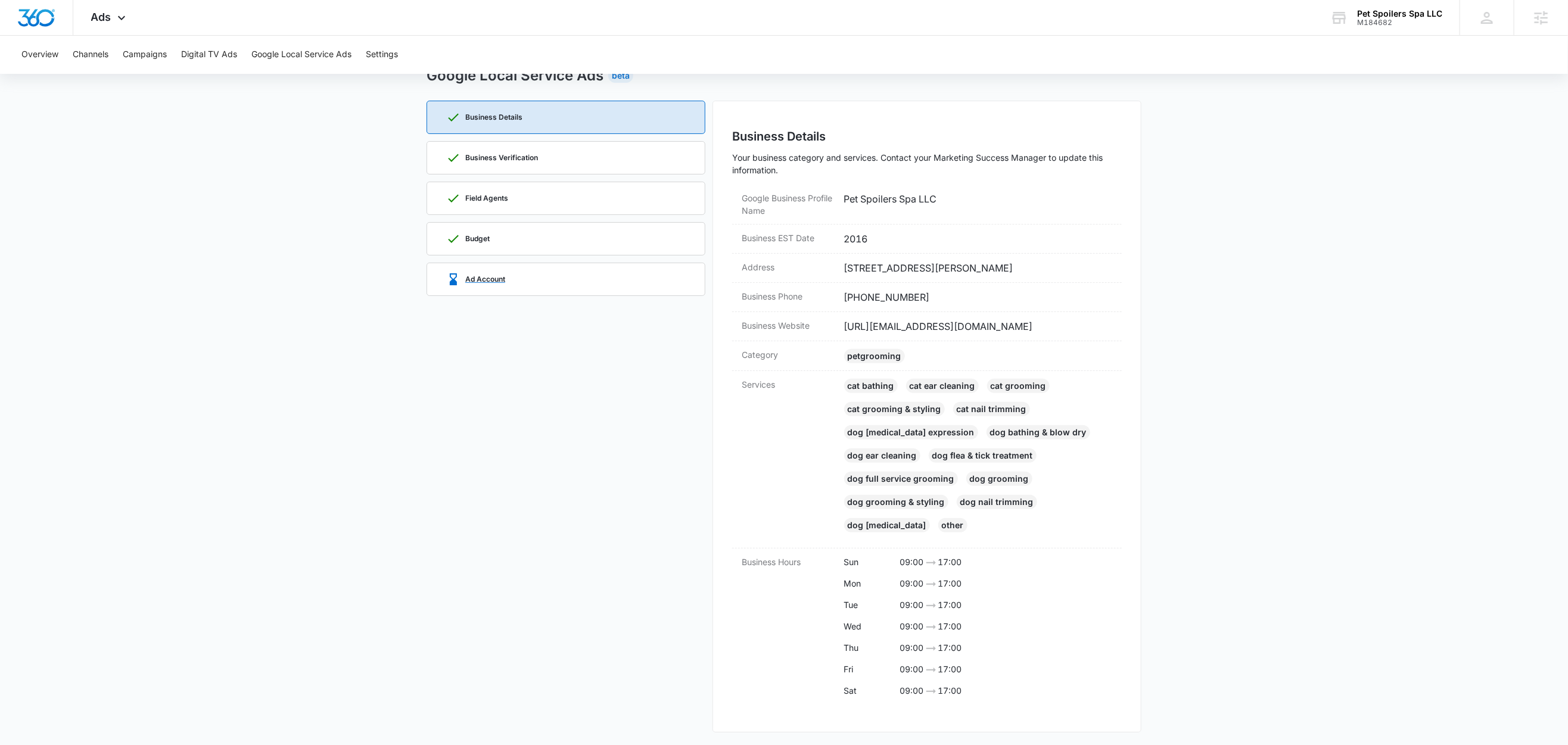
click at [552, 286] on div "Ad Account" at bounding box center [566, 279] width 240 height 32
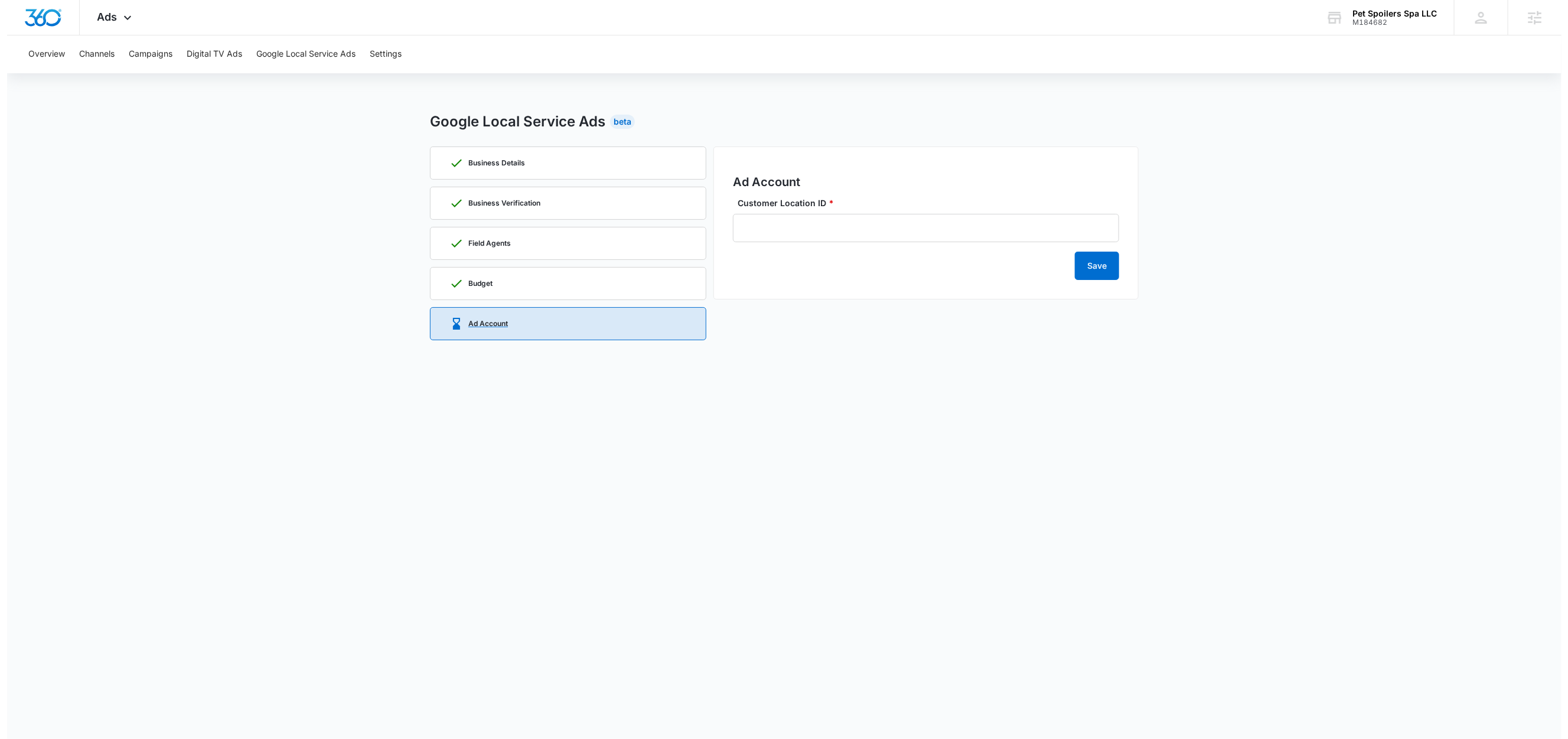
scroll to position [0, 0]
click at [824, 232] on input "Customer Location ID *" at bounding box center [926, 228] width 386 height 28
paste input "410-954-0309"
type input "410-954-0309"
click at [1102, 267] on button "Save" at bounding box center [1097, 266] width 44 height 28
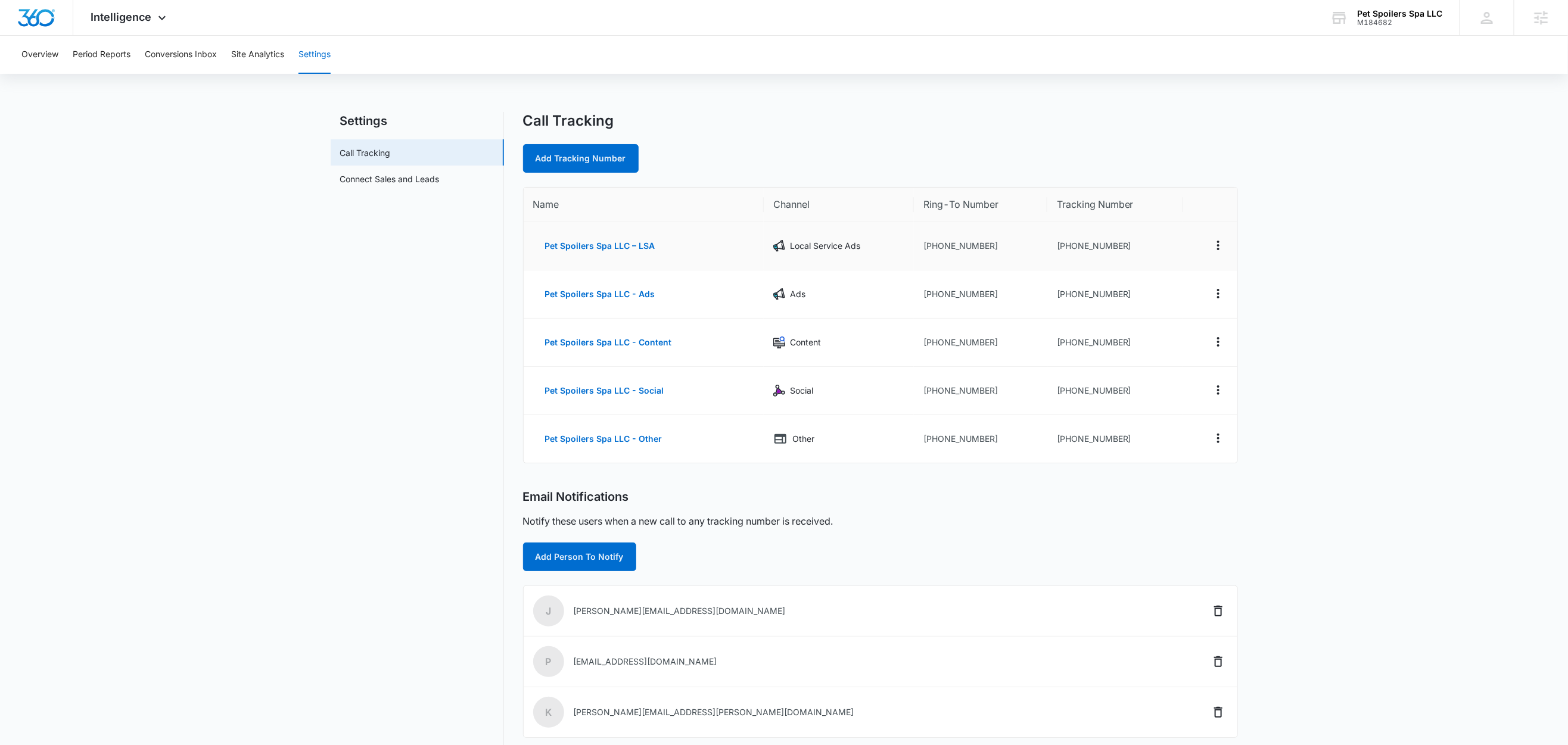
drag, startPoint x: 1126, startPoint y: 246, endPoint x: 1066, endPoint y: 250, distance: 60.1
click at [1066, 250] on td "+17722023380" at bounding box center [1115, 246] width 136 height 49
drag, startPoint x: 1122, startPoint y: 245, endPoint x: 1066, endPoint y: 253, distance: 56.6
click at [1066, 253] on td "+17722023380" at bounding box center [1115, 246] width 136 height 49
copy td "7722023380"
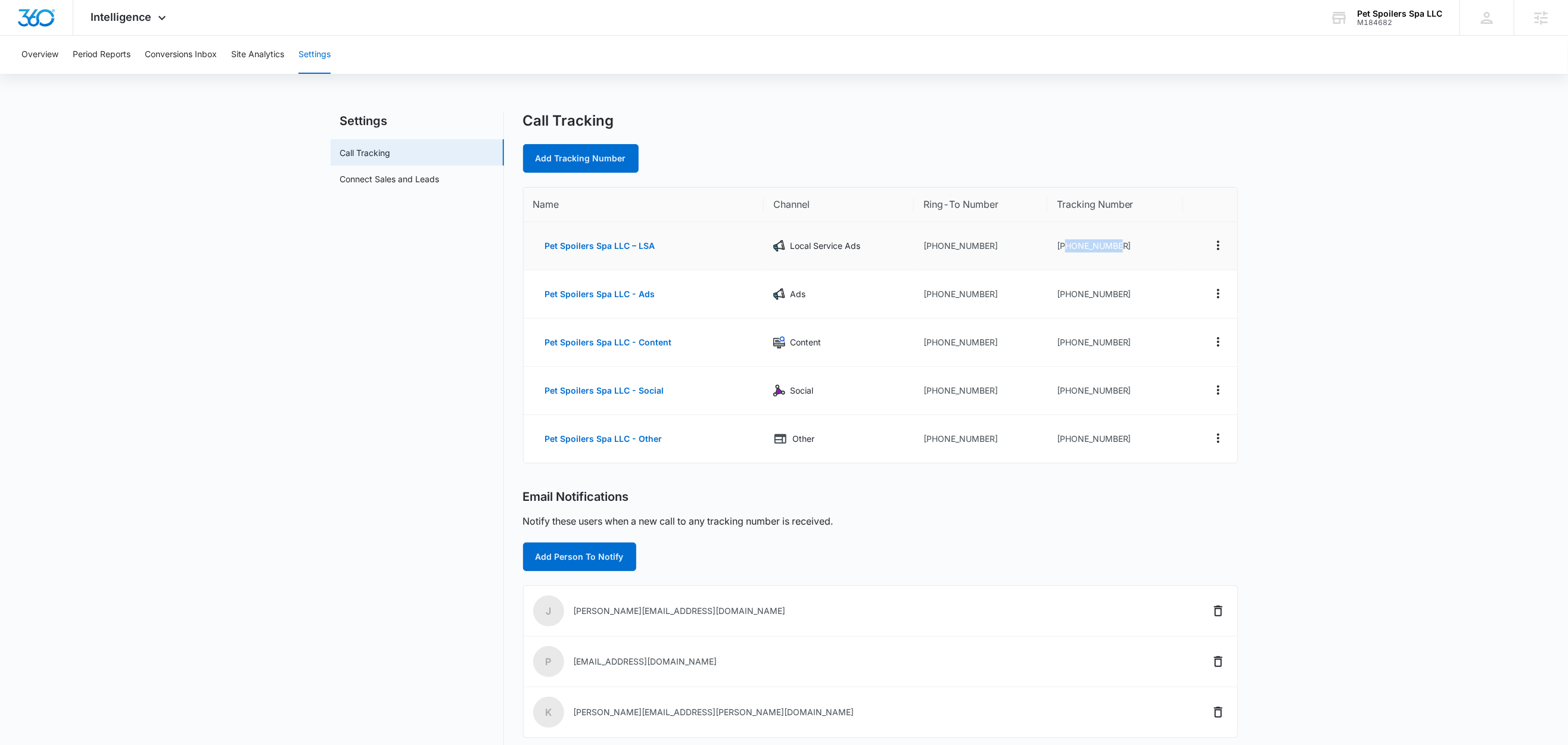
copy td "7722023380"
click at [305, 347] on main "Settings Call Tracking Connect Sales and Leads Call Tracking Add Tracking Numbe…" at bounding box center [784, 513] width 1568 height 802
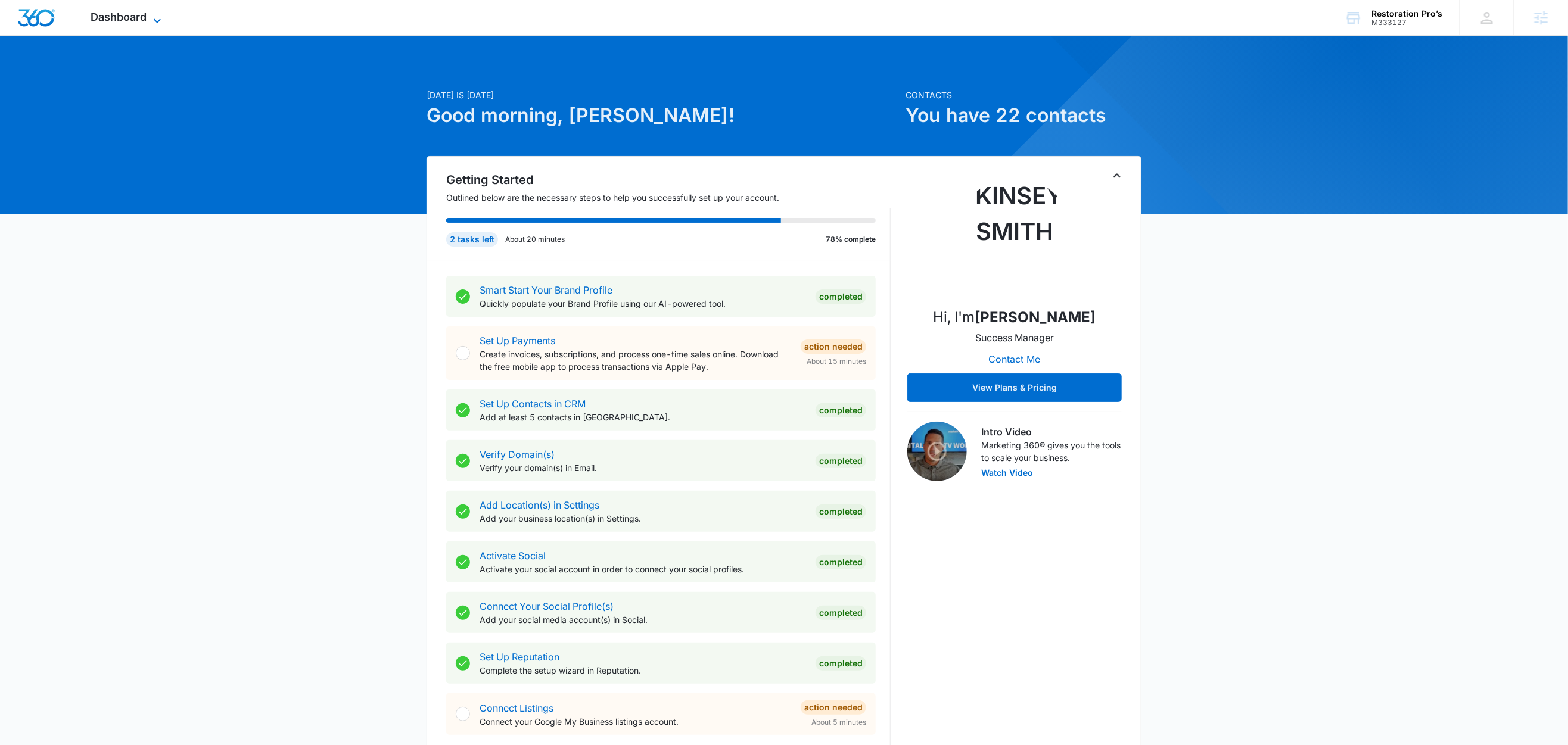
click at [139, 18] on span "Dashboard" at bounding box center [119, 17] width 56 height 13
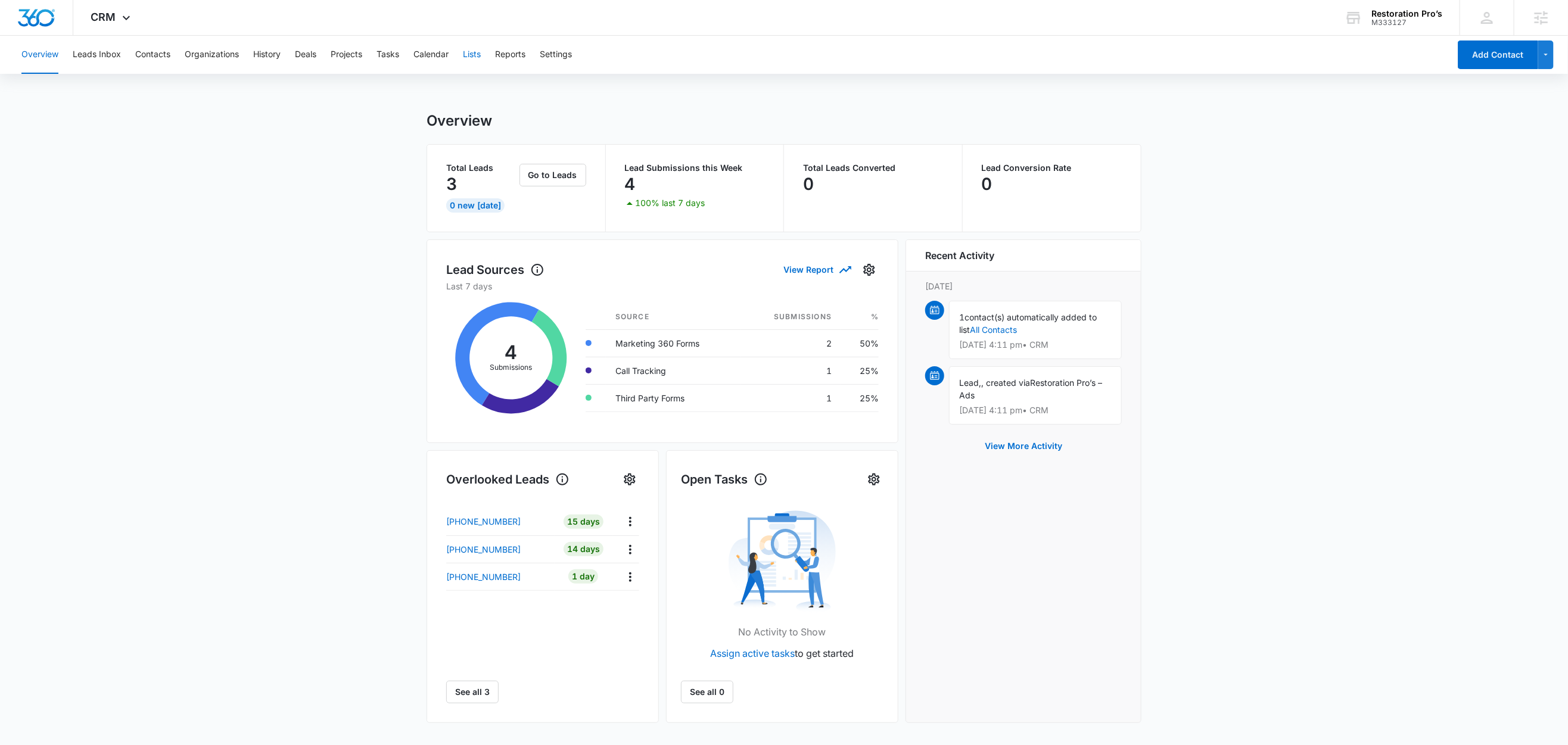
click at [475, 57] on button "Lists" at bounding box center [472, 55] width 18 height 38
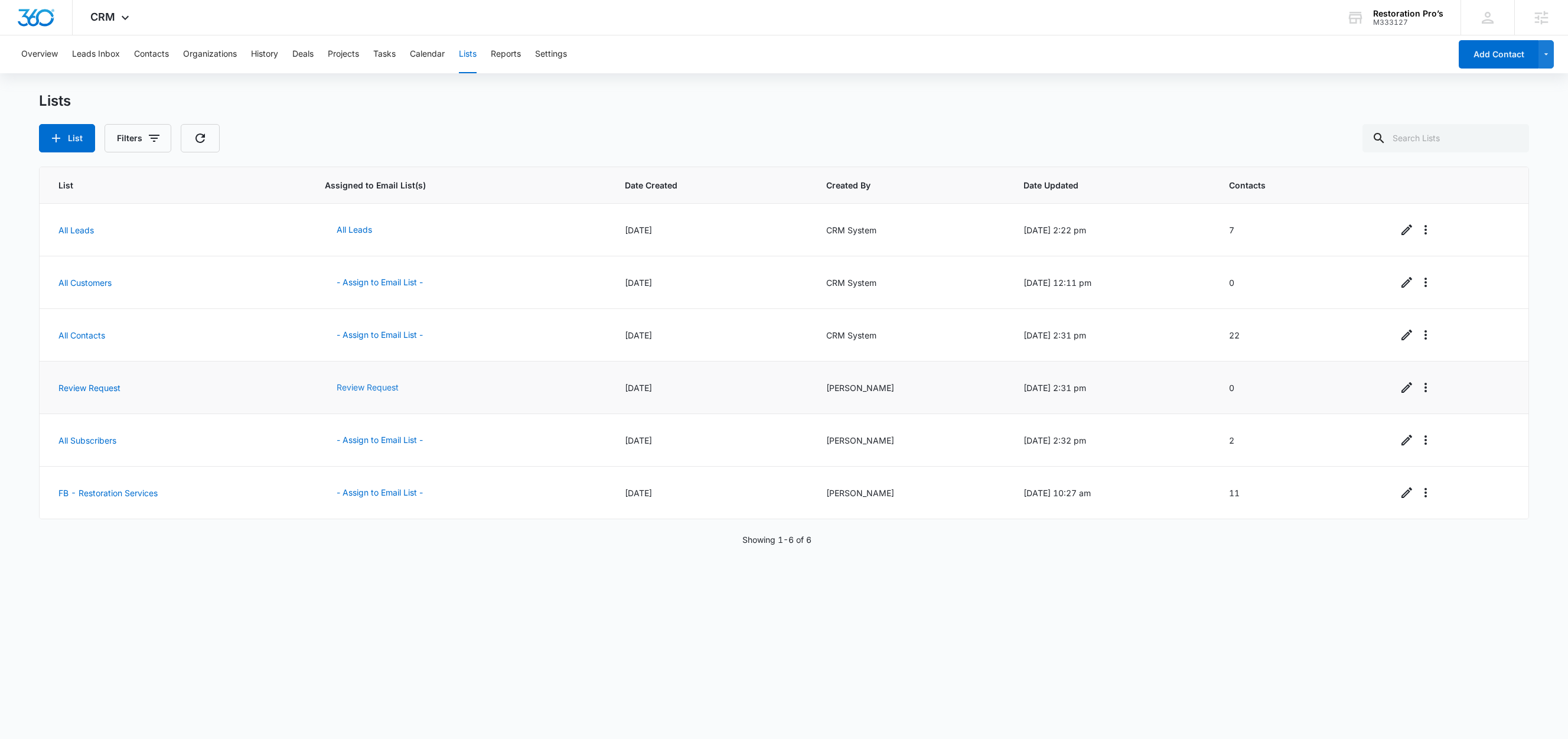
click at [341, 386] on button "Review Request" at bounding box center [367, 387] width 86 height 28
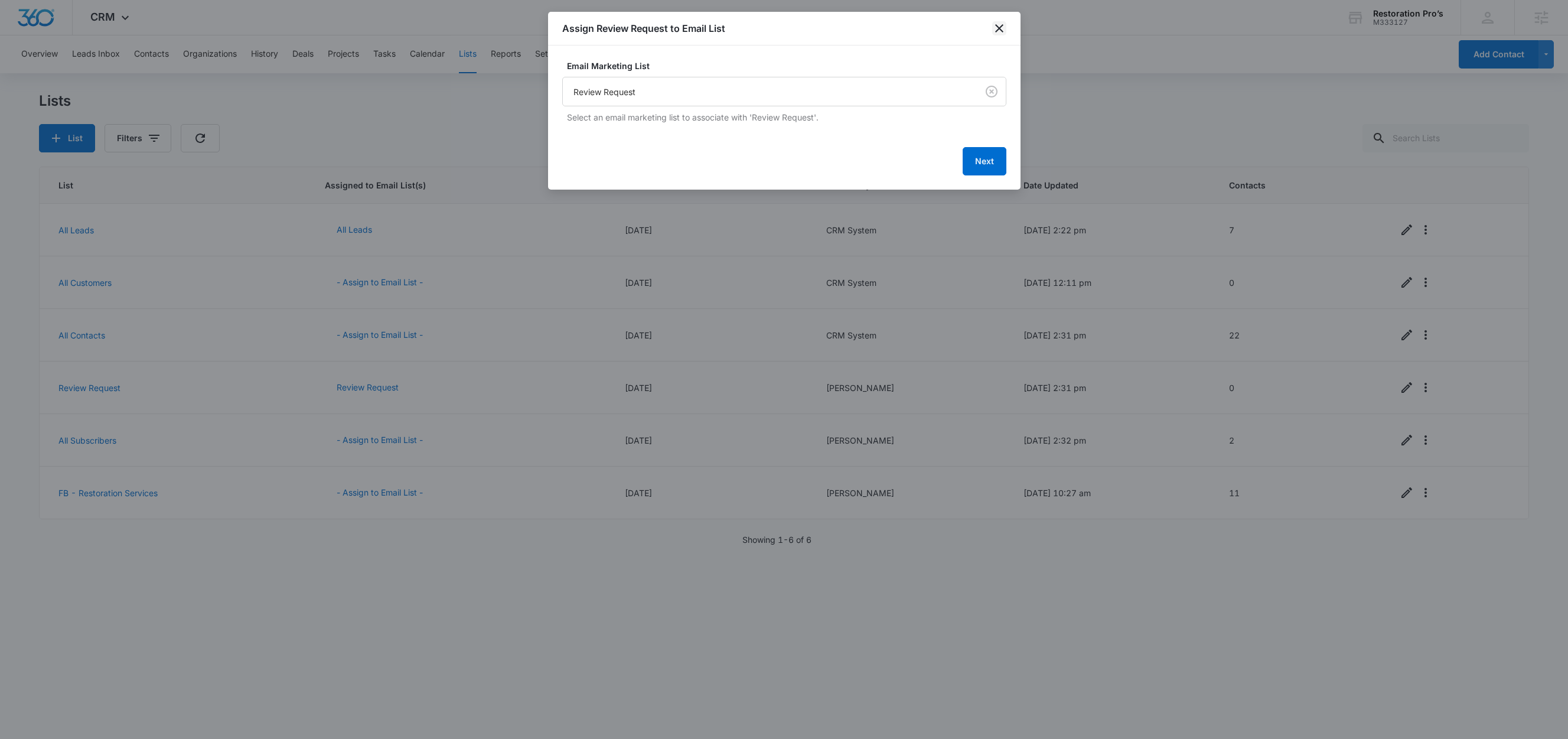
click at [1003, 27] on icon "close" at bounding box center [999, 28] width 14 height 14
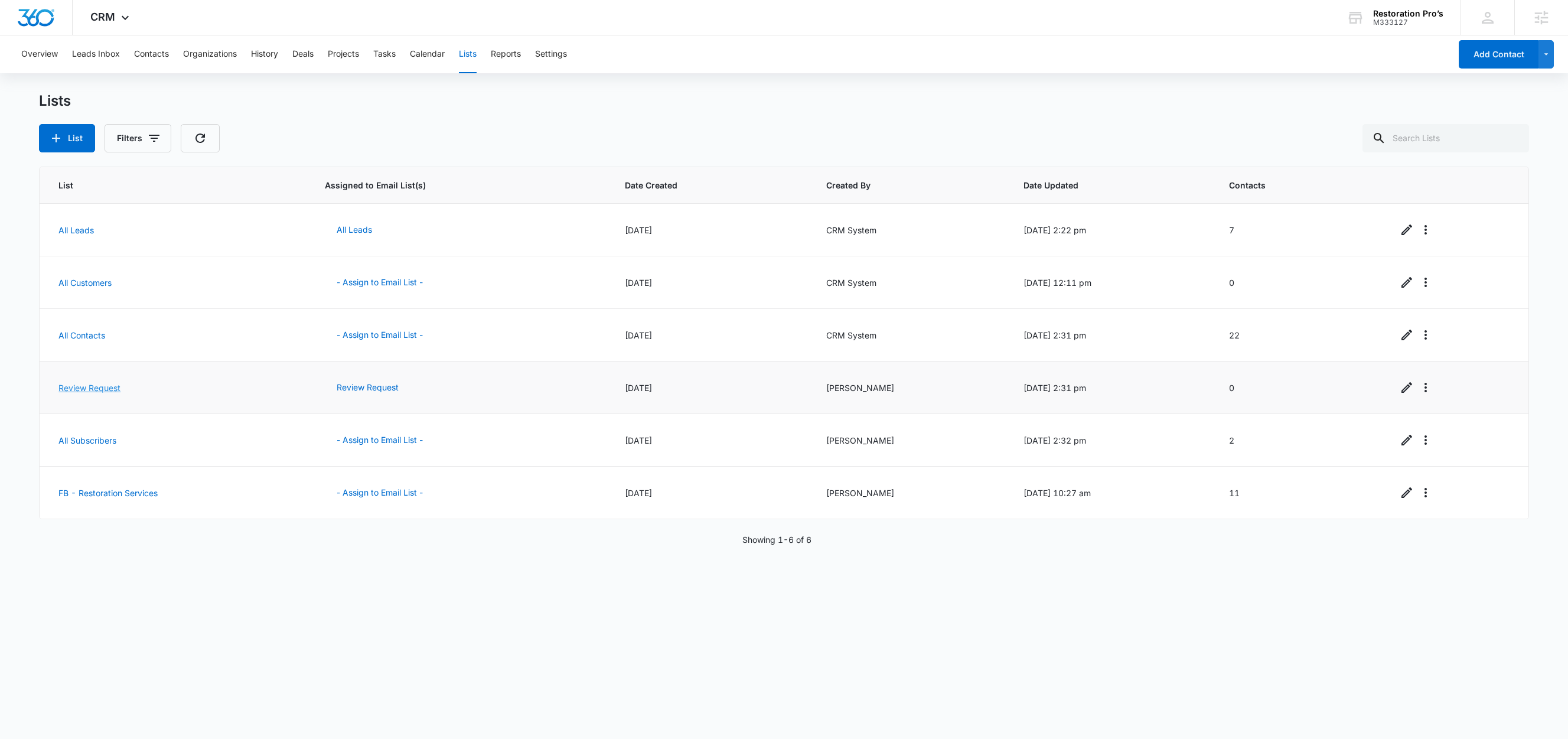
drag, startPoint x: 83, startPoint y: 393, endPoint x: 103, endPoint y: 390, distance: 20.2
click at [83, 393] on link "Review Request" at bounding box center [89, 388] width 62 height 10
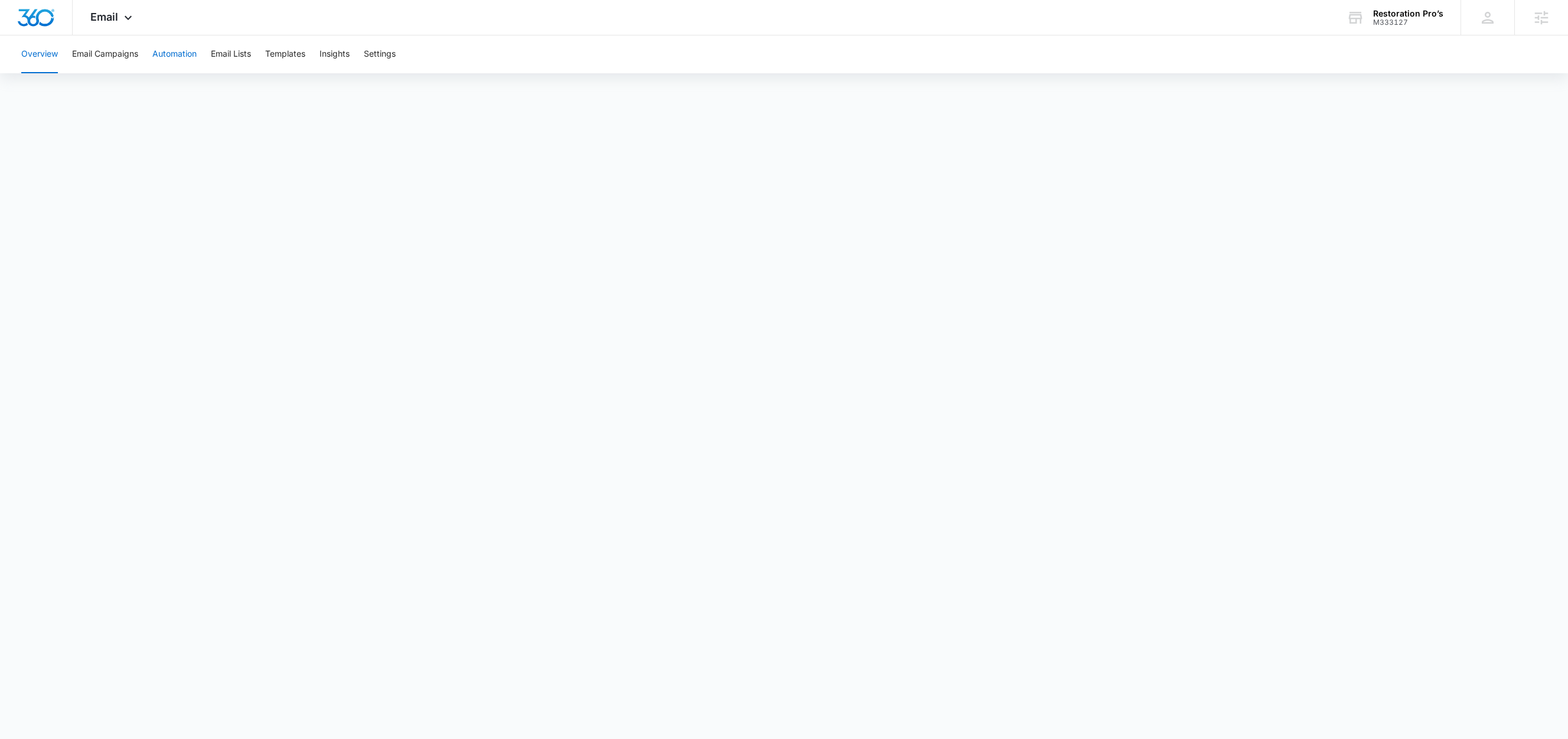
click at [170, 51] on button "Automation" at bounding box center [174, 54] width 44 height 38
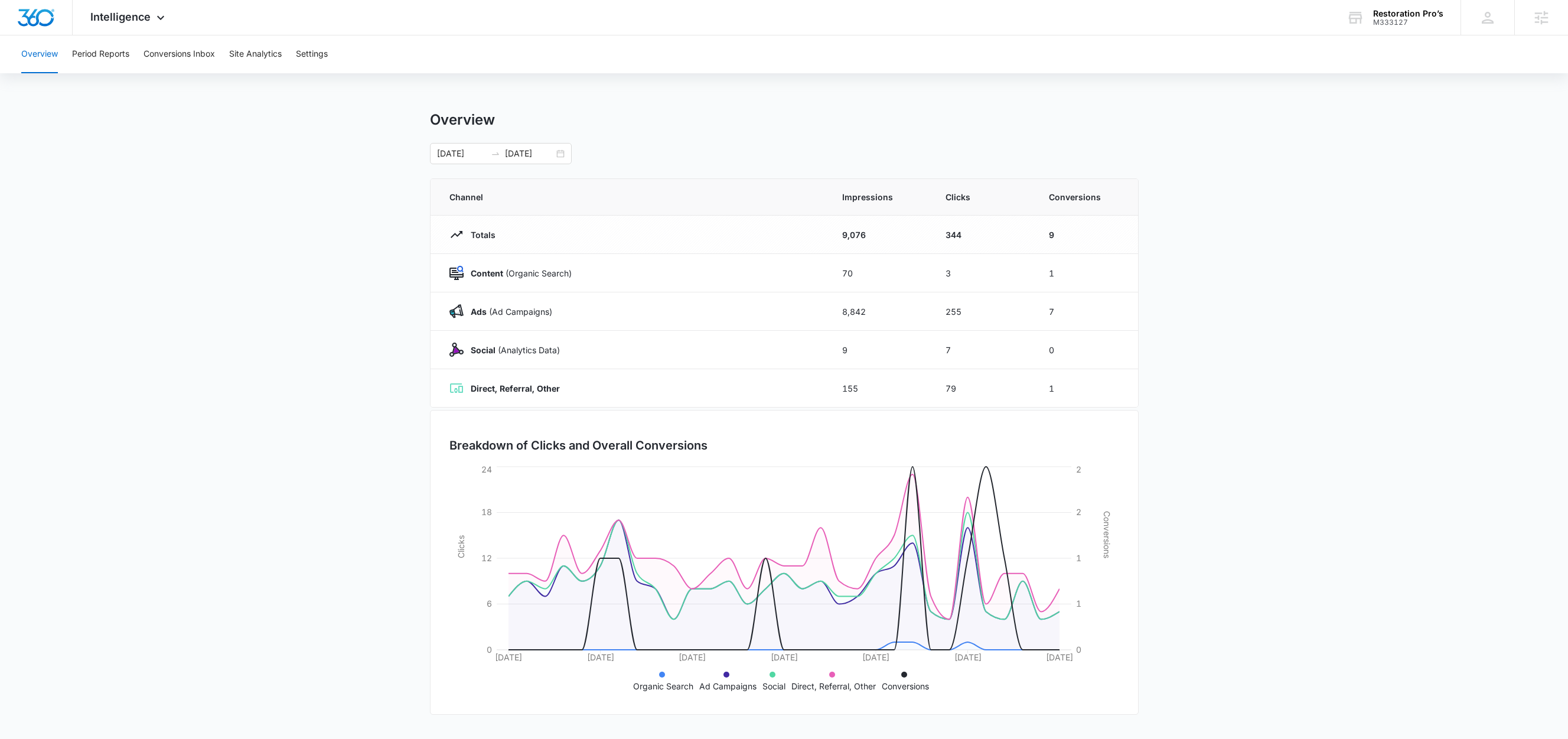
click at [330, 46] on div "Overview Period Reports Conversions Inbox Site Analytics Settings" at bounding box center [784, 54] width 1539 height 38
click at [321, 55] on button "Settings" at bounding box center [311, 54] width 32 height 38
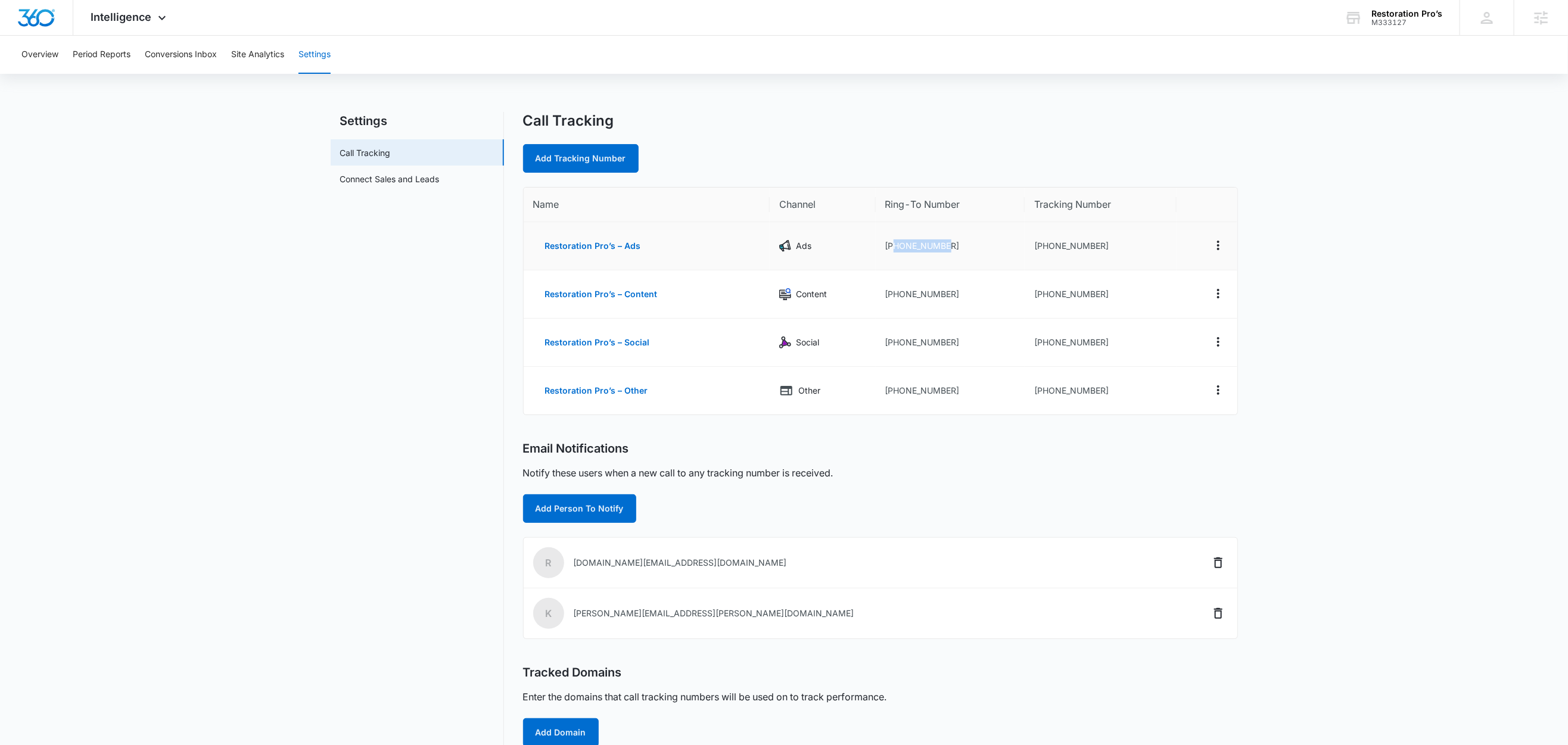
drag, startPoint x: 961, startPoint y: 243, endPoint x: 892, endPoint y: 250, distance: 69.4
click at [892, 250] on td "+18004091218" at bounding box center [950, 246] width 149 height 49
copy td "8004091218"
click at [580, 161] on link "Add Tracking Number" at bounding box center [581, 158] width 115 height 28
select select "by_area_code"
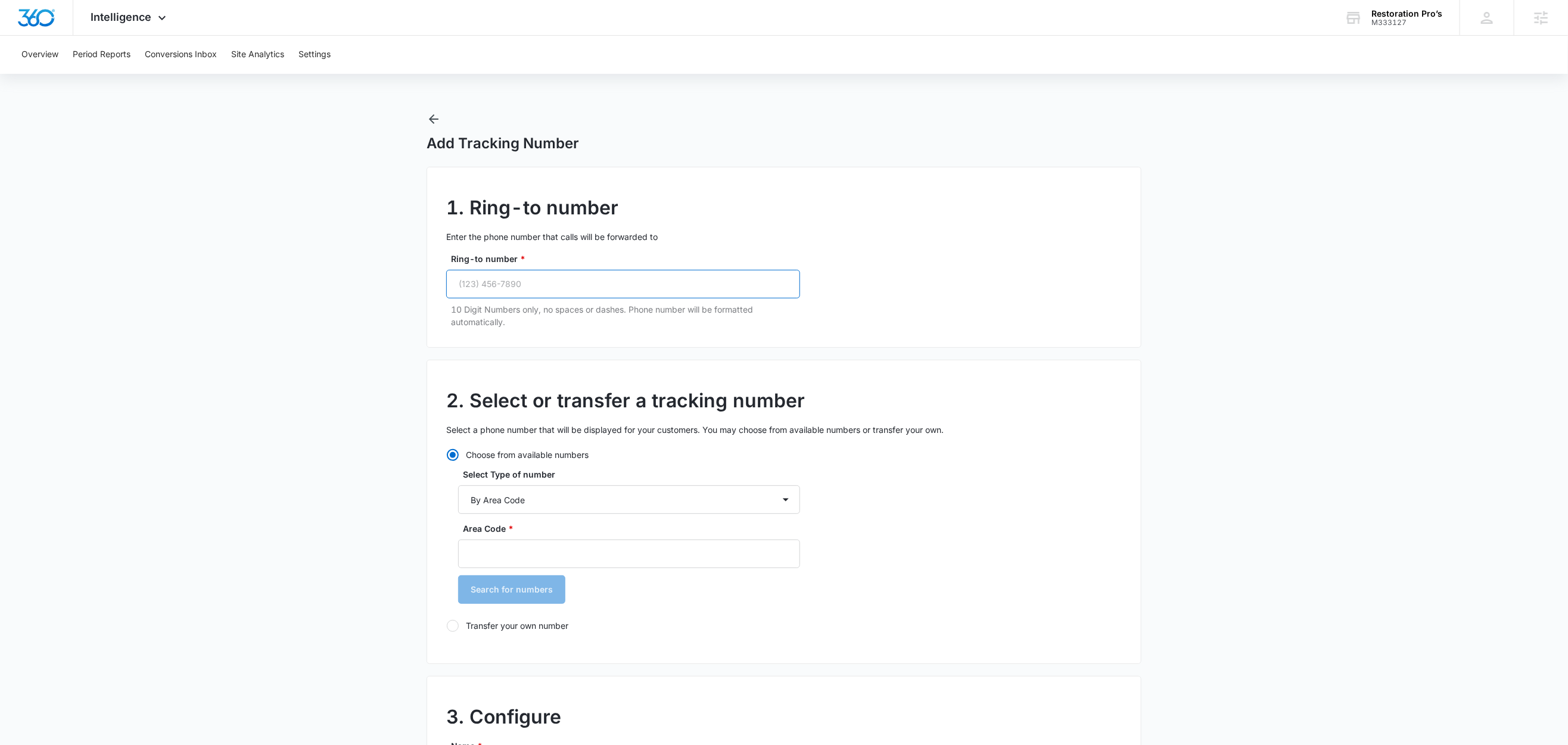
click at [585, 287] on input "Ring-to number *" at bounding box center [623, 284] width 354 height 28
paste input "(800) 409-1218"
type input "(800) 409-1218"
click at [503, 502] on select "By City & State By State Only By Zip Code By Area Code Toll Free Numbers" at bounding box center [629, 499] width 342 height 28
select select "by_toll_free"
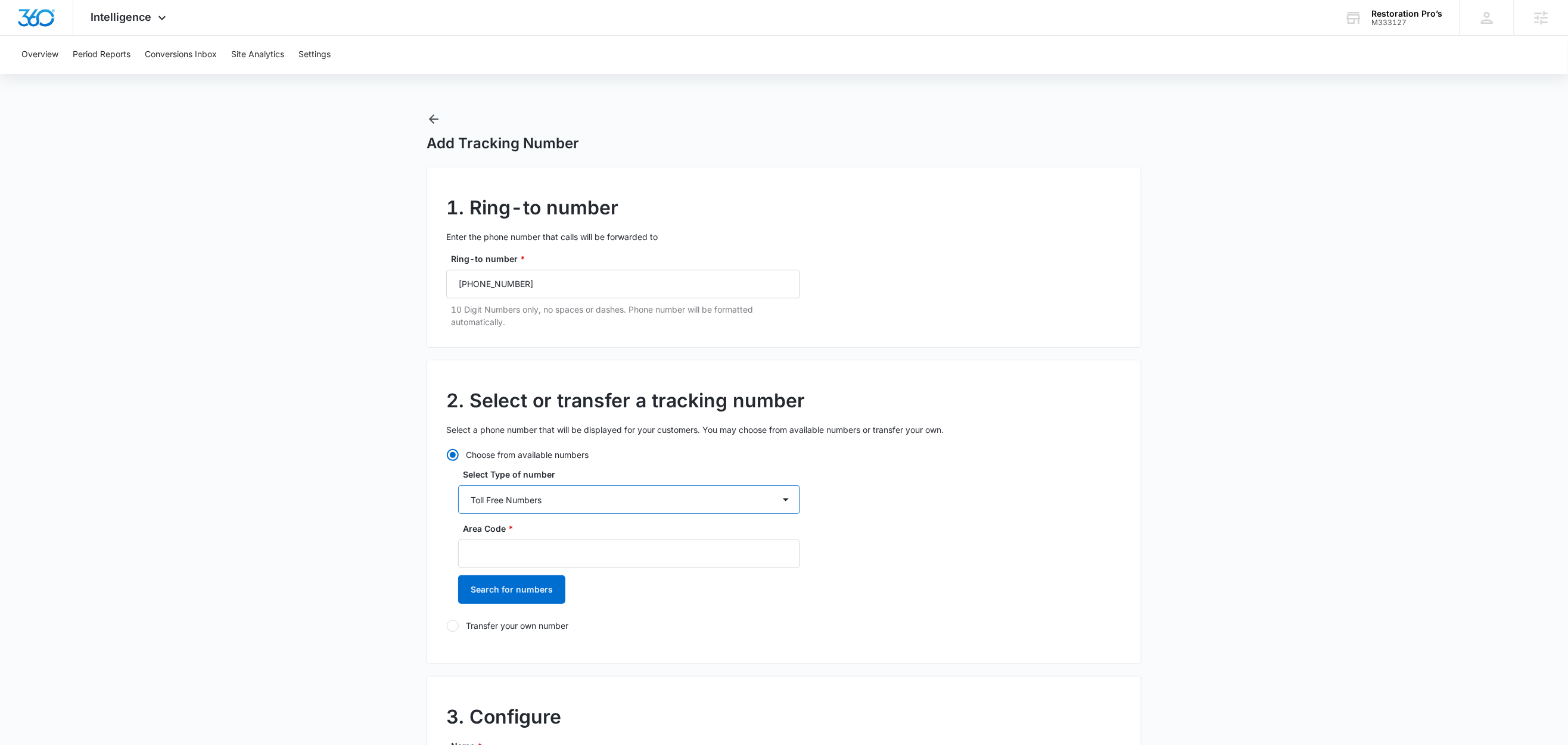
click at [458, 486] on select "By City & State By State Only By Zip Code By Area Code Toll Free Numbers" at bounding box center [629, 499] width 342 height 28
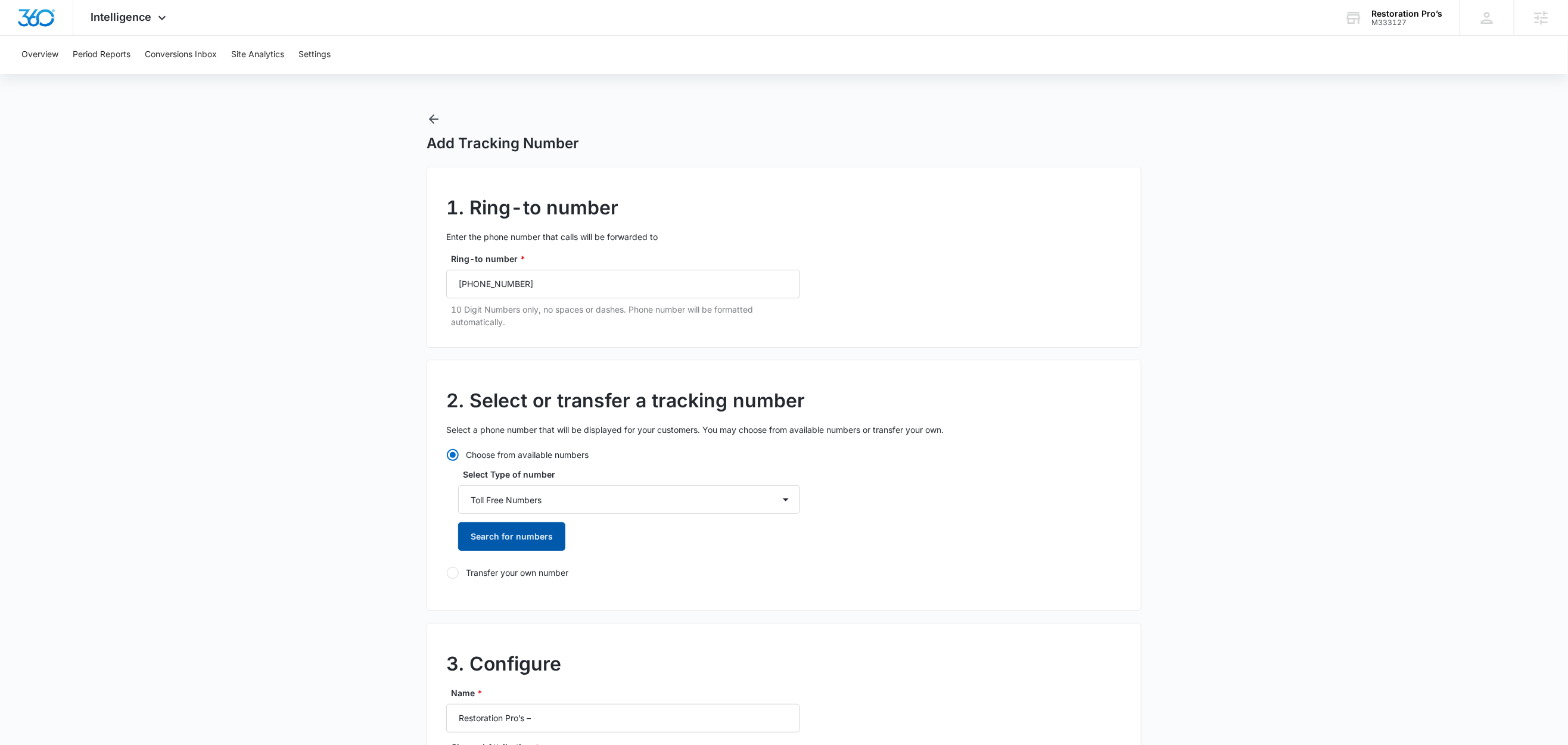
click at [527, 541] on button "Search for numbers" at bounding box center [512, 536] width 107 height 28
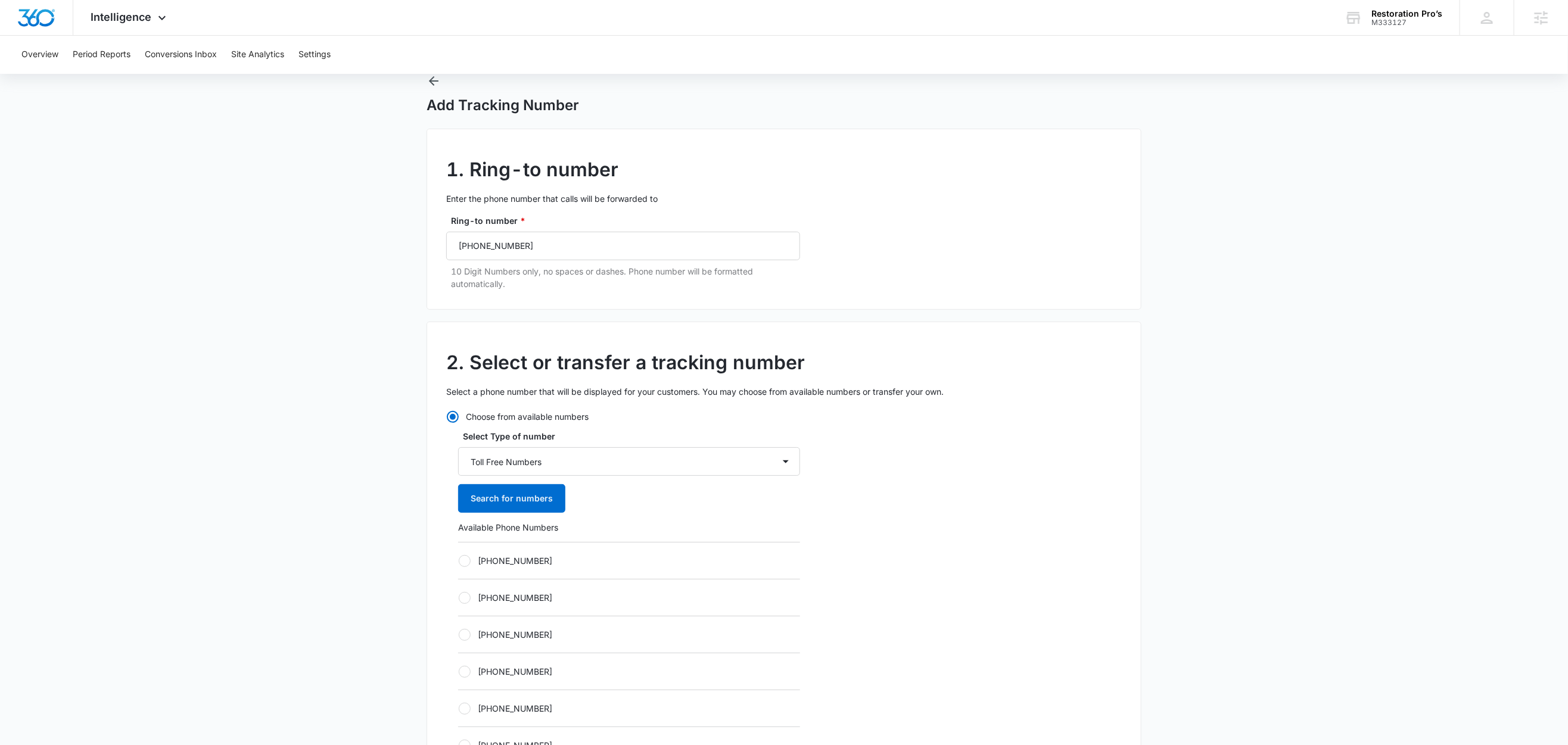
click at [524, 560] on label "+18336238330" at bounding box center [629, 561] width 342 height 13
click at [459, 560] on input "+18336238330" at bounding box center [458, 560] width 1 height 1
radio input "true"
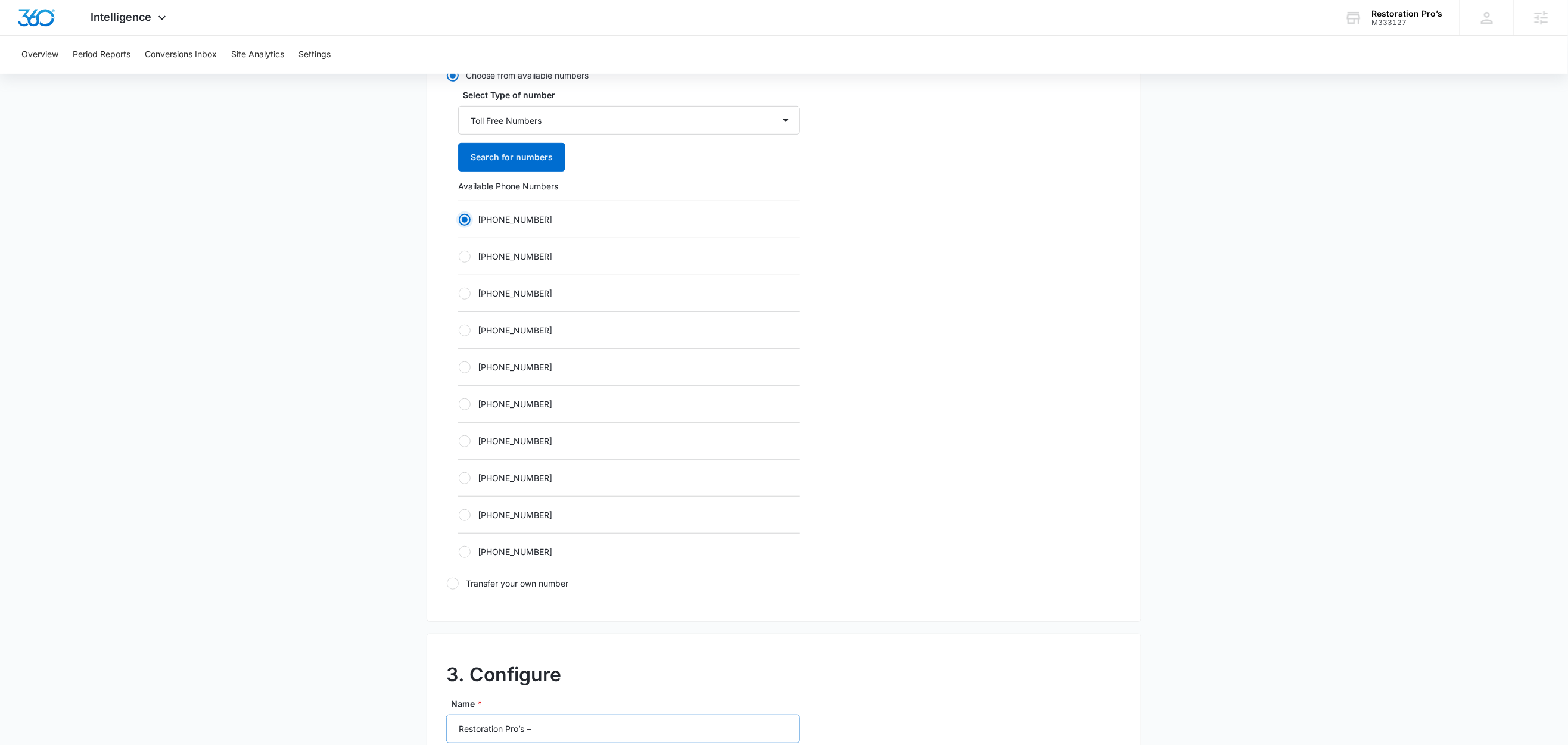
scroll to position [617, 0]
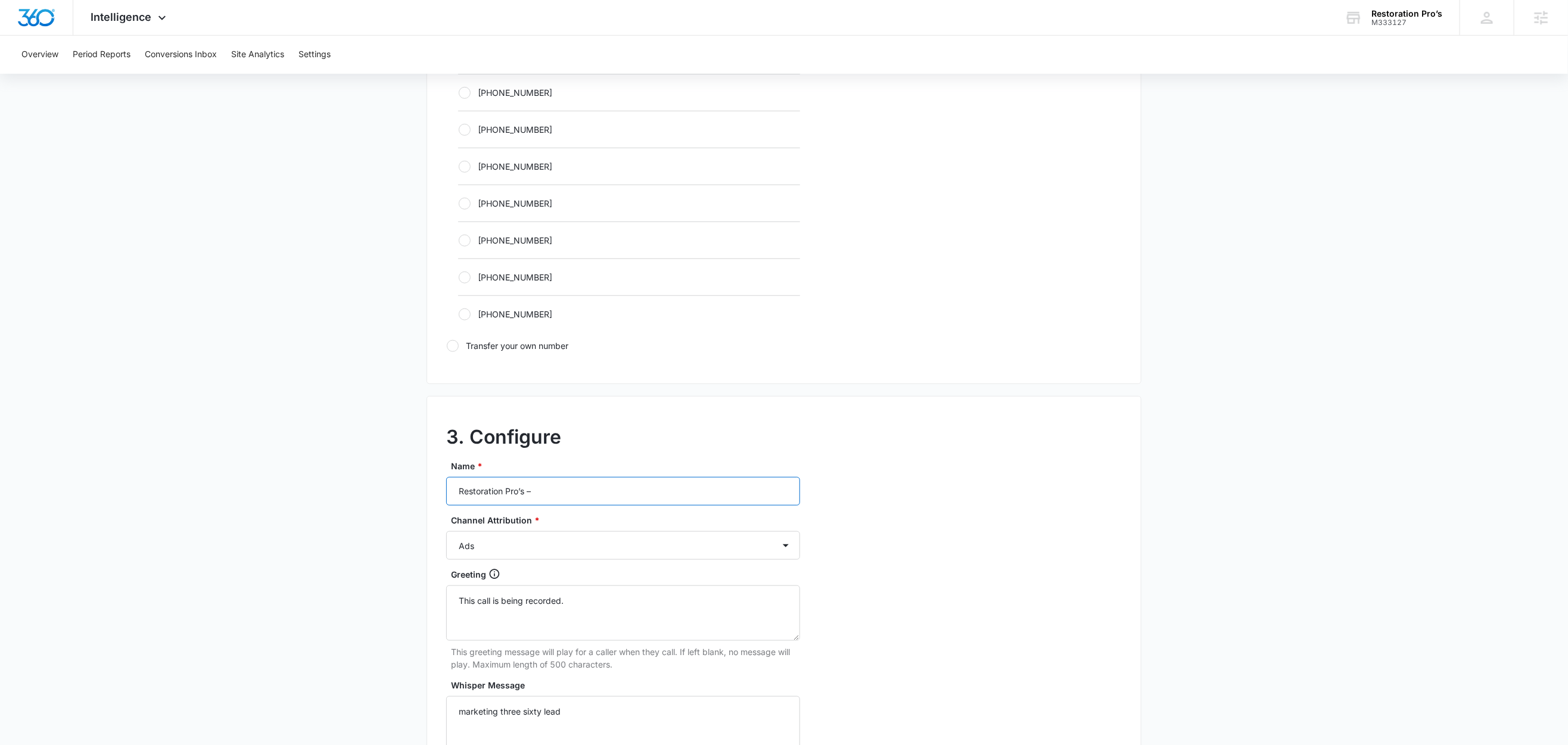
click at [607, 500] on input "Restoration Pro’s –" at bounding box center [623, 491] width 354 height 28
type input "Restoration Pro’s – LSA"
click at [550, 556] on select "Ads Local Service Ads Content Social Other" at bounding box center [623, 545] width 354 height 28
select select "LSA"
click at [446, 534] on select "Ads Local Service Ads Content Social Other" at bounding box center [623, 545] width 354 height 28
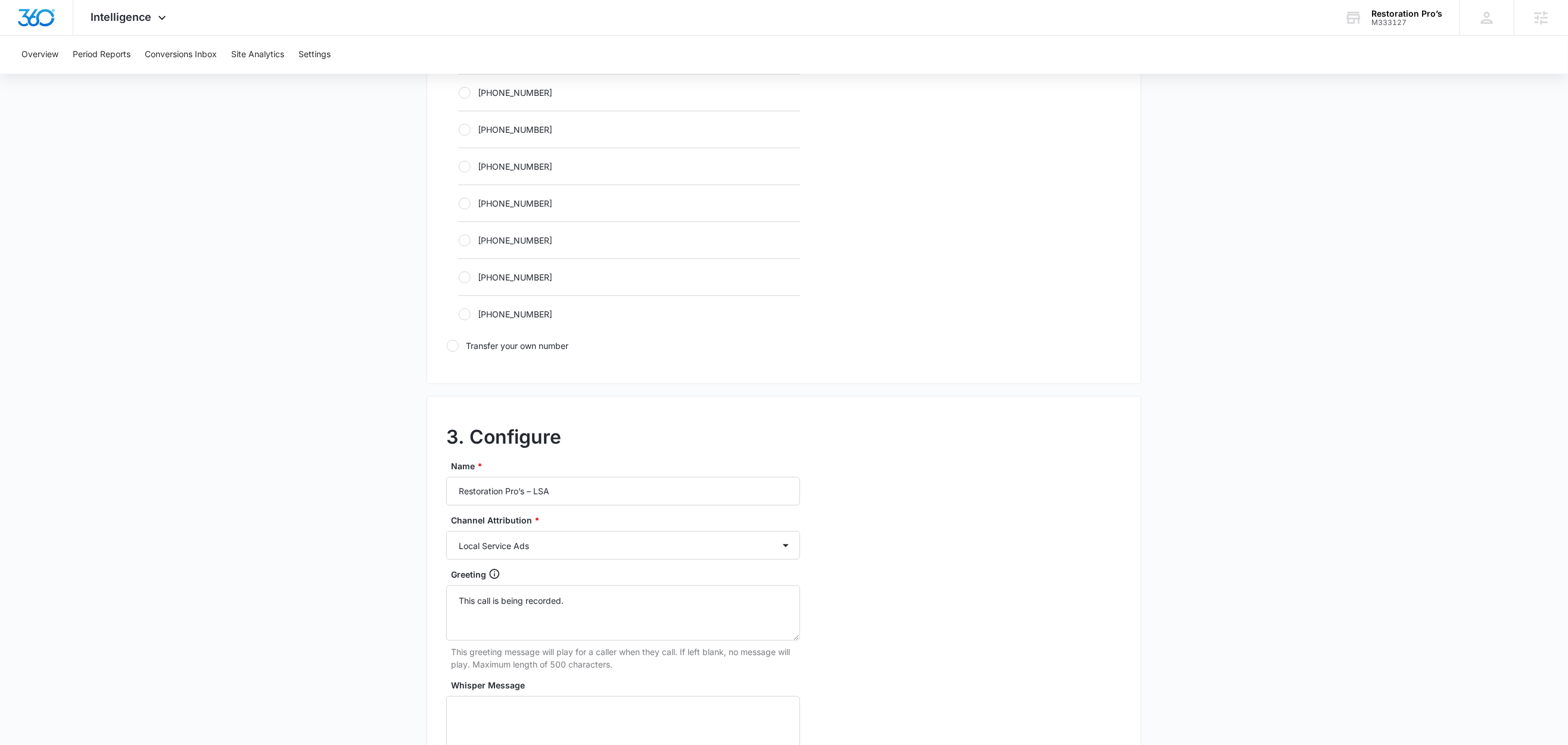
click at [318, 582] on main "Add Tracking Number 1. Ring-to number Enter the phone number that calls will be…" at bounding box center [784, 241] width 1568 height 1493
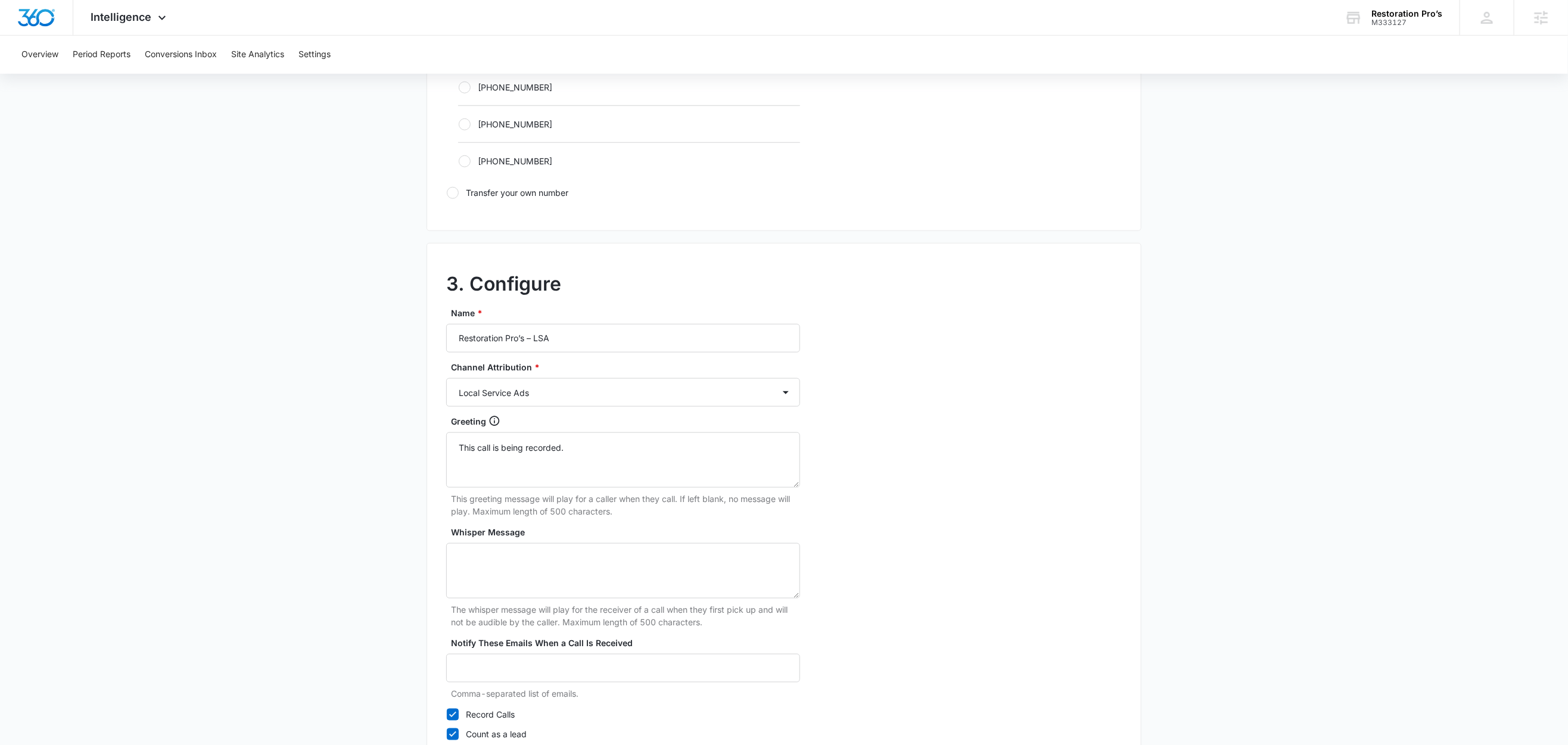
scroll to position [865, 0]
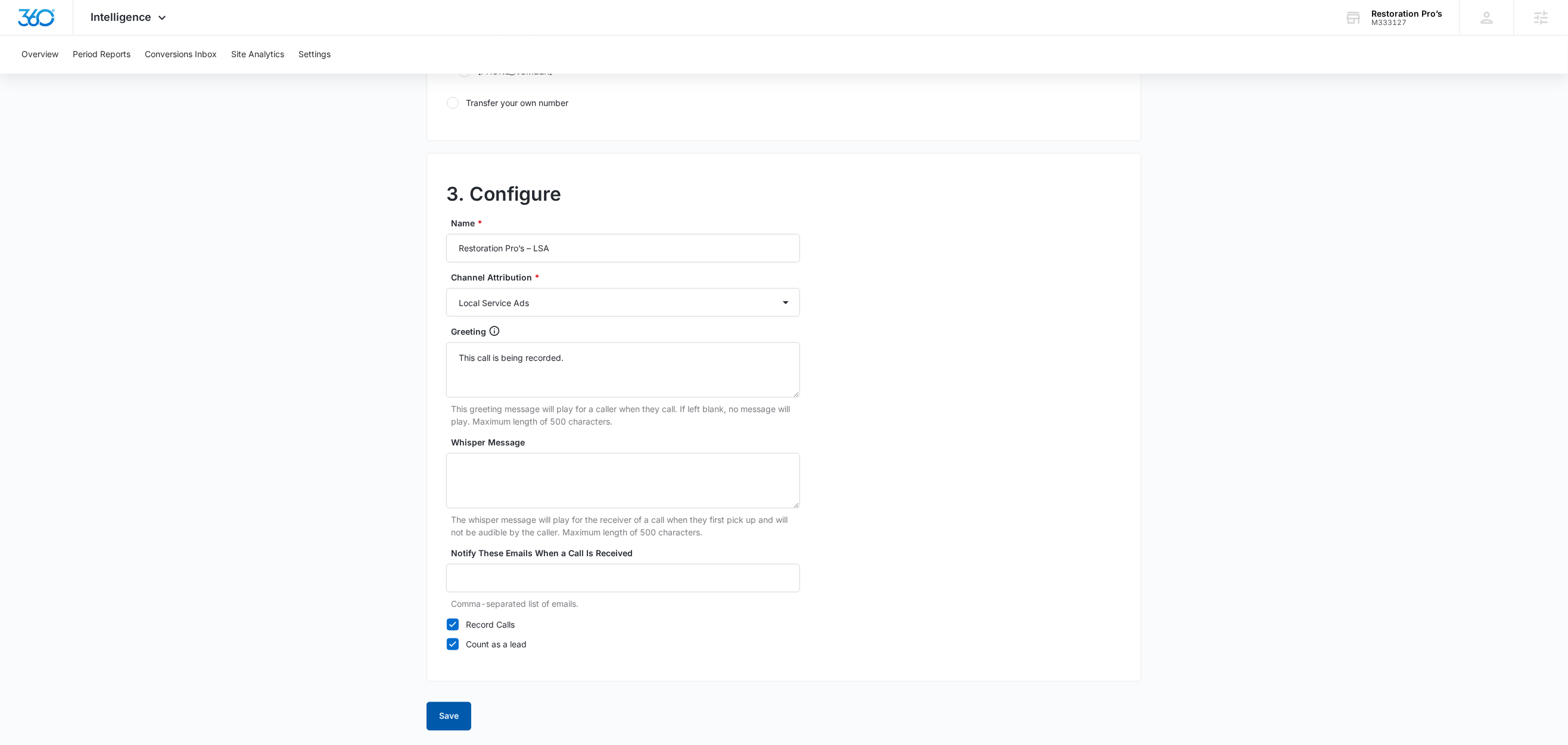
click at [453, 707] on button "Save" at bounding box center [449, 716] width 45 height 28
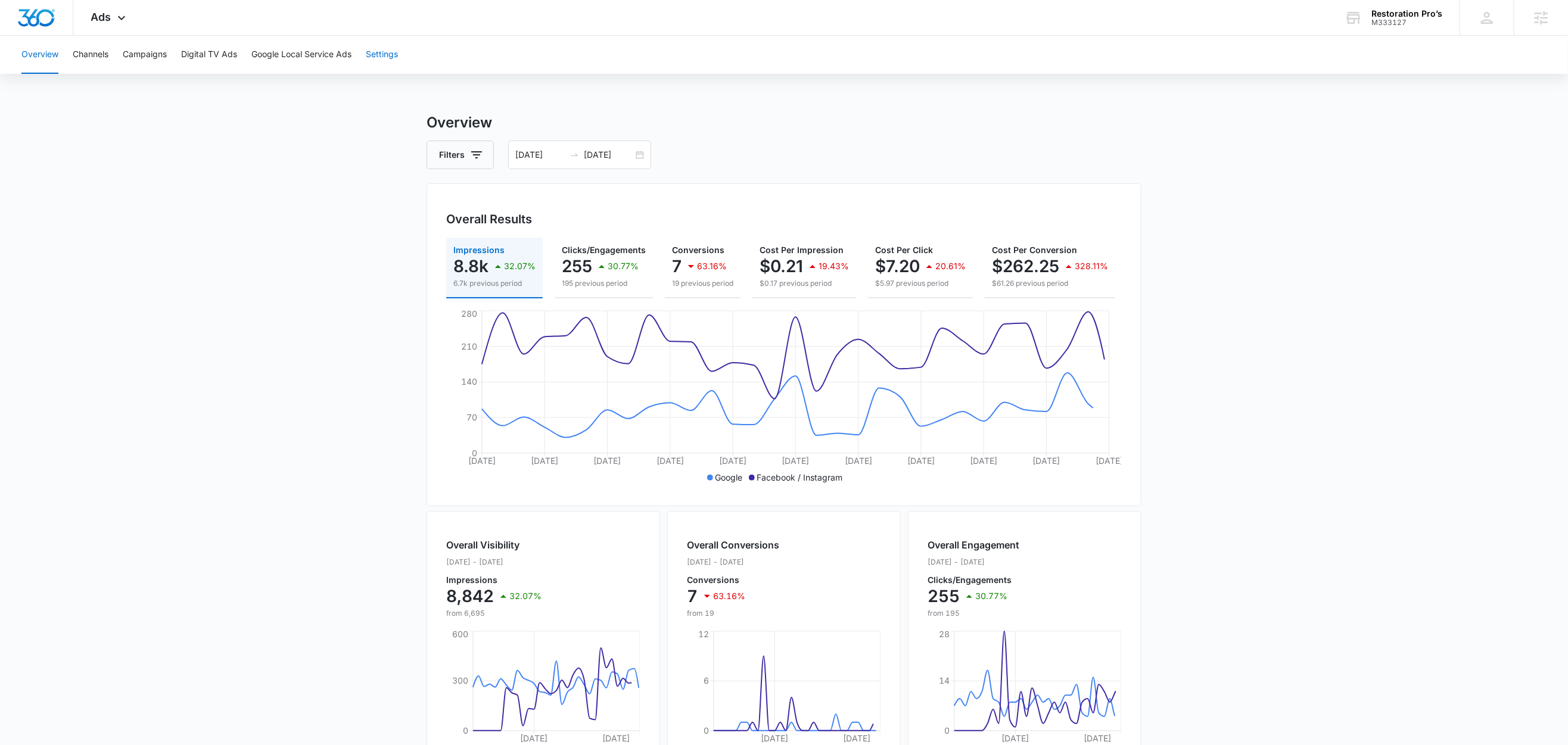
click at [378, 58] on button "Settings" at bounding box center [381, 55] width 32 height 38
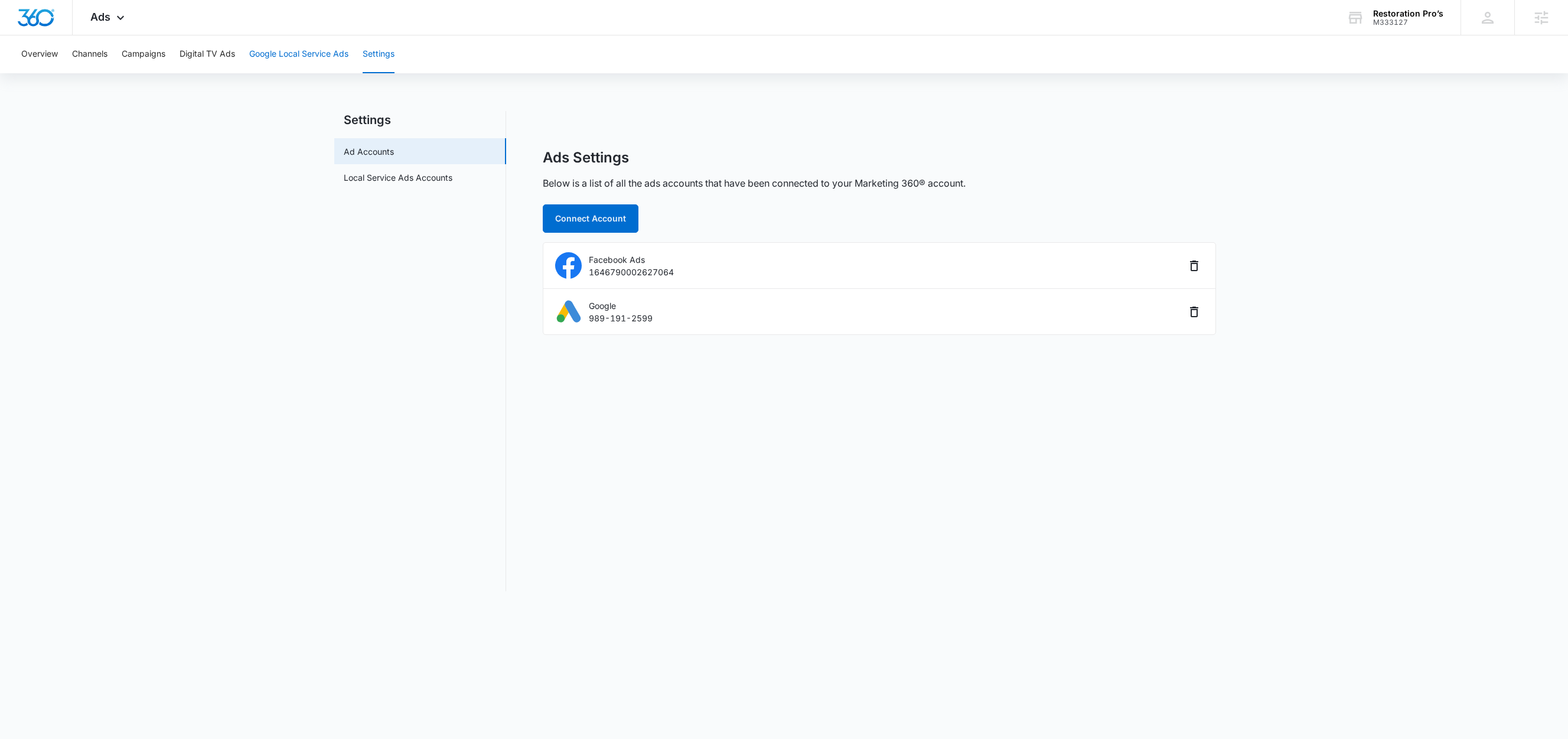
click at [279, 59] on button "Google Local Service Ads" at bounding box center [299, 54] width 99 height 38
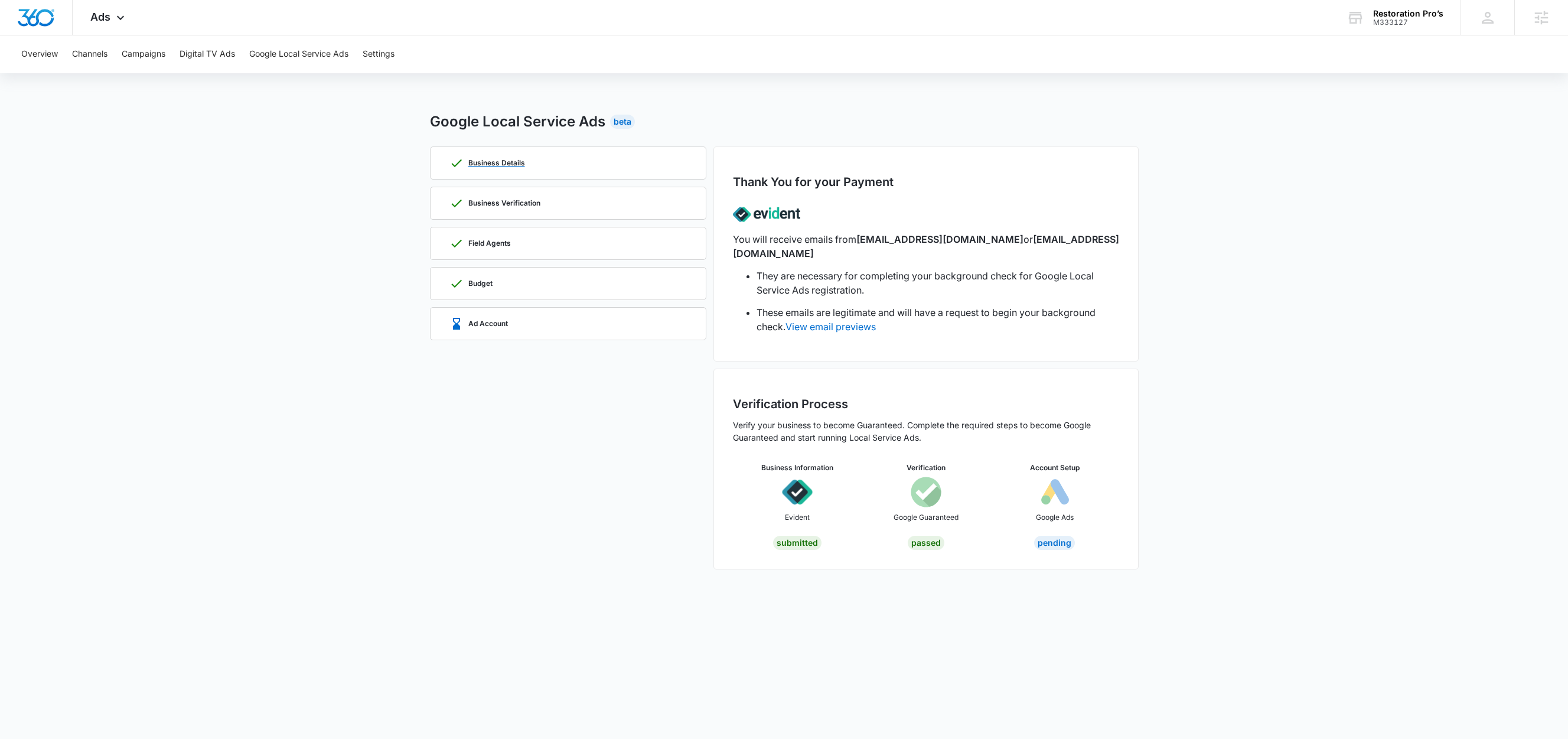
click at [516, 167] on div "Business Details" at bounding box center [487, 163] width 76 height 14
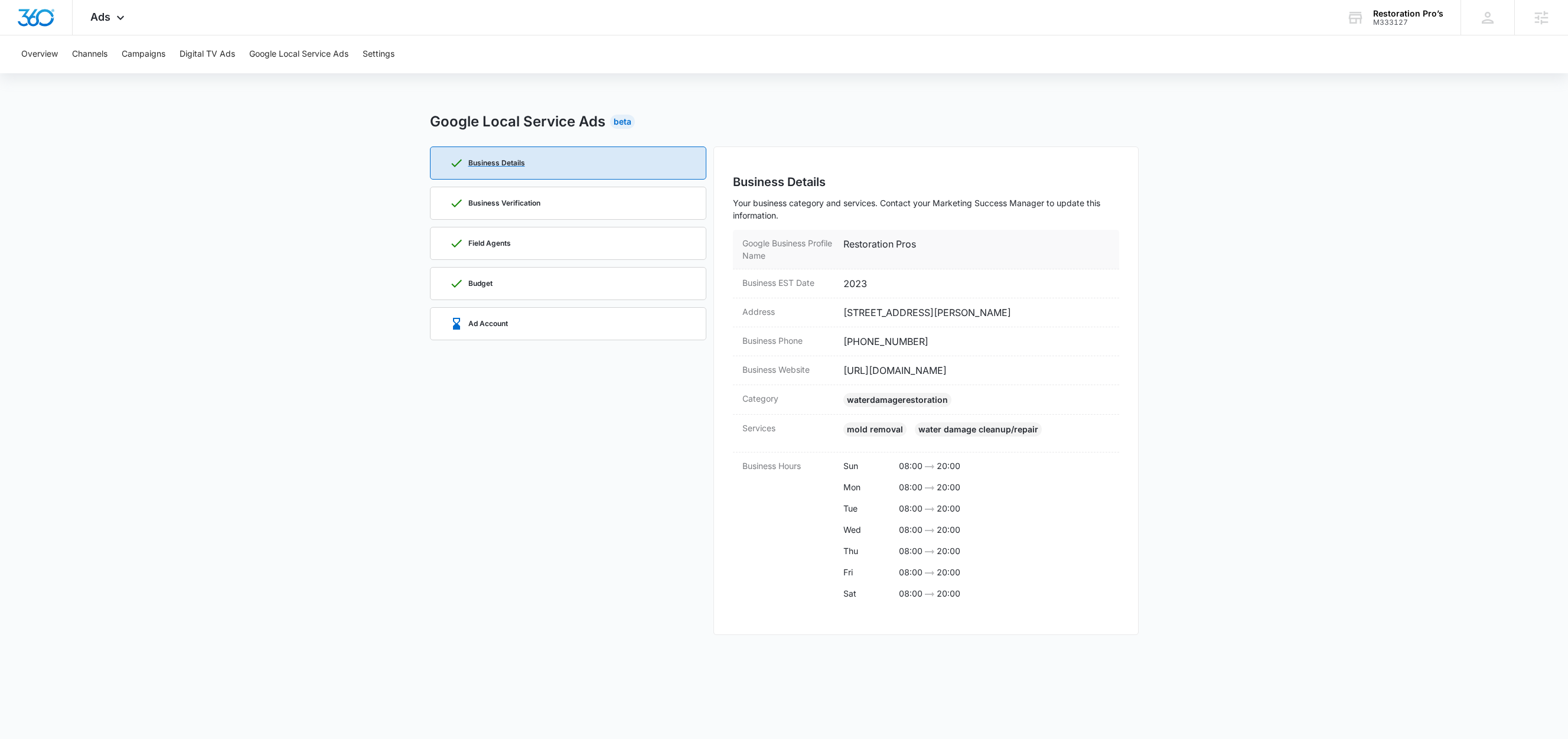
click at [879, 244] on dd "Restoration Pros" at bounding box center [976, 249] width 266 height 25
copy dd "Restoration Pros"
click at [1064, 332] on div "Business Phone (800) 409-1218" at bounding box center [926, 341] width 386 height 29
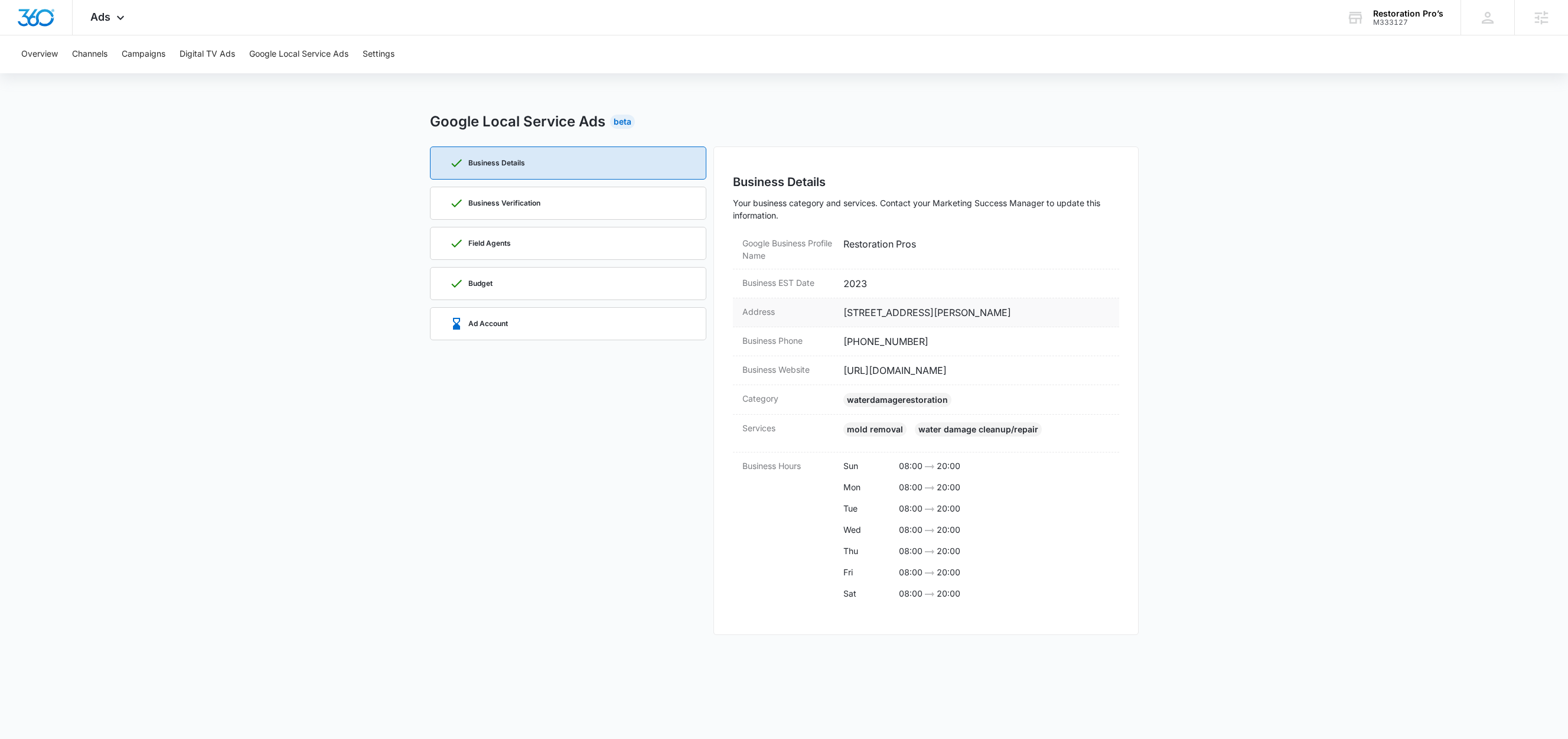
drag, startPoint x: 1065, startPoint y: 308, endPoint x: 1025, endPoint y: 319, distance: 41.5
click at [1025, 319] on dd "55 Crawford Ave, American Canyon, CA 94503" at bounding box center [976, 312] width 266 height 14
copy dd "94503"
click at [530, 202] on p "Business Verification" at bounding box center [504, 203] width 72 height 7
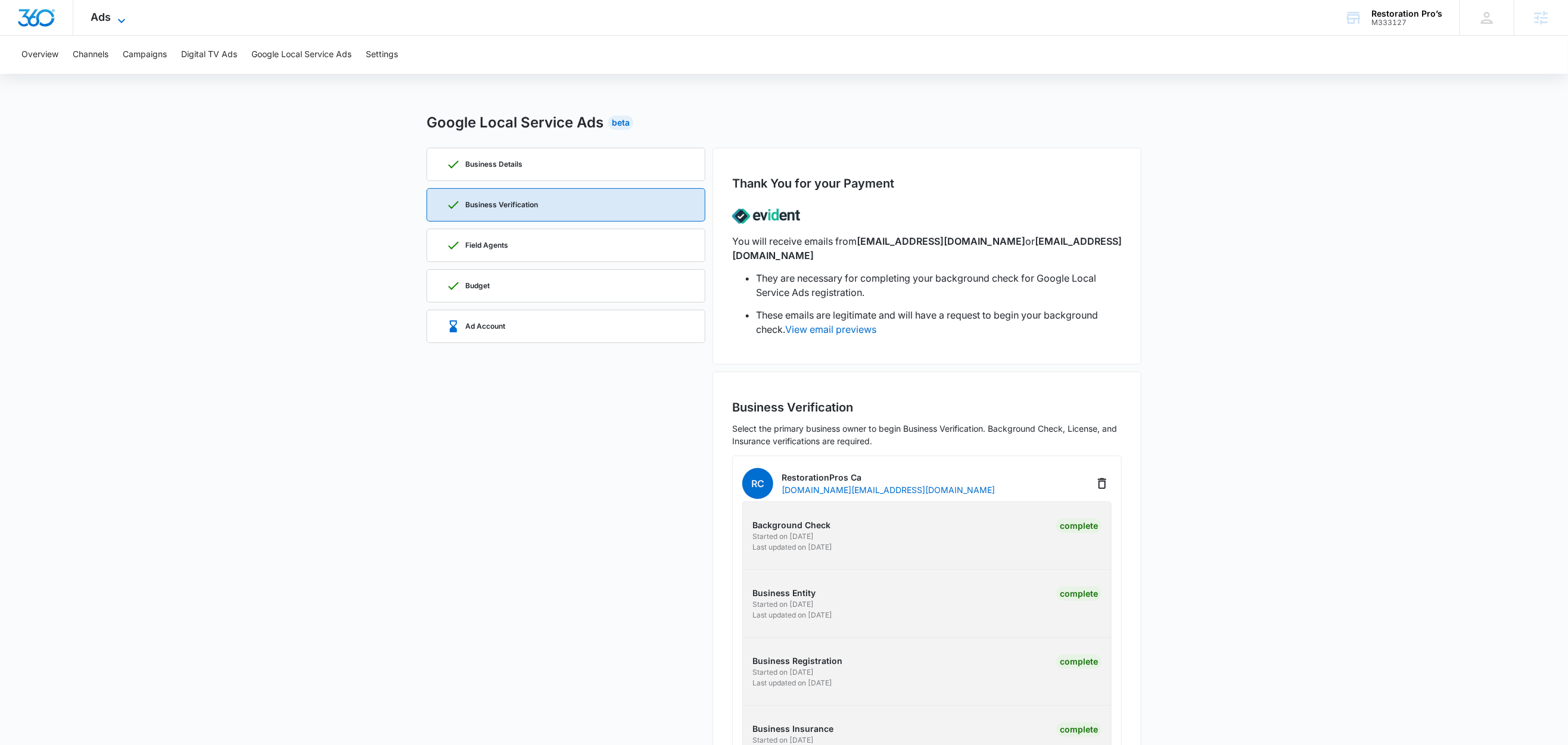
click at [98, 19] on span "Ads" at bounding box center [102, 17] width 20 height 13
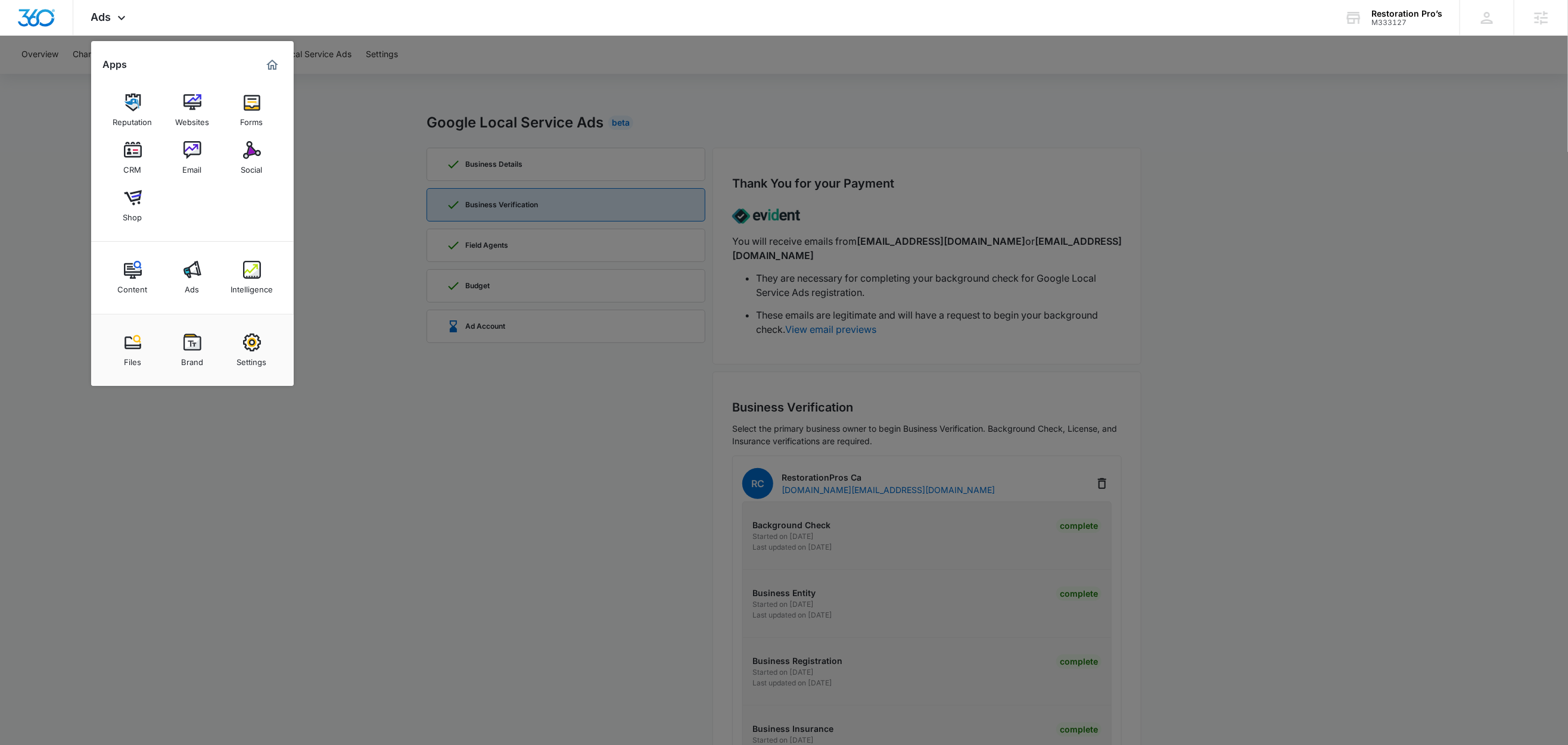
click at [474, 427] on div at bounding box center [784, 372] width 1568 height 745
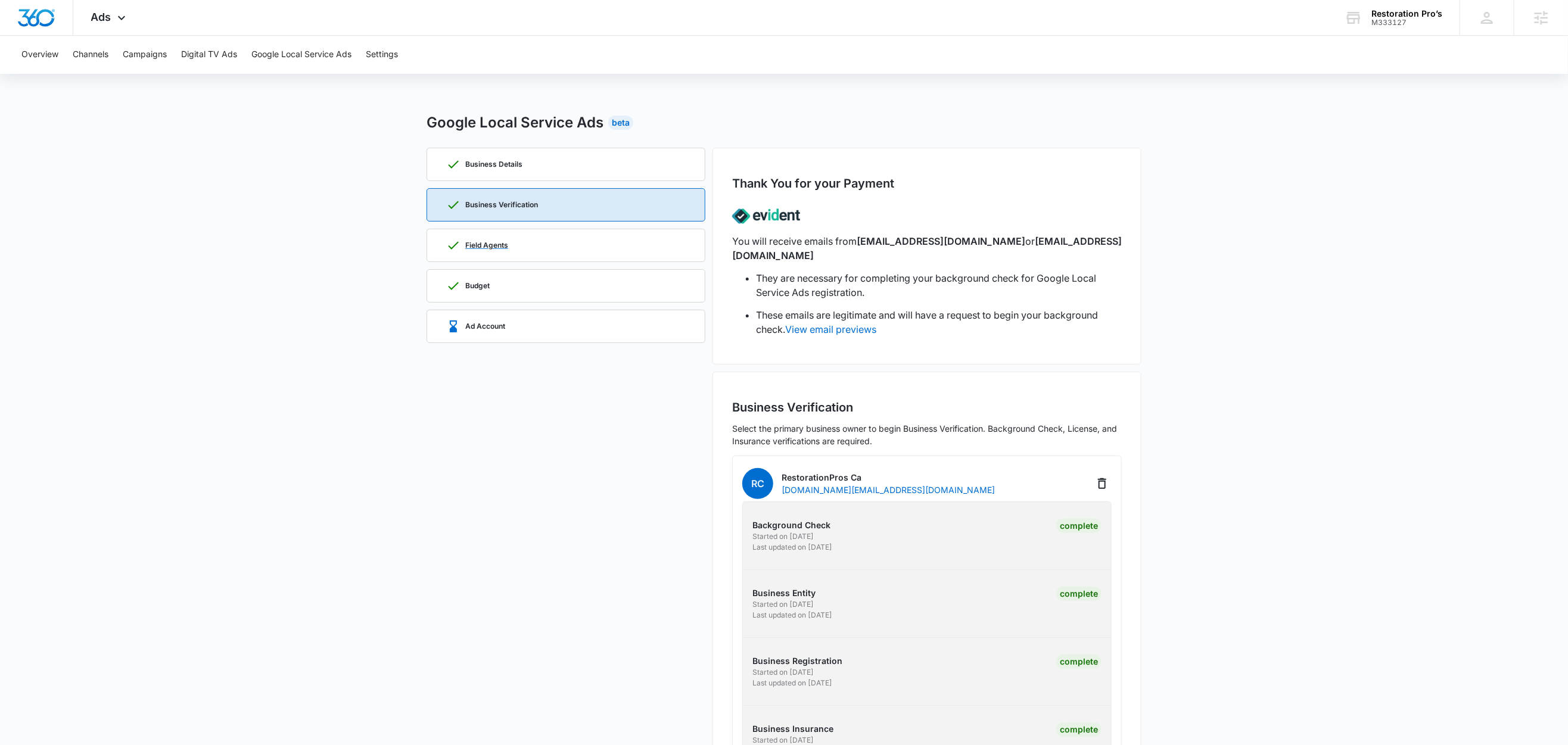
click at [480, 247] on p "Field Agents" at bounding box center [487, 245] width 43 height 7
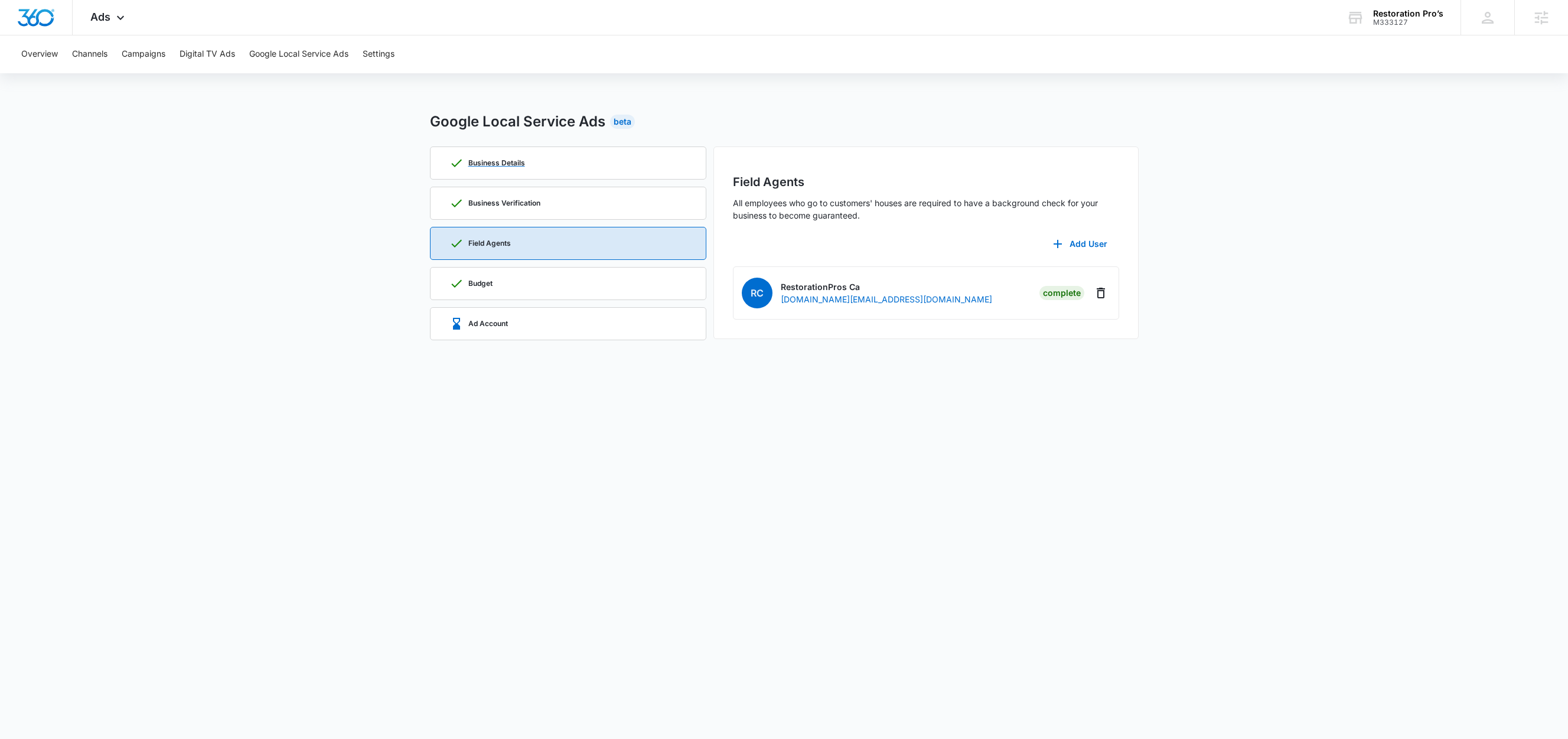
click at [532, 163] on div "Business Details" at bounding box center [568, 163] width 237 height 32
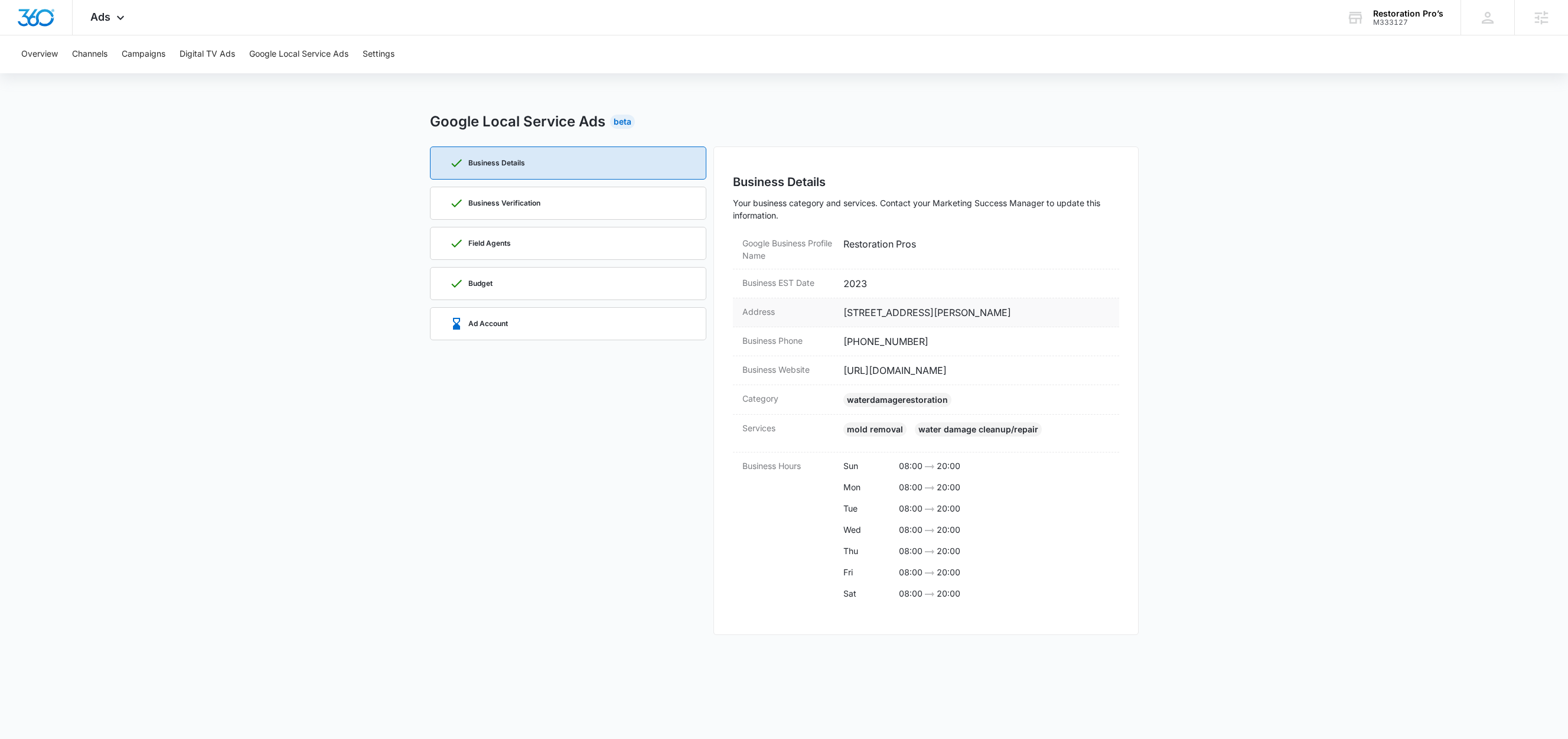
drag, startPoint x: 1059, startPoint y: 310, endPoint x: 839, endPoint y: 319, distance: 220.2
click at [839, 319] on div "Address 55 Crawford Ave, American Canyon, CA 94503" at bounding box center [926, 313] width 386 height 29
copy dd "55 Crawford Ave, American Canyon, CA 94503"
click at [1379, 308] on main "Google Local Service Ads Beta Business Details Business Verification Field Agen…" at bounding box center [784, 380] width 1568 height 538
click at [503, 312] on div "Ad Account" at bounding box center [568, 323] width 237 height 32
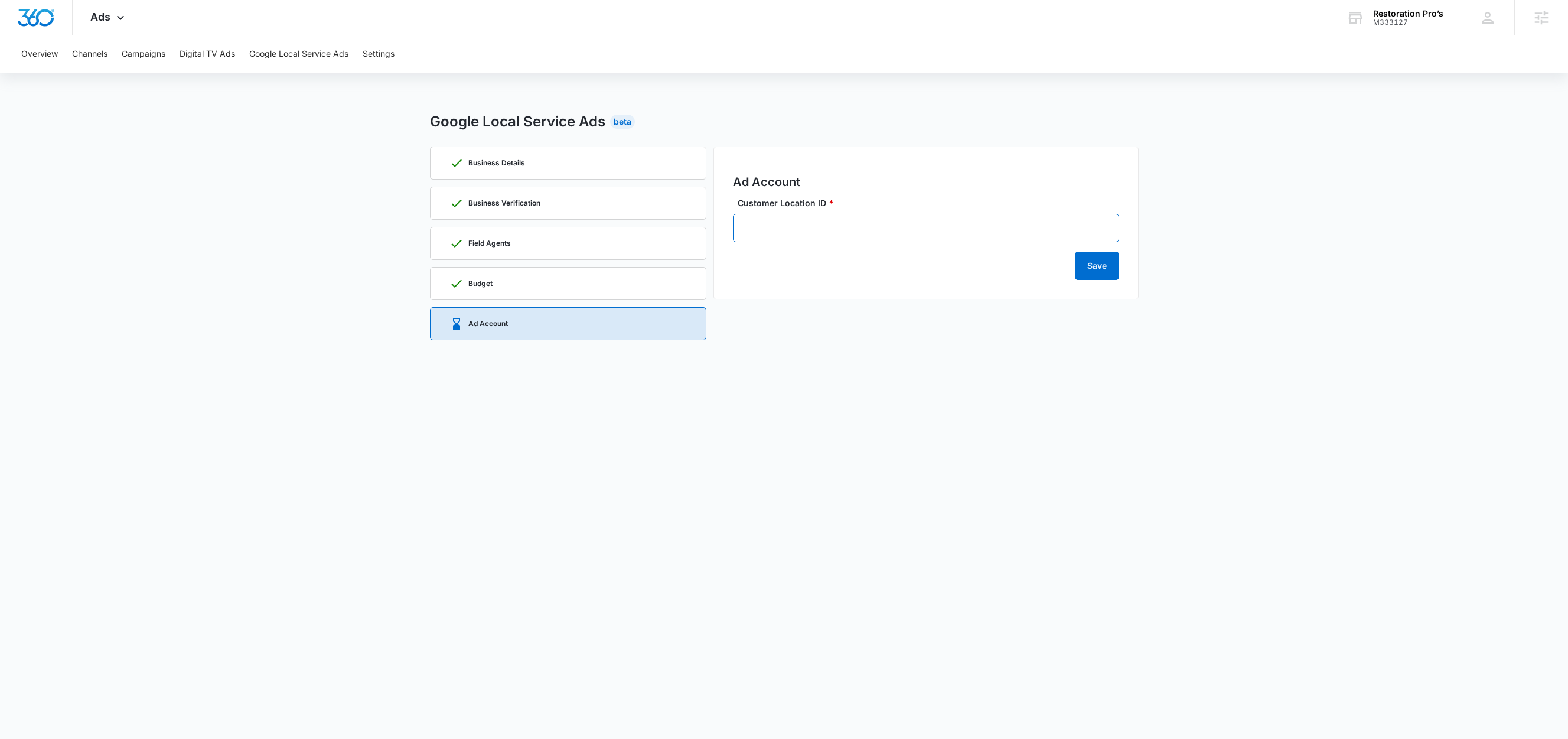
click at [869, 228] on input "Customer Location ID *" at bounding box center [926, 228] width 386 height 28
paste input "483-222-1937"
type input "483-222-1937"
click at [1110, 274] on button "Save" at bounding box center [1097, 266] width 44 height 28
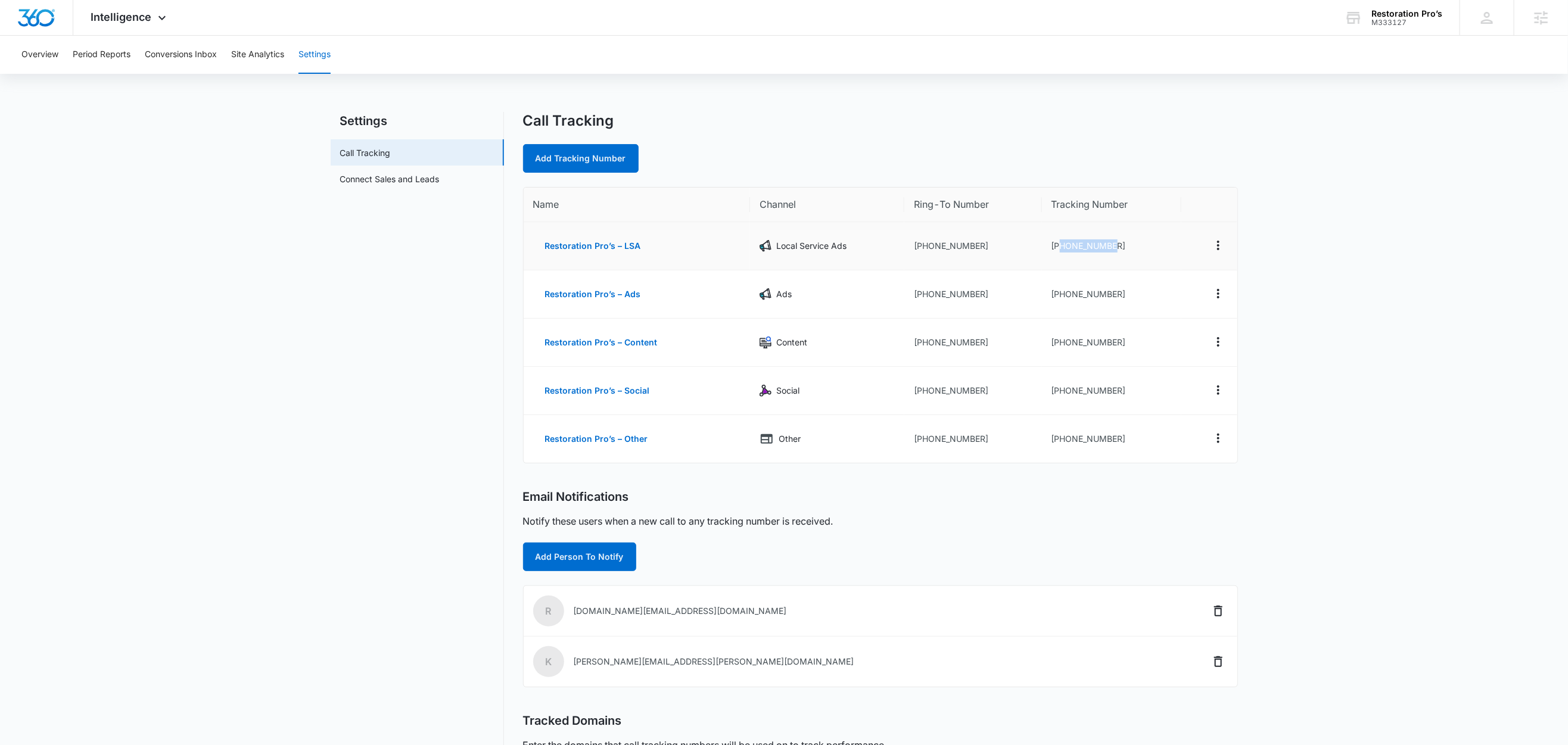
drag, startPoint x: 1135, startPoint y: 243, endPoint x: 1060, endPoint y: 249, distance: 75.2
click at [1060, 249] on td "[PHONE_NUMBER]" at bounding box center [1112, 246] width 140 height 49
copy td "8336238330"
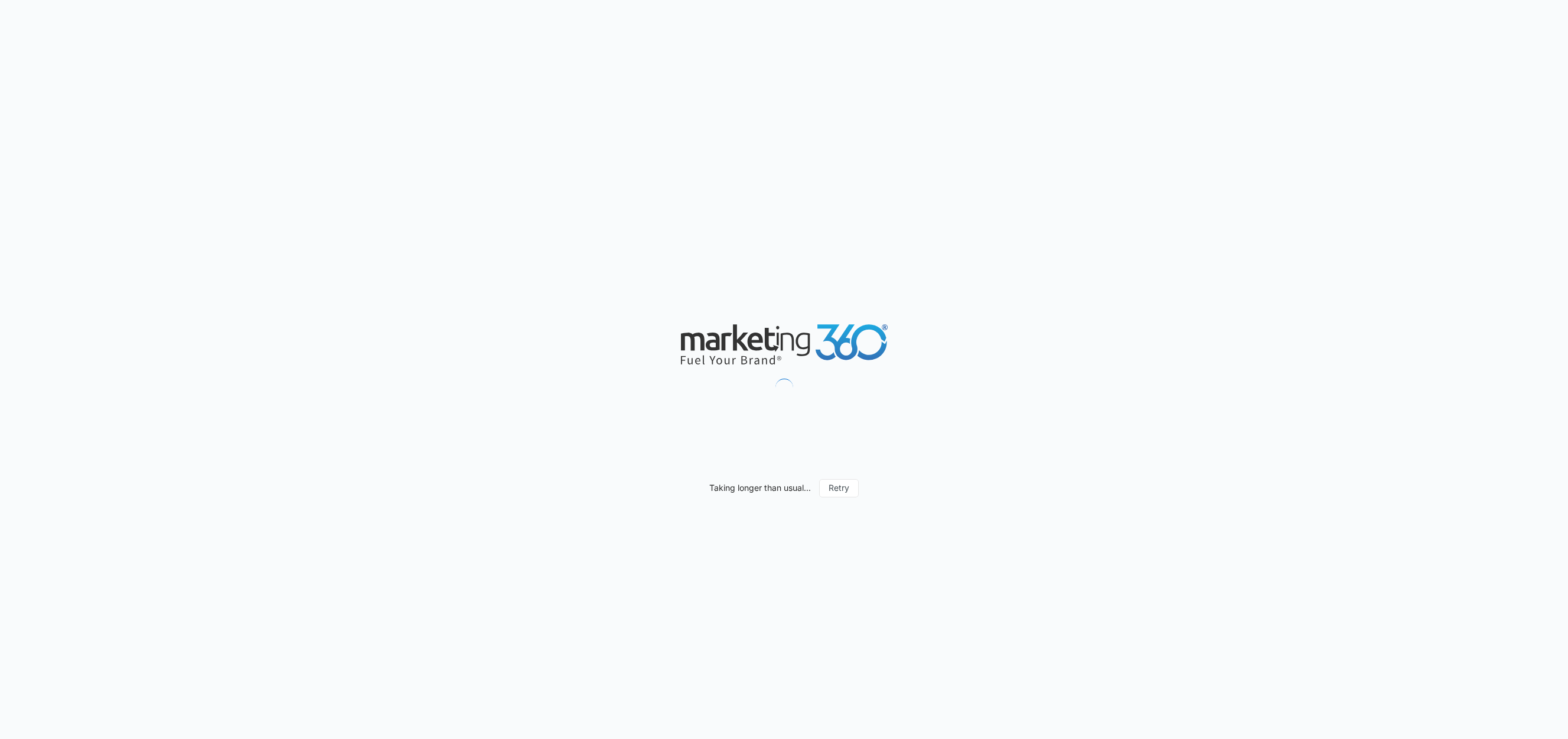
select select "4"
select select "US"
select select "America/Los_Angeles"
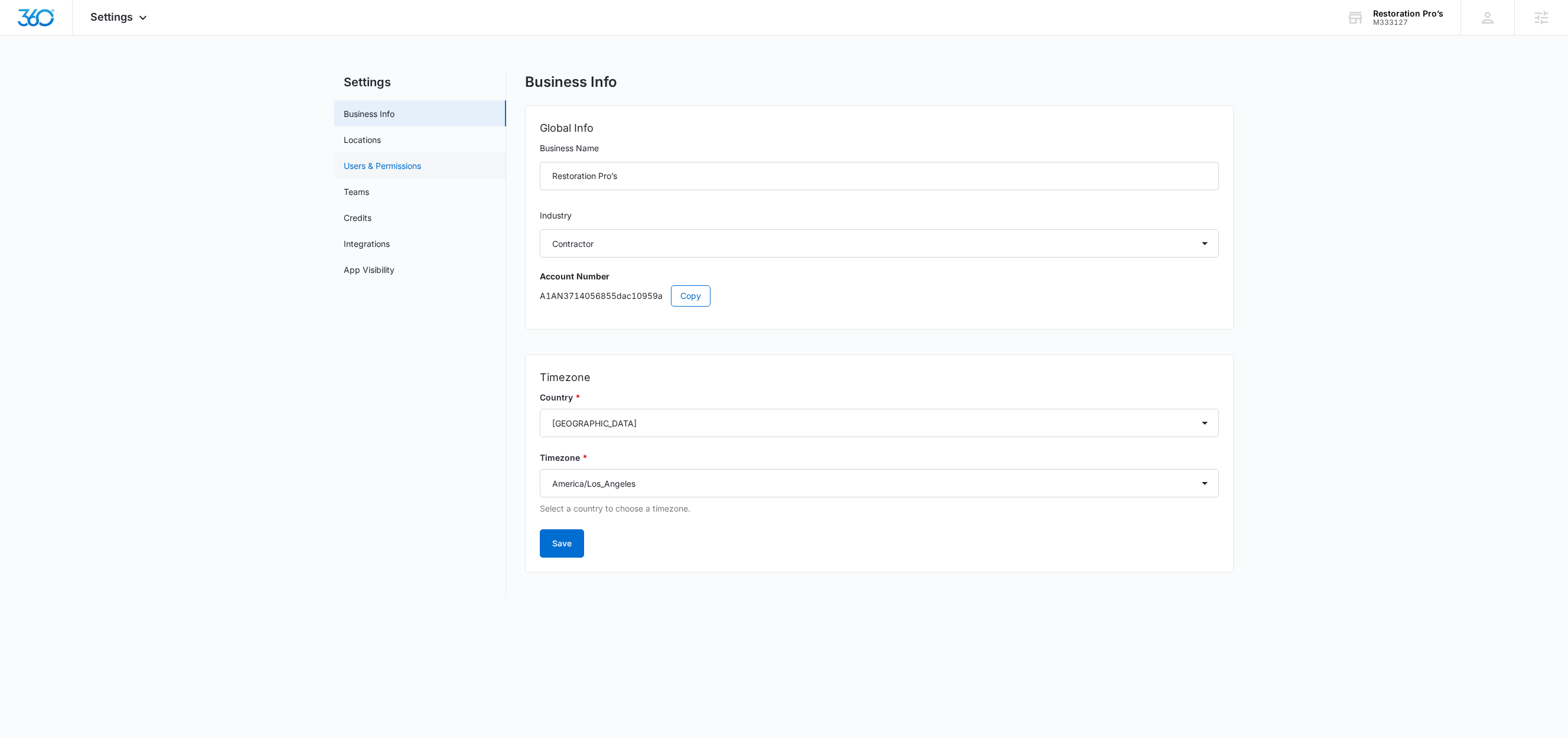
click at [375, 161] on link "Users & Permissions" at bounding box center [382, 166] width 77 height 13
